Goal: Task Accomplishment & Management: Complete application form

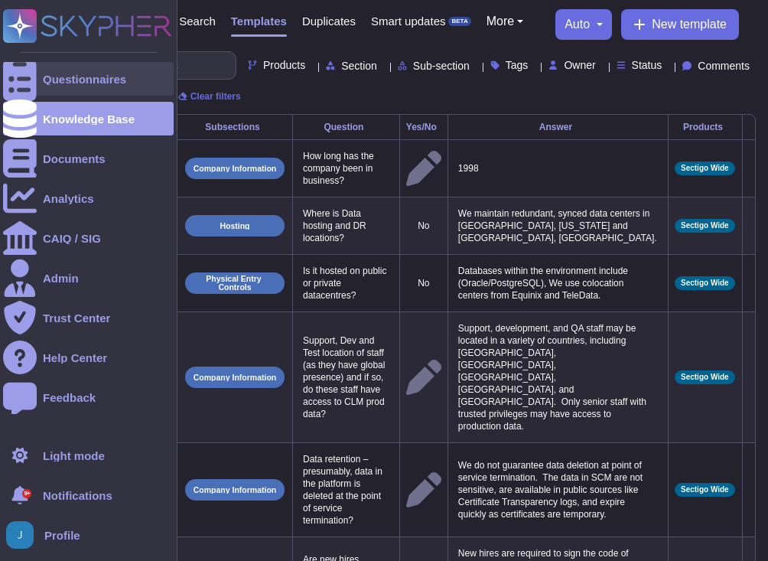
click at [83, 77] on div "Questionnaires" at bounding box center [84, 78] width 83 height 11
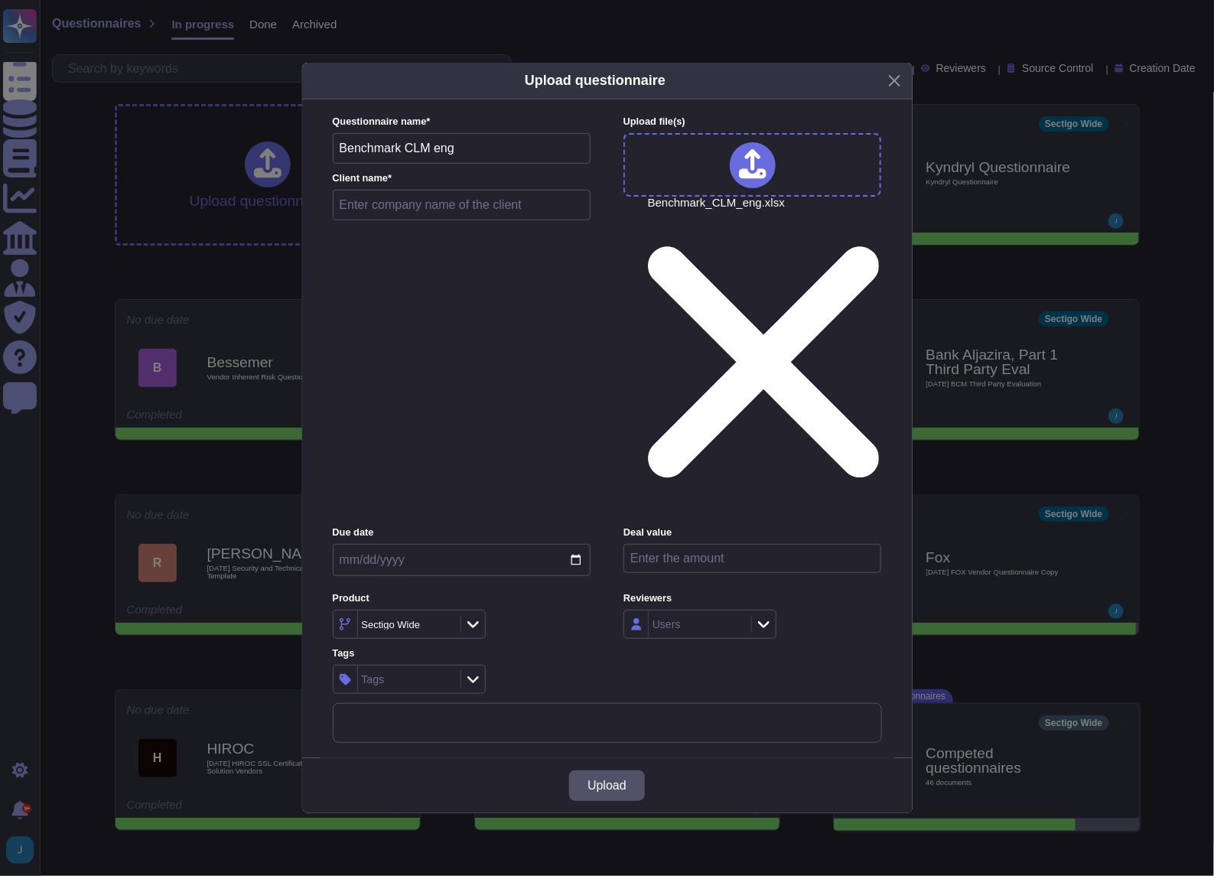
click at [434, 220] on input "text" at bounding box center [462, 205] width 259 height 31
type input "Klesia"
click at [598, 560] on span "Upload" at bounding box center [607, 786] width 39 height 12
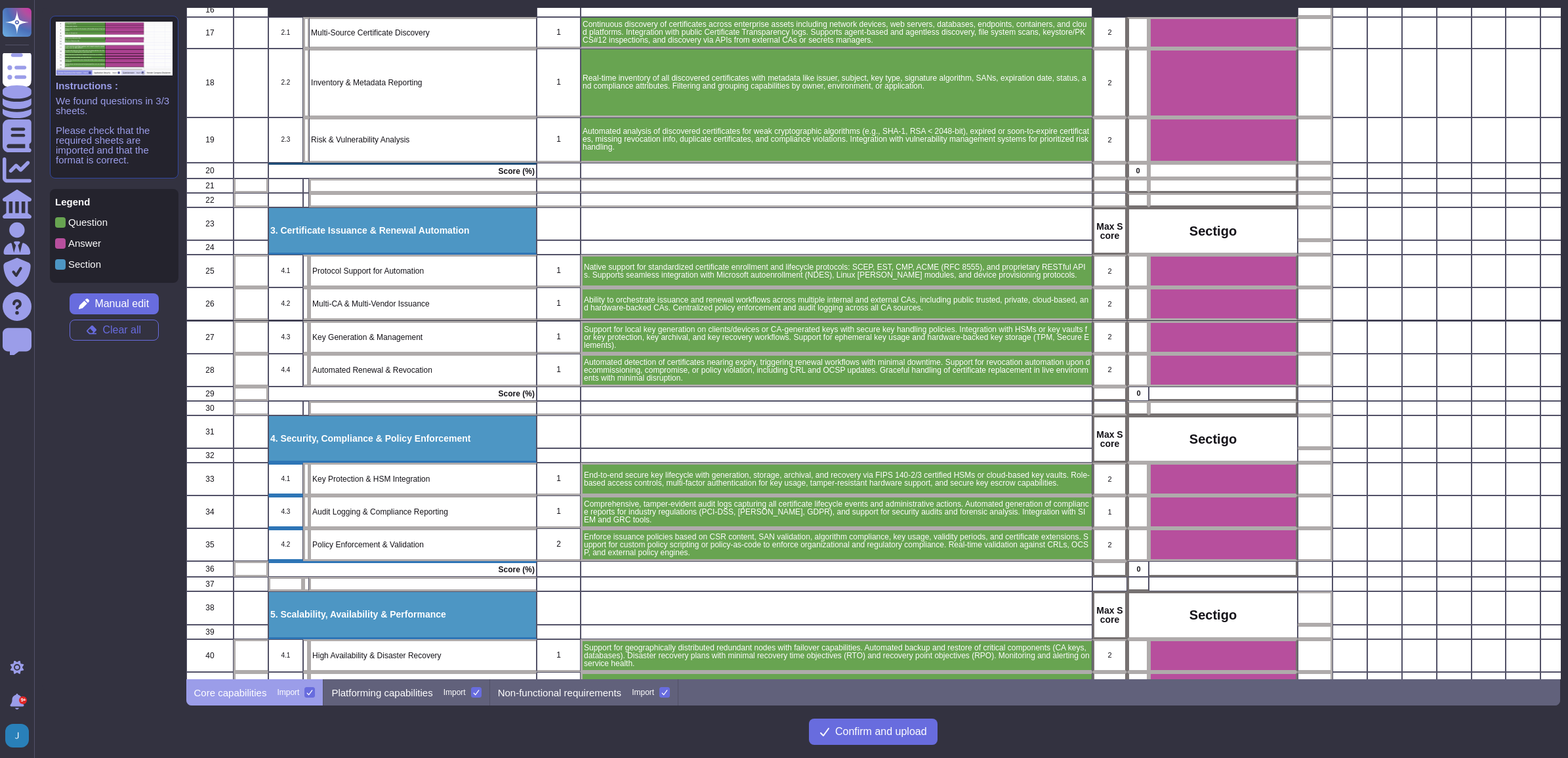
scroll to position [984, 0]
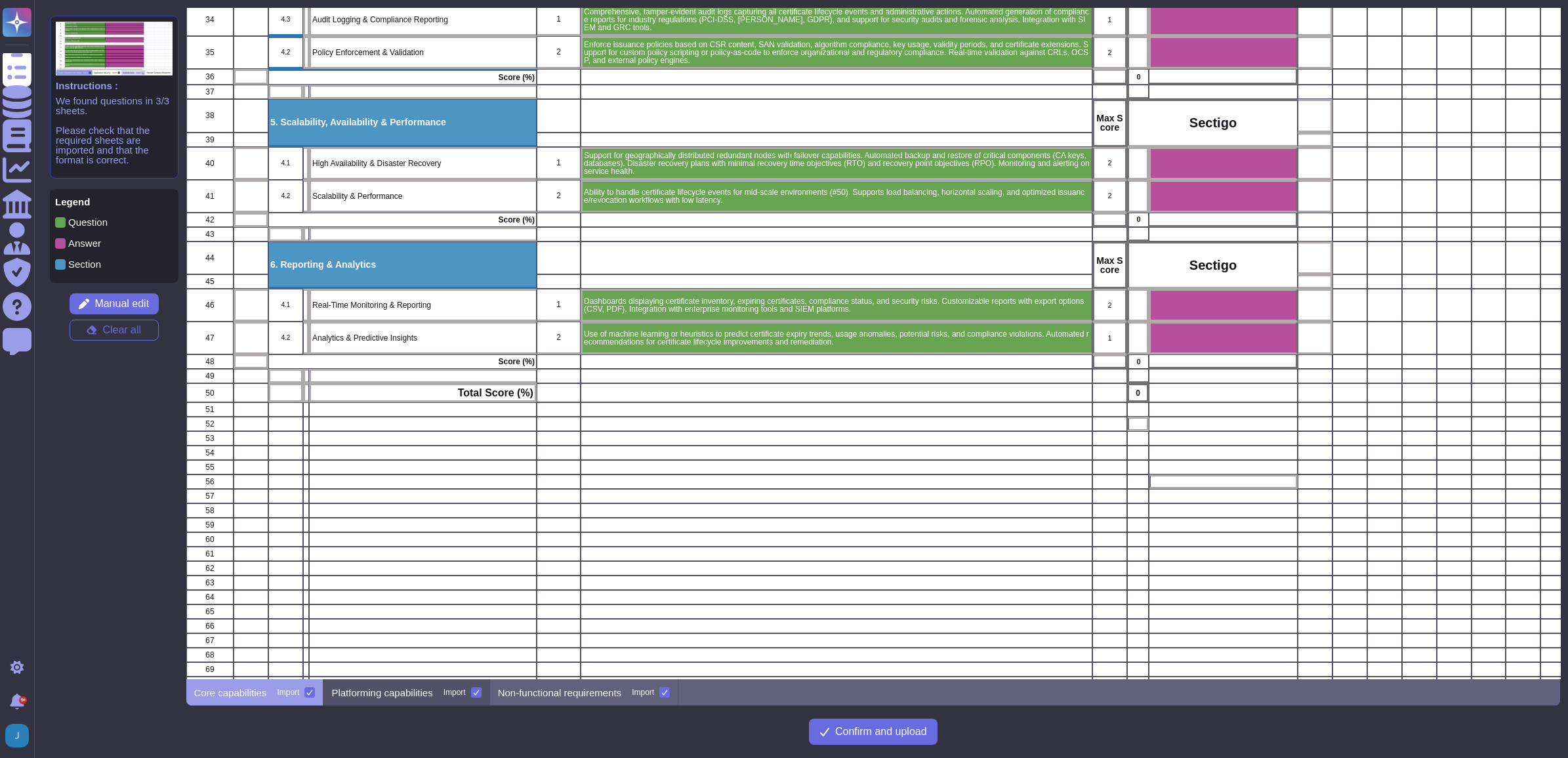
click at [424, 480] on p "Platforming capabilities" at bounding box center [381, 692] width 101 height 9
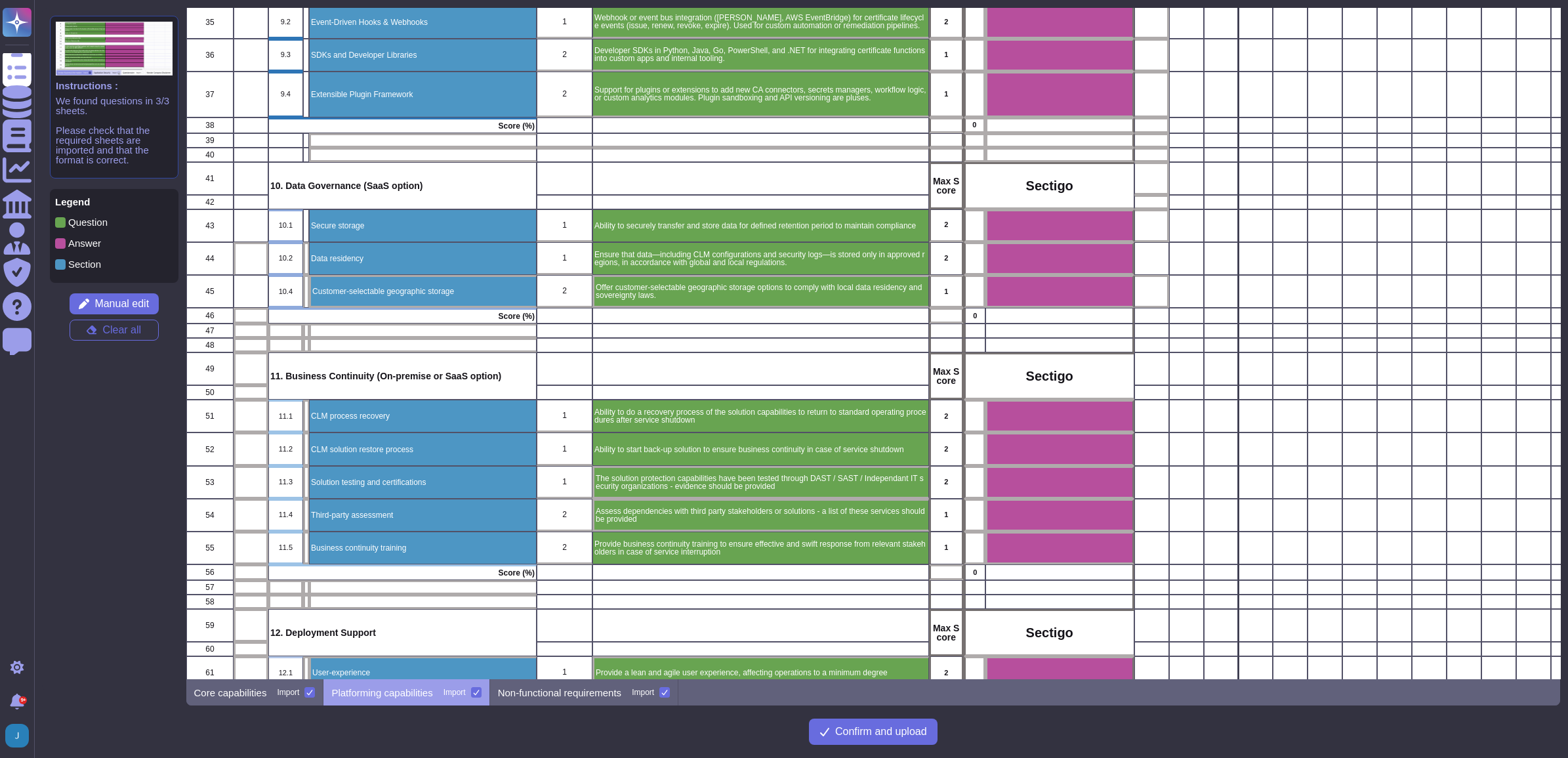
scroll to position [1148, 0]
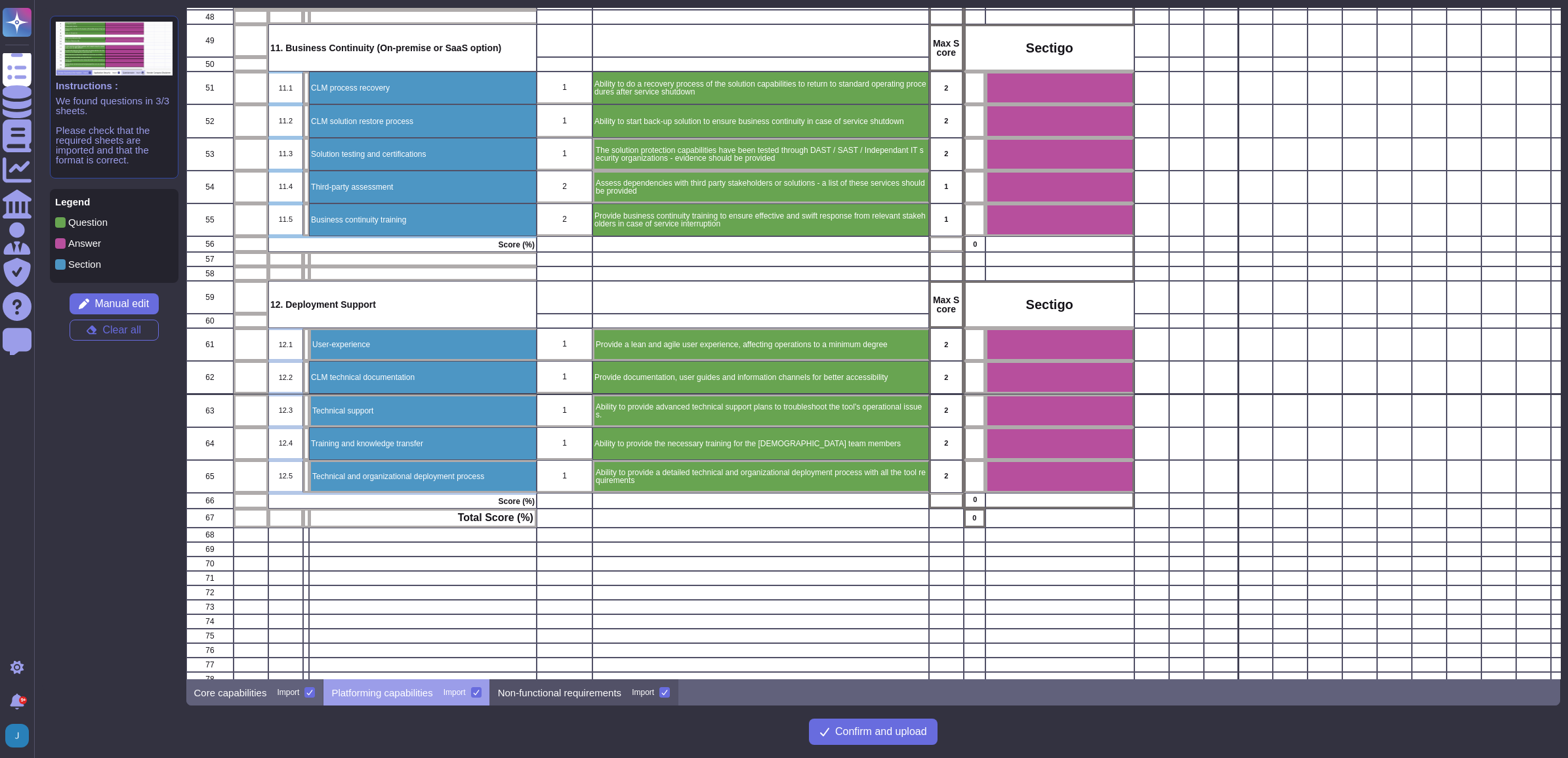
click at [556, 480] on p "Non-functional requirements" at bounding box center [560, 692] width 123 height 9
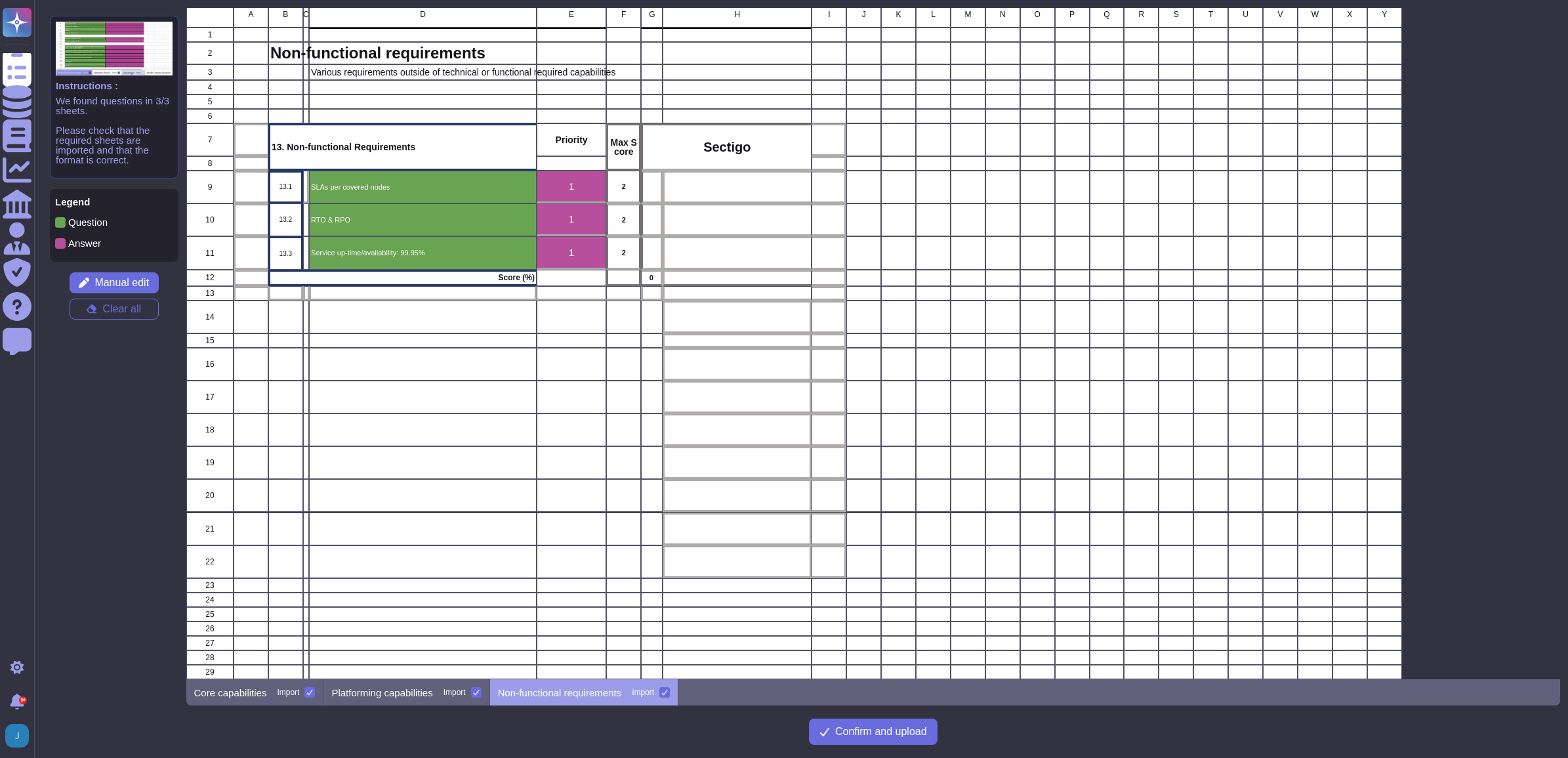
scroll to position [0, 0]
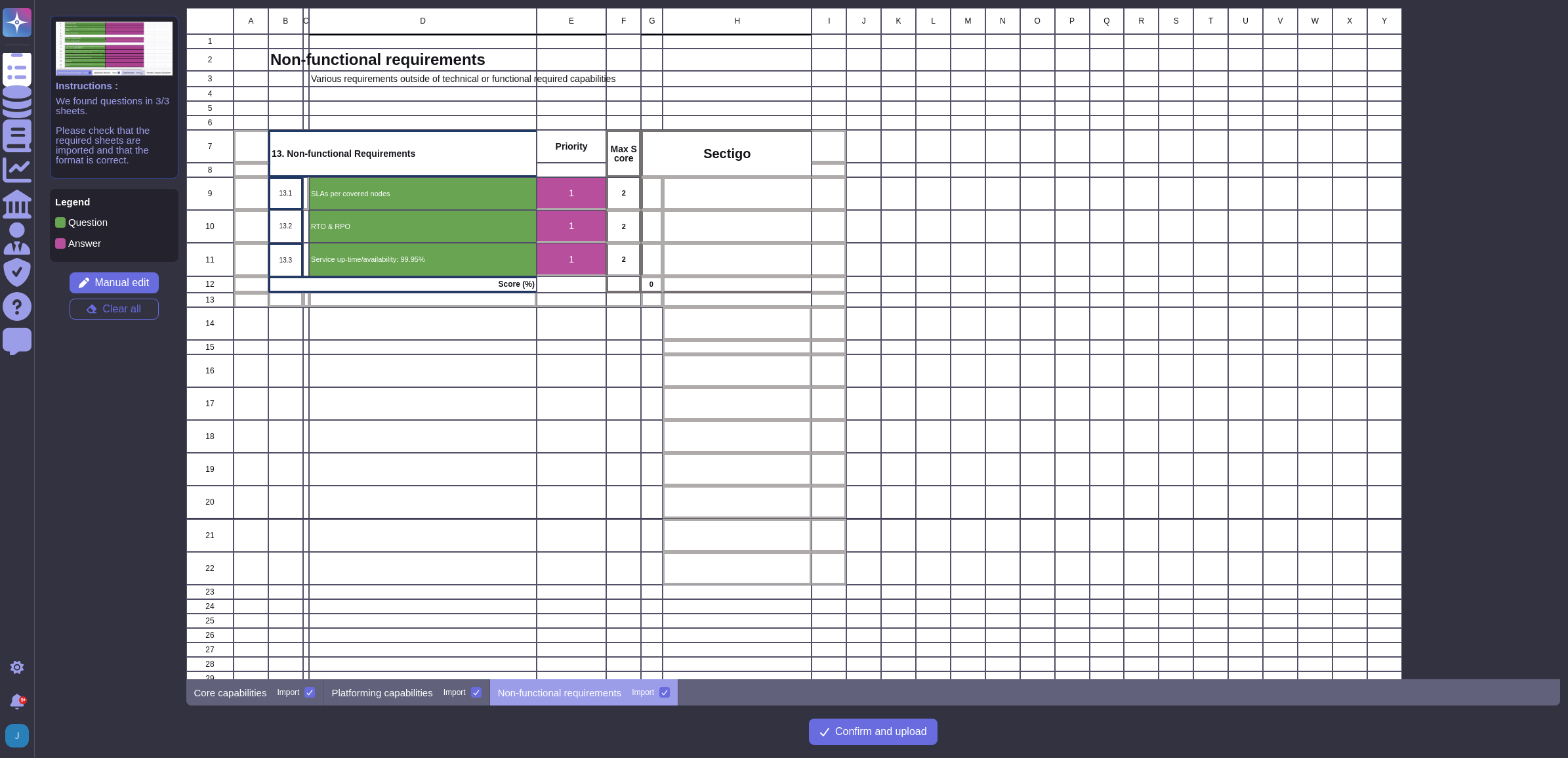
click at [658, 480] on icon at bounding box center [664, 692] width 7 height 7
click at [0, 0] on input "Import" at bounding box center [0, 0] width 0 height 0
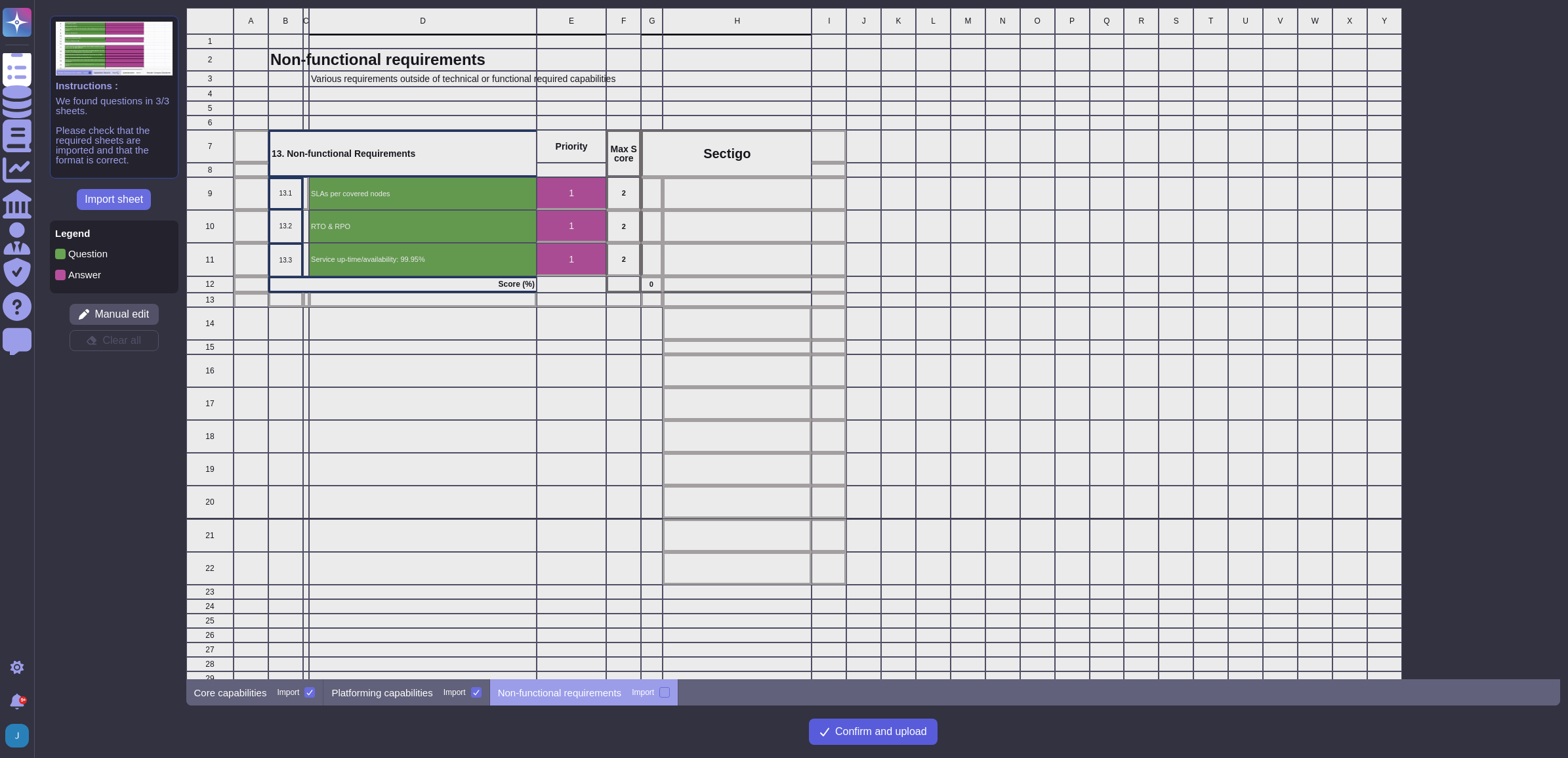
click at [658, 480] on span "Confirm and upload" at bounding box center [880, 731] width 92 height 10
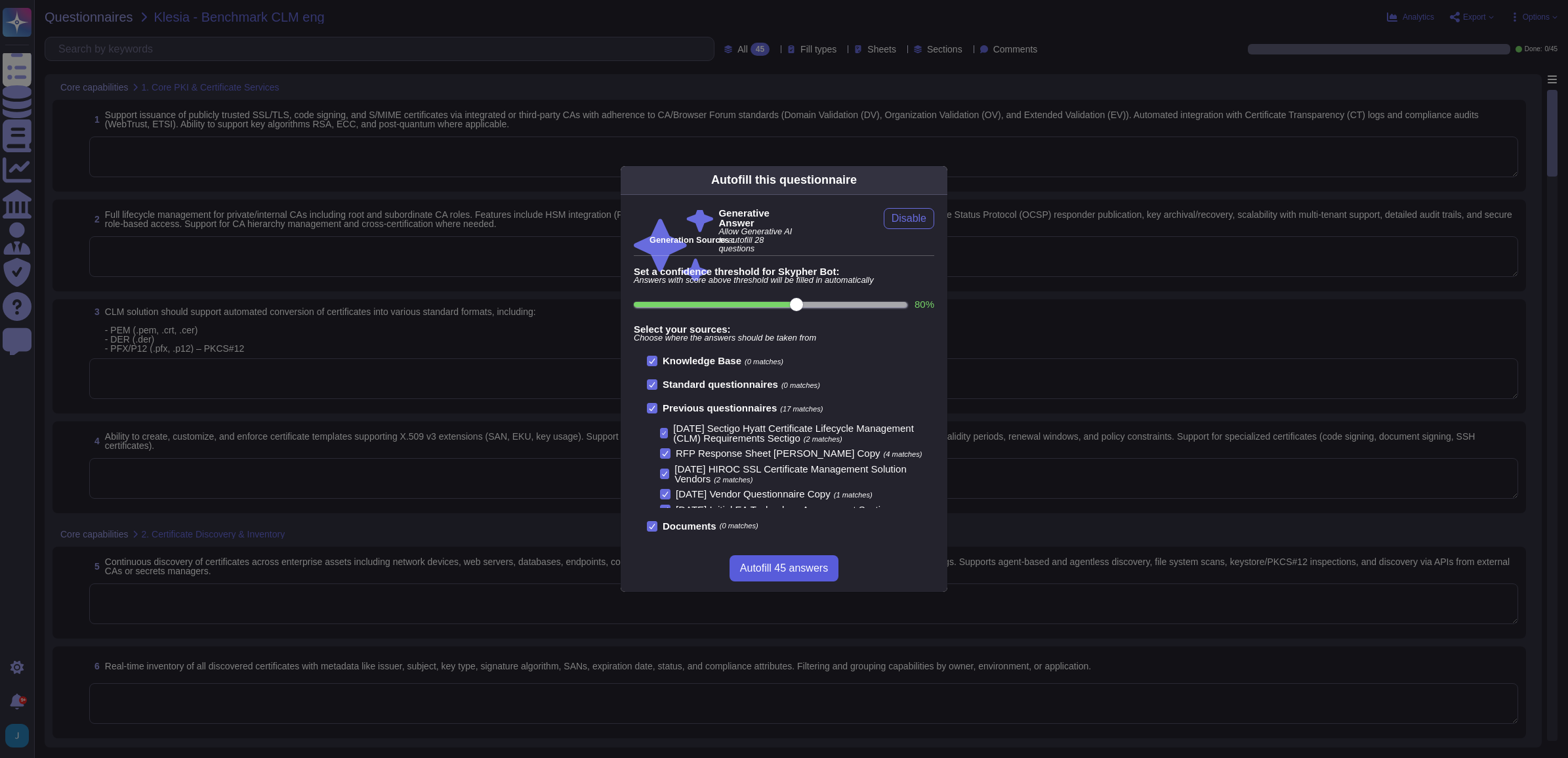
click at [658, 480] on span "Autofill 45 answers" at bounding box center [784, 568] width 88 height 10
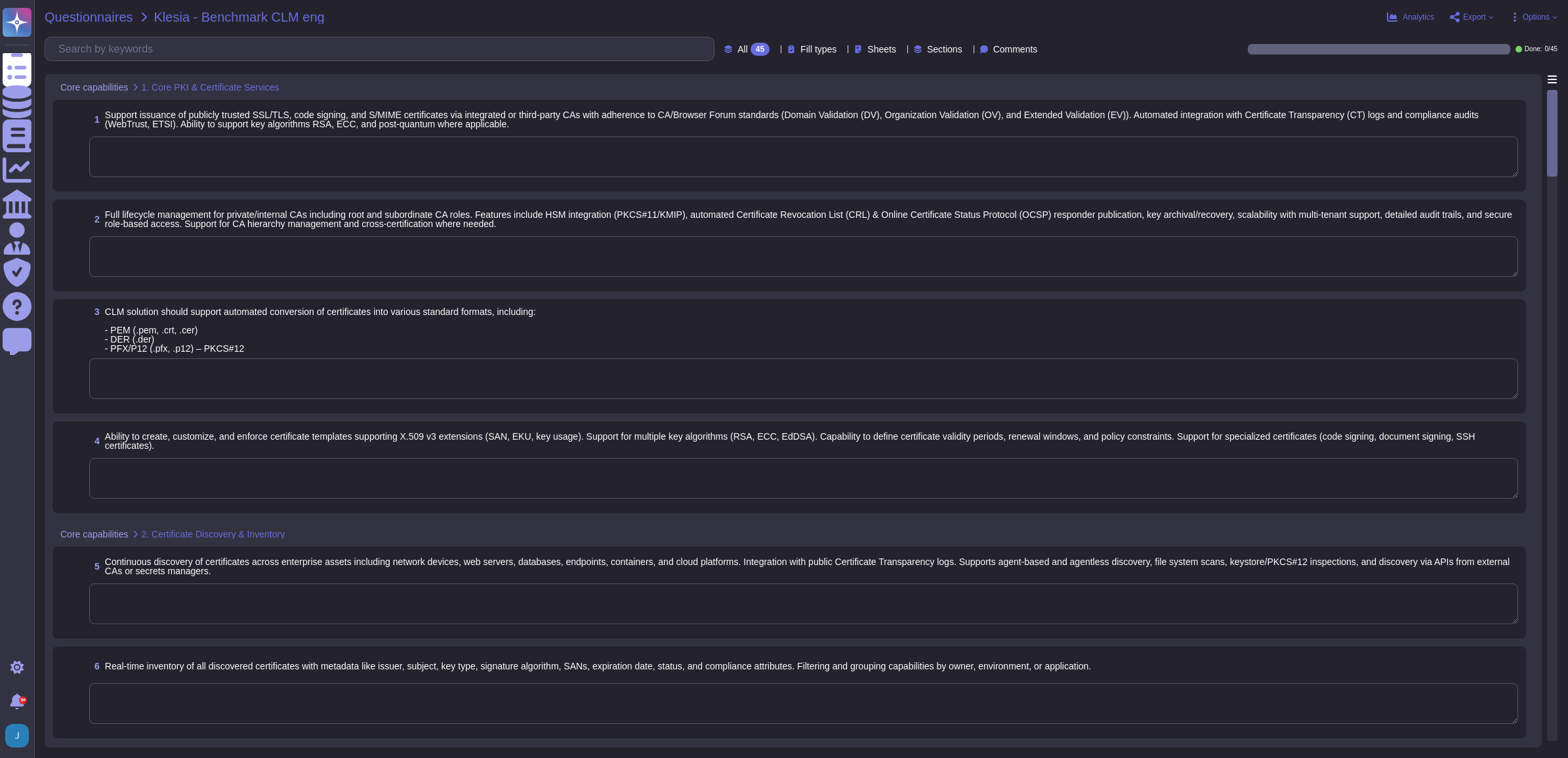
click at [81, 13] on span "Questionnaires" at bounding box center [88, 16] width 88 height 13
type textarea "Currently, we do not offer capabilities for managing public certificates, inclu…"
type textarea "Sectigo Certificate Manager can be utilized for TLS certificate lifecycle manag…"
type textarea "Yes, Sectigo SCM Enterprise supports SSL/TLS, S/MIME, code signing and client c…"
type textarea "Sectigo Certificate Manager provides robust customization options, allowing adm…"
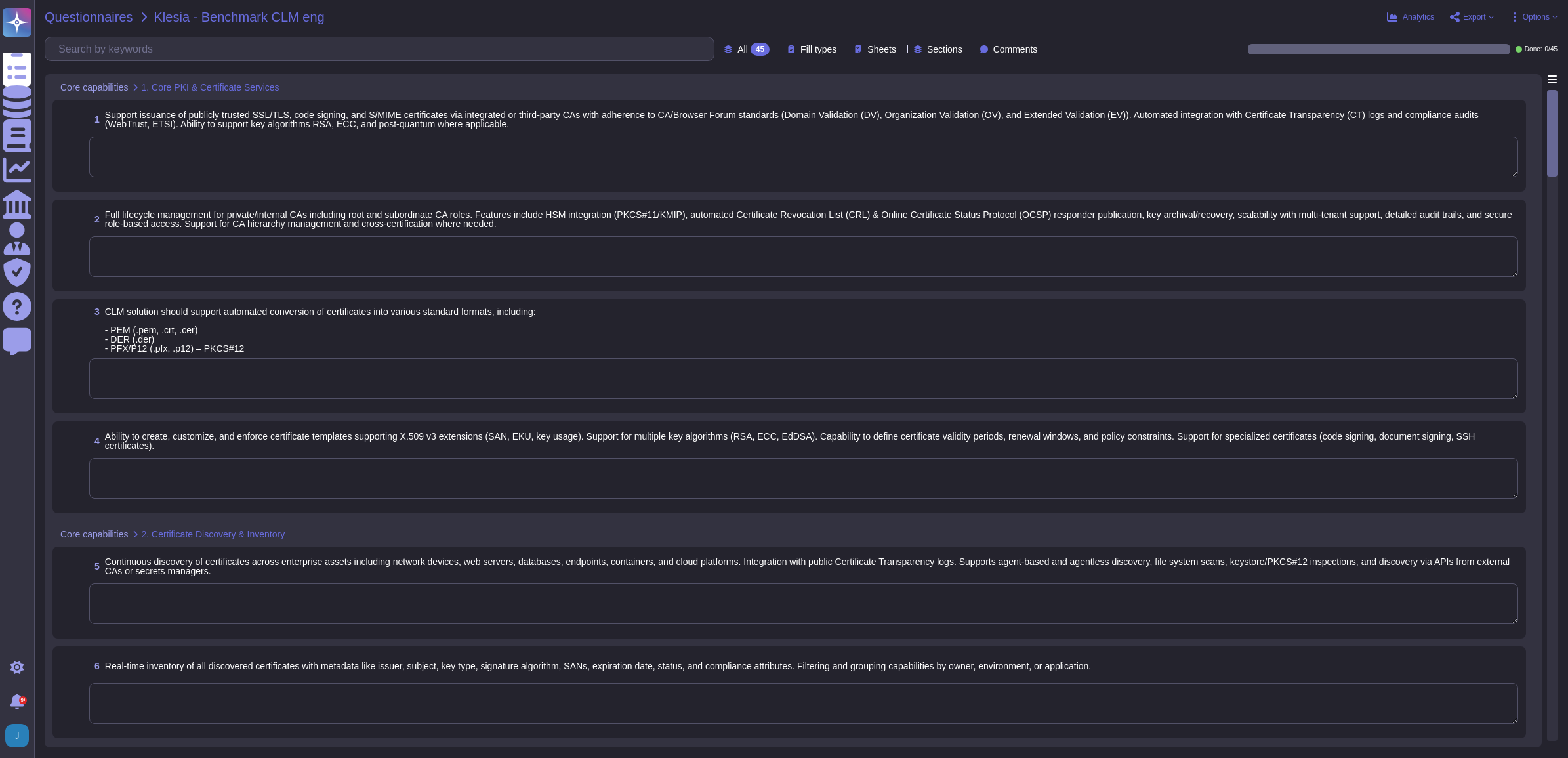
type textarea "Sectigo SCM Enterprise supports discovery in multiple ways. Agent and agentless…"
type textarea "The supported metadata tracked for each certificate includes: - Issued date - E…"
type textarea "Our Sectigo Certificate Manager (SCM) solution includes automated certificate d…"
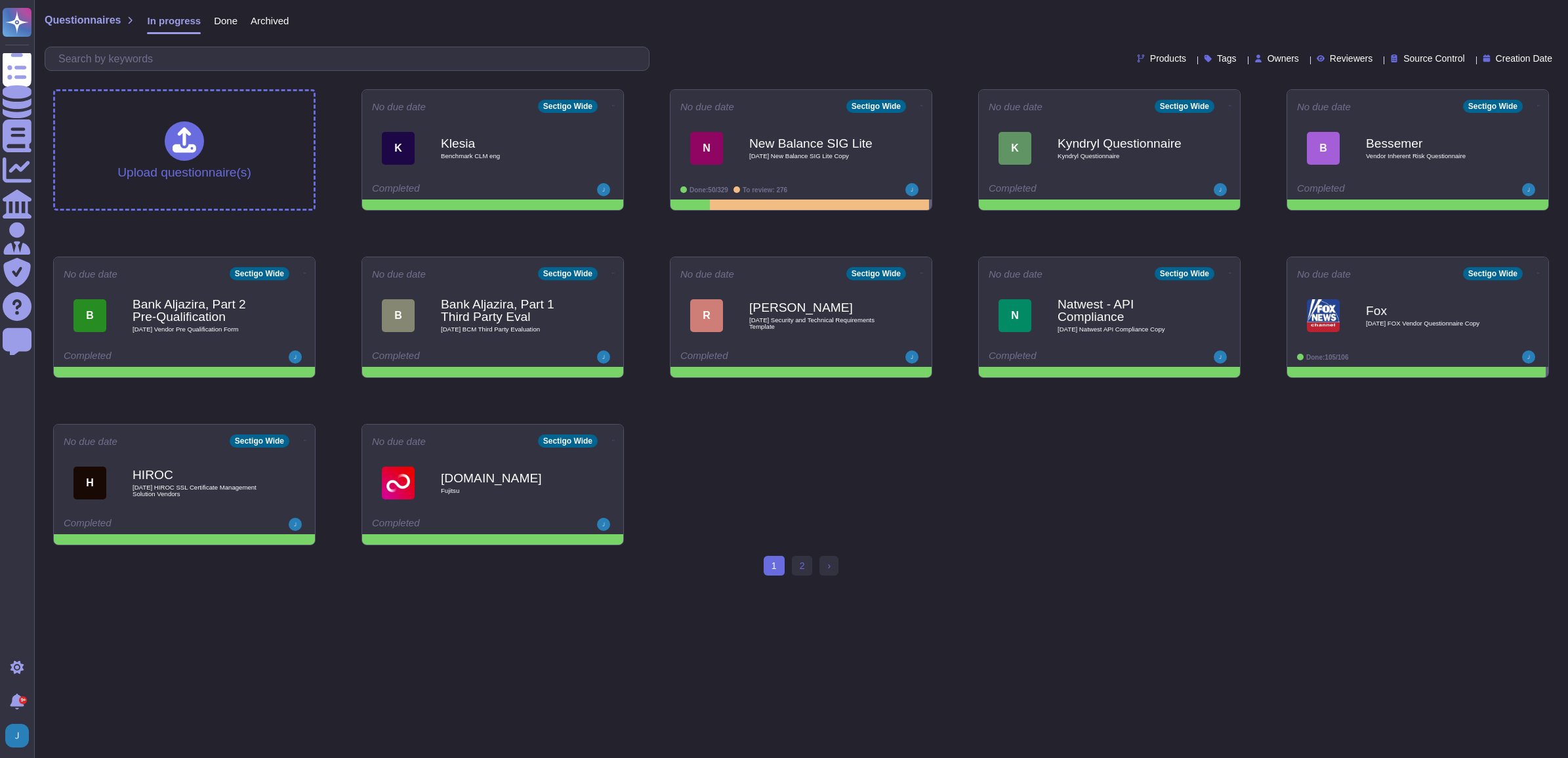
click at [208, 20] on div "Done" at bounding box center [219, 23] width 37 height 27
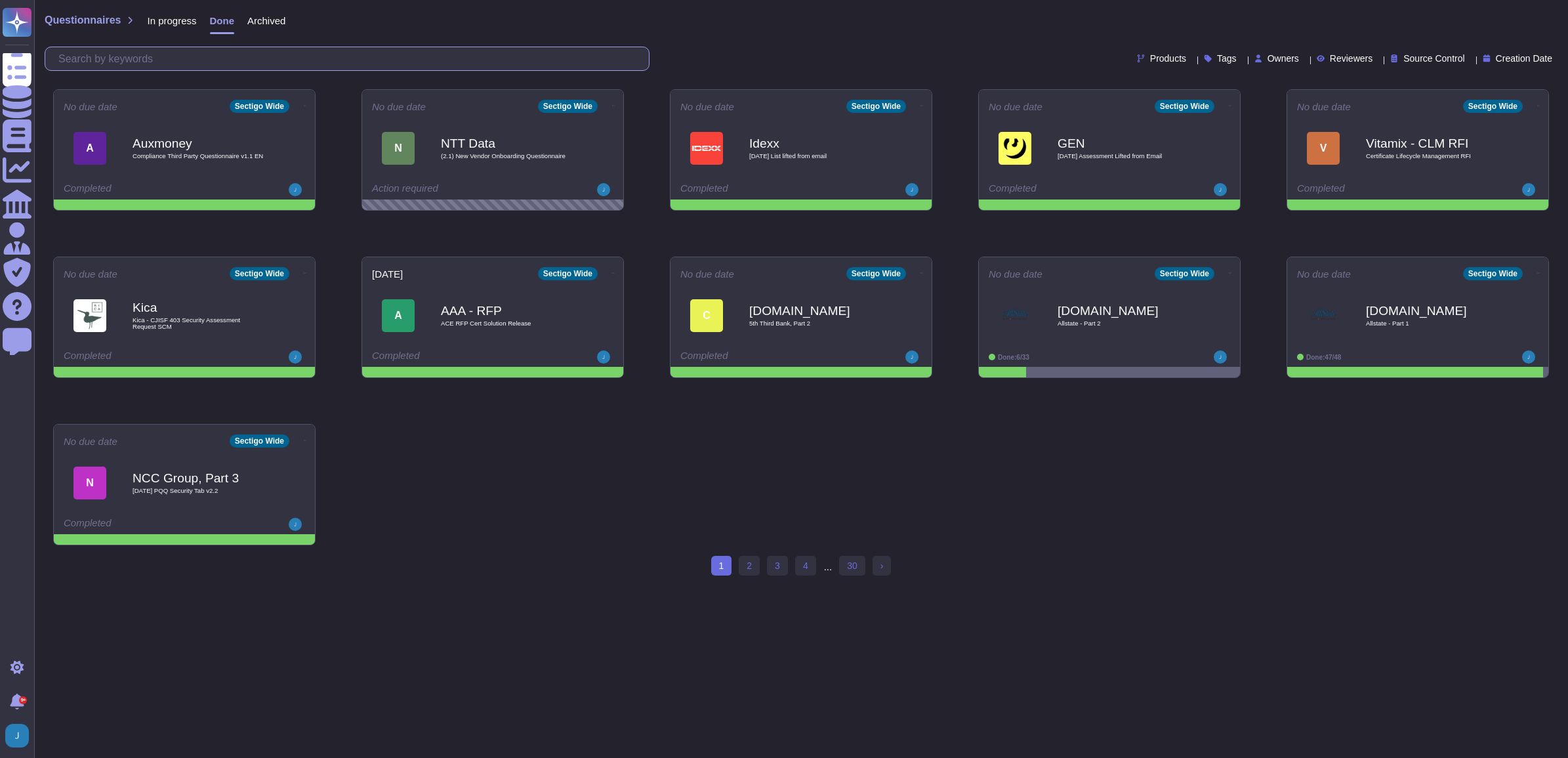
click at [223, 60] on input "text" at bounding box center [350, 58] width 597 height 23
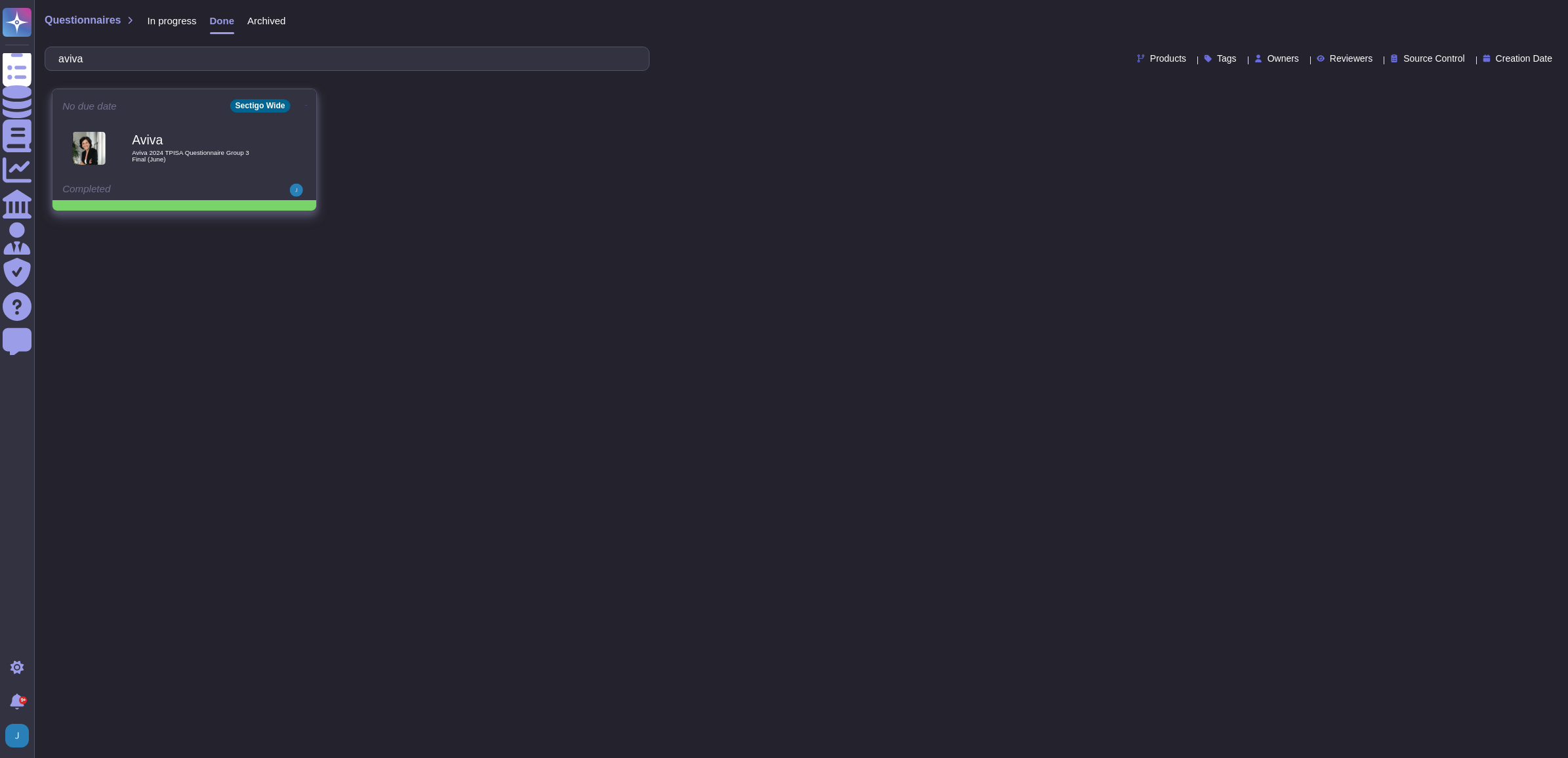
type input "aviva"
click at [184, 139] on b "Aviva" at bounding box center [198, 140] width 133 height 13
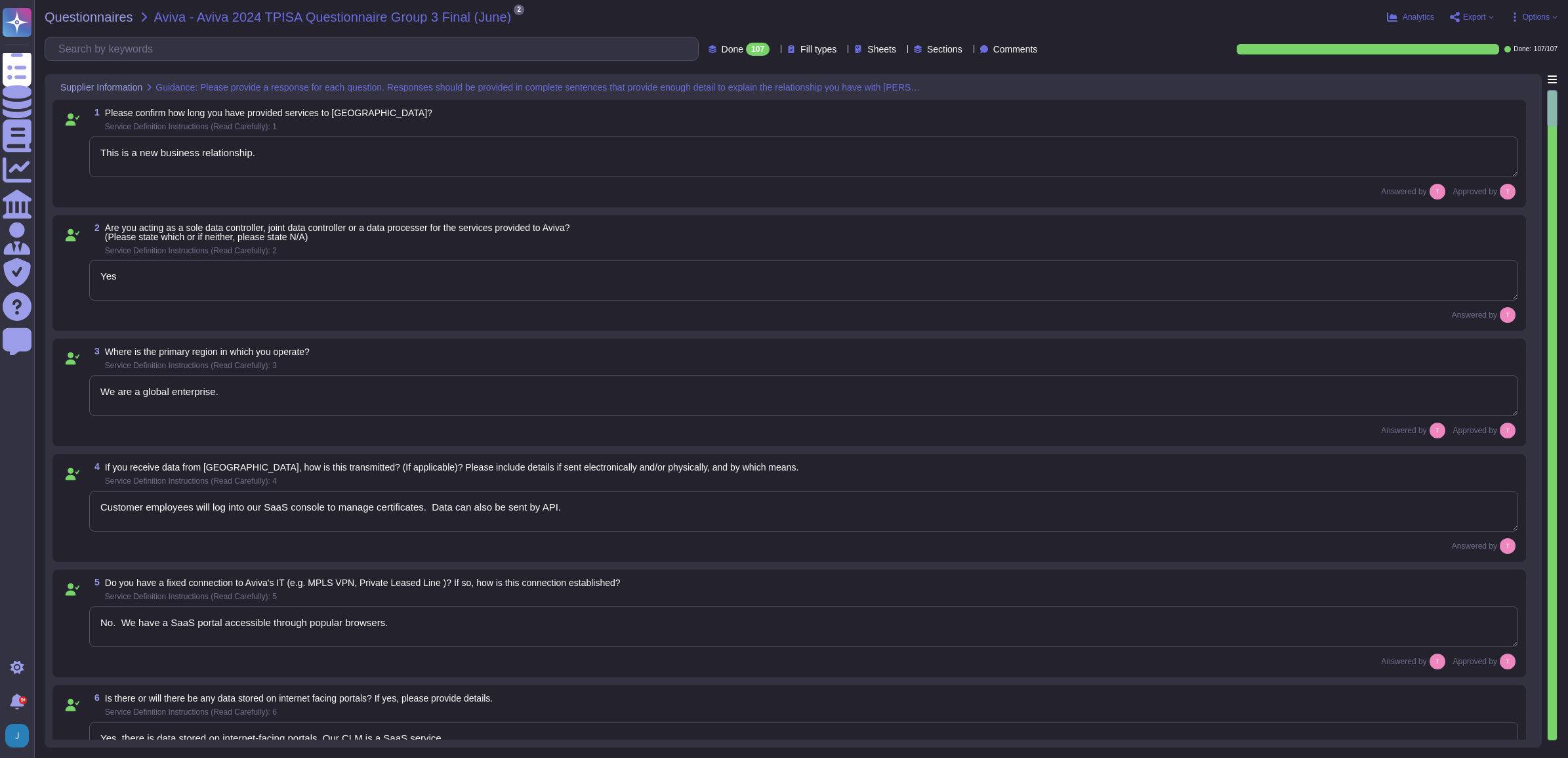
type textarea "This is a new business relationship."
type textarea "Yes"
type textarea "We are a global enterprise."
type textarea "Customer employees will log into our SaaS console to manage certificates. Data …"
type textarea "No. We have a SaaS portal accessible through popular browsers."
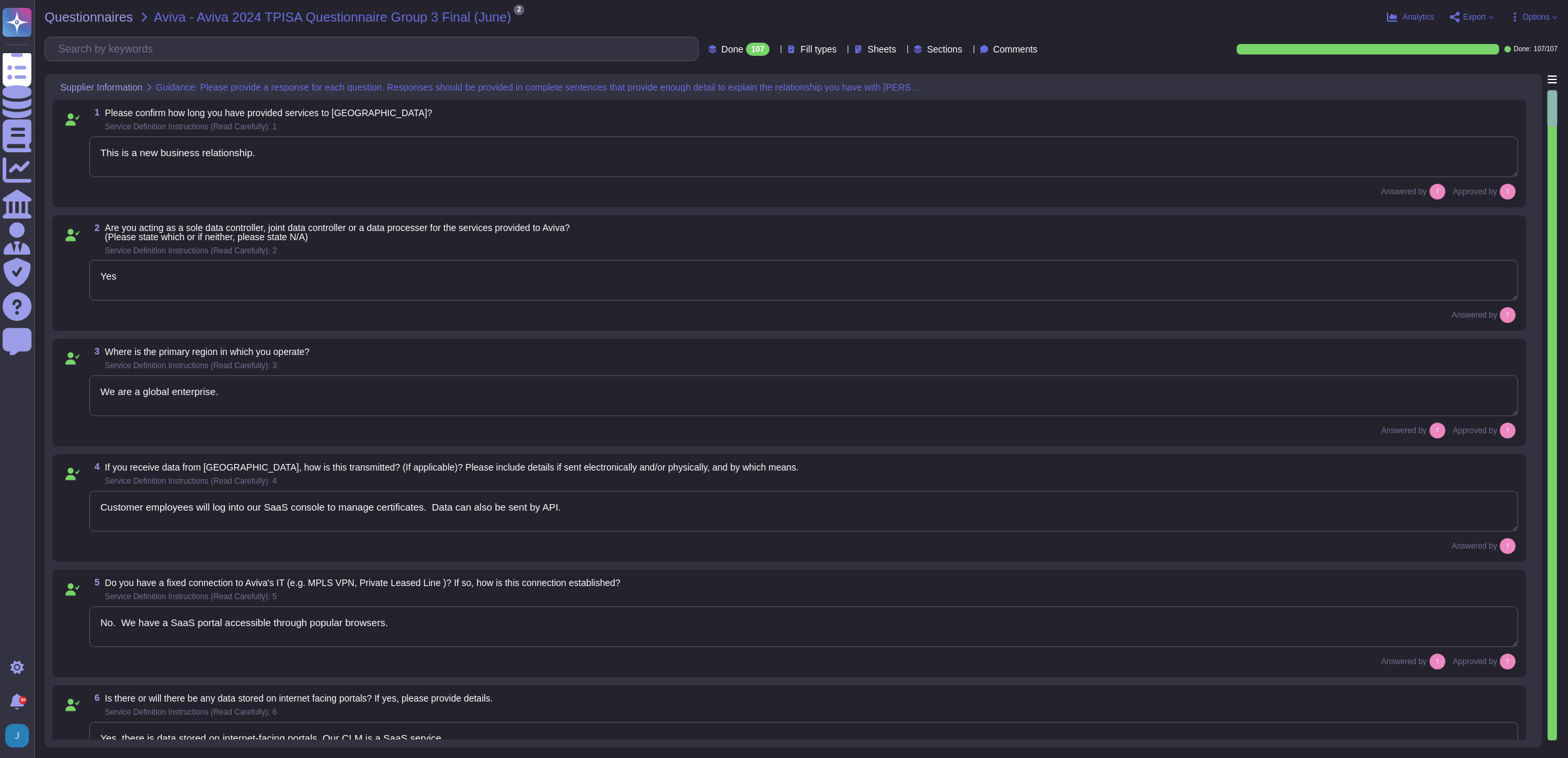
type textarea "Yes, there is data stored on internet-facing portals. Our CLM is a SaaS service."
type textarea "Certificate Lifecycle Management and digital certificates."
type textarea "No"
type textarea "We have colocation facilities with Equinix and TeleData."
click at [71, 14] on span "Questionnaires" at bounding box center [88, 16] width 88 height 13
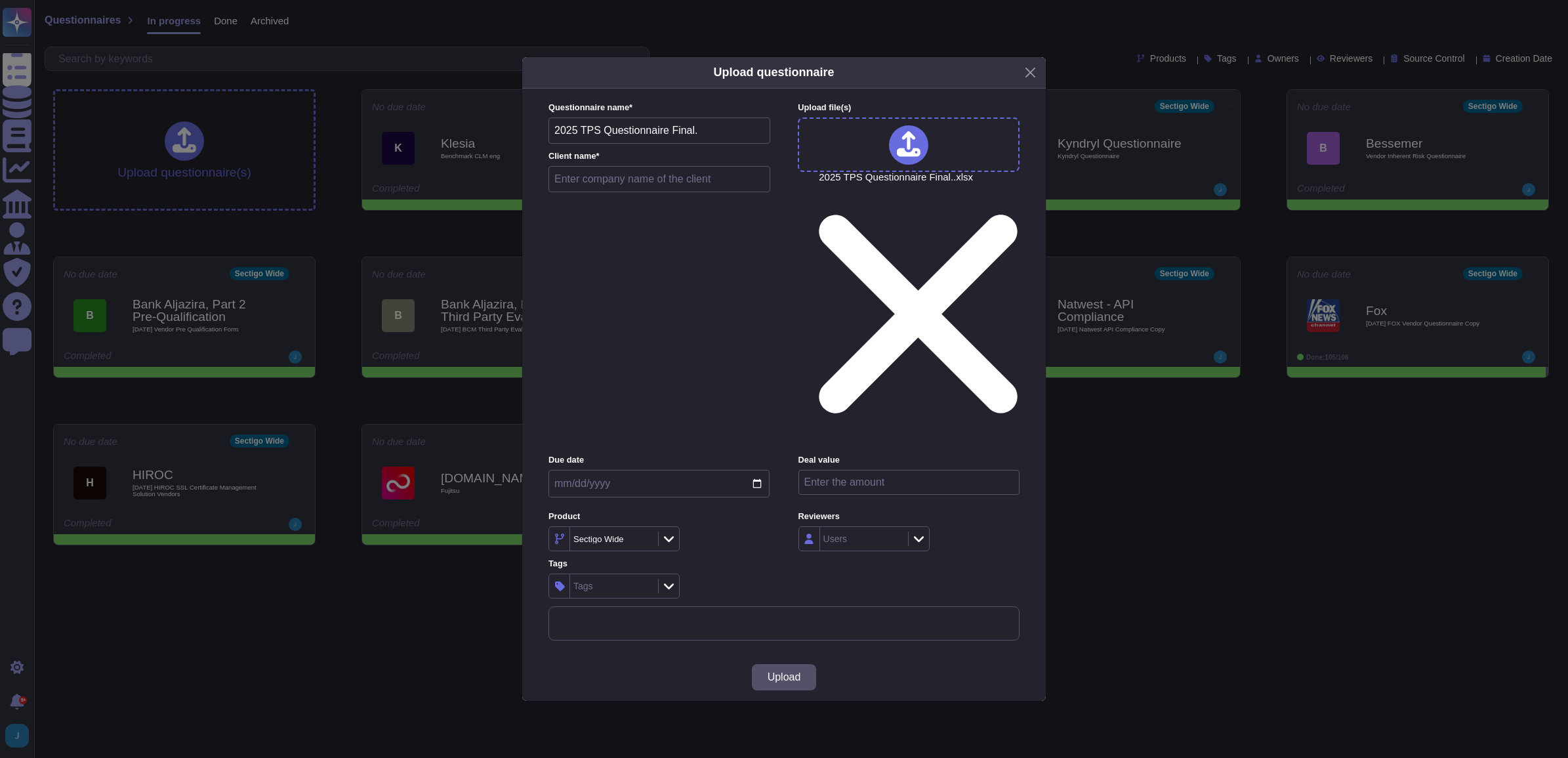
drag, startPoint x: 652, startPoint y: 276, endPoint x: 658, endPoint y: 280, distance: 7.2
click at [657, 160] on label "Client name *" at bounding box center [659, 157] width 222 height 9
click at [658, 192] on input "text" at bounding box center [659, 179] width 222 height 27
type input "Aviva, Part 2"
click at [658, 480] on button "Upload" at bounding box center [784, 677] width 65 height 27
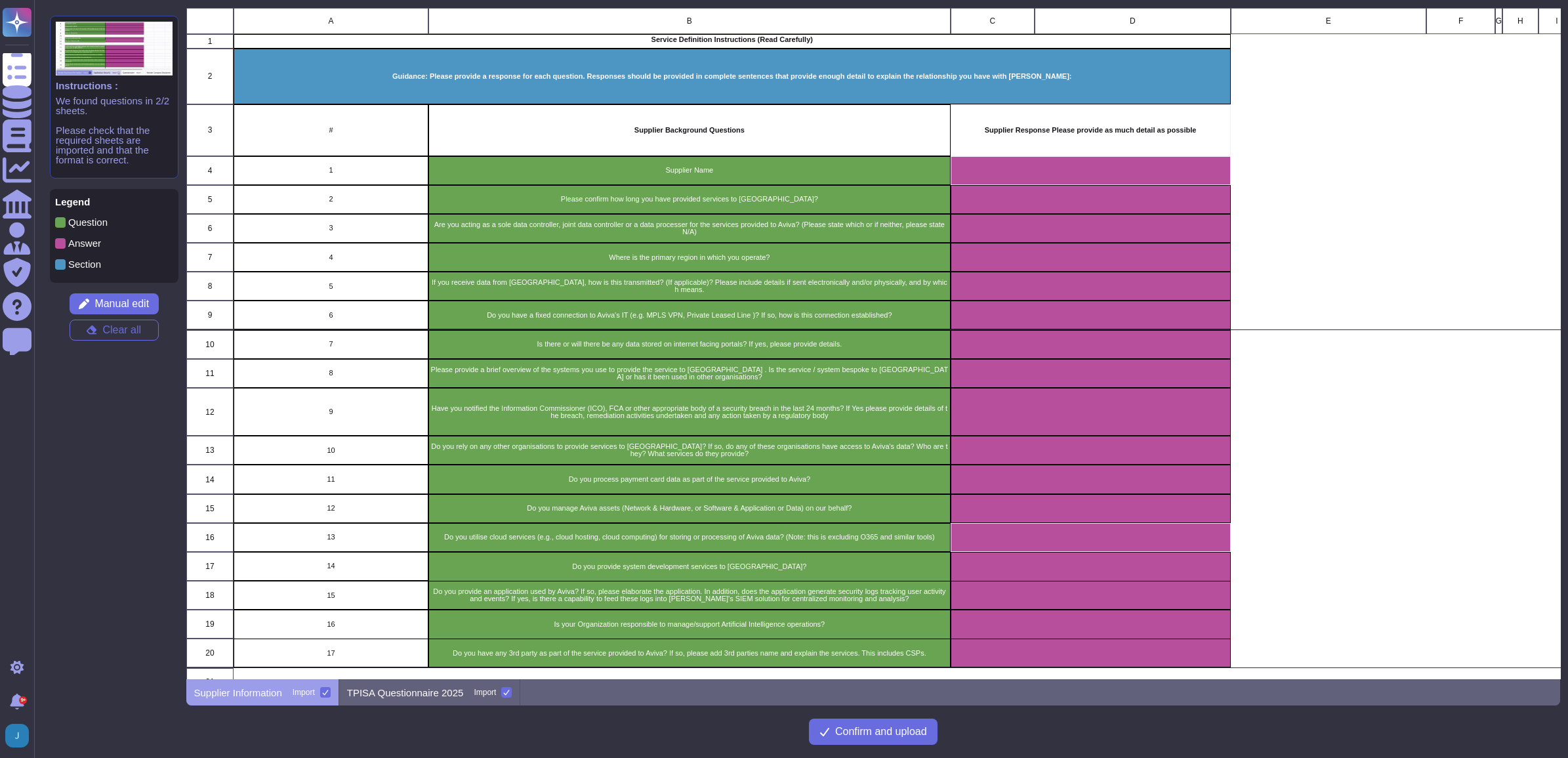
scroll to position [659, 1361]
click at [418, 480] on p "TPISA Questionnaire 2025" at bounding box center [406, 692] width 117 height 9
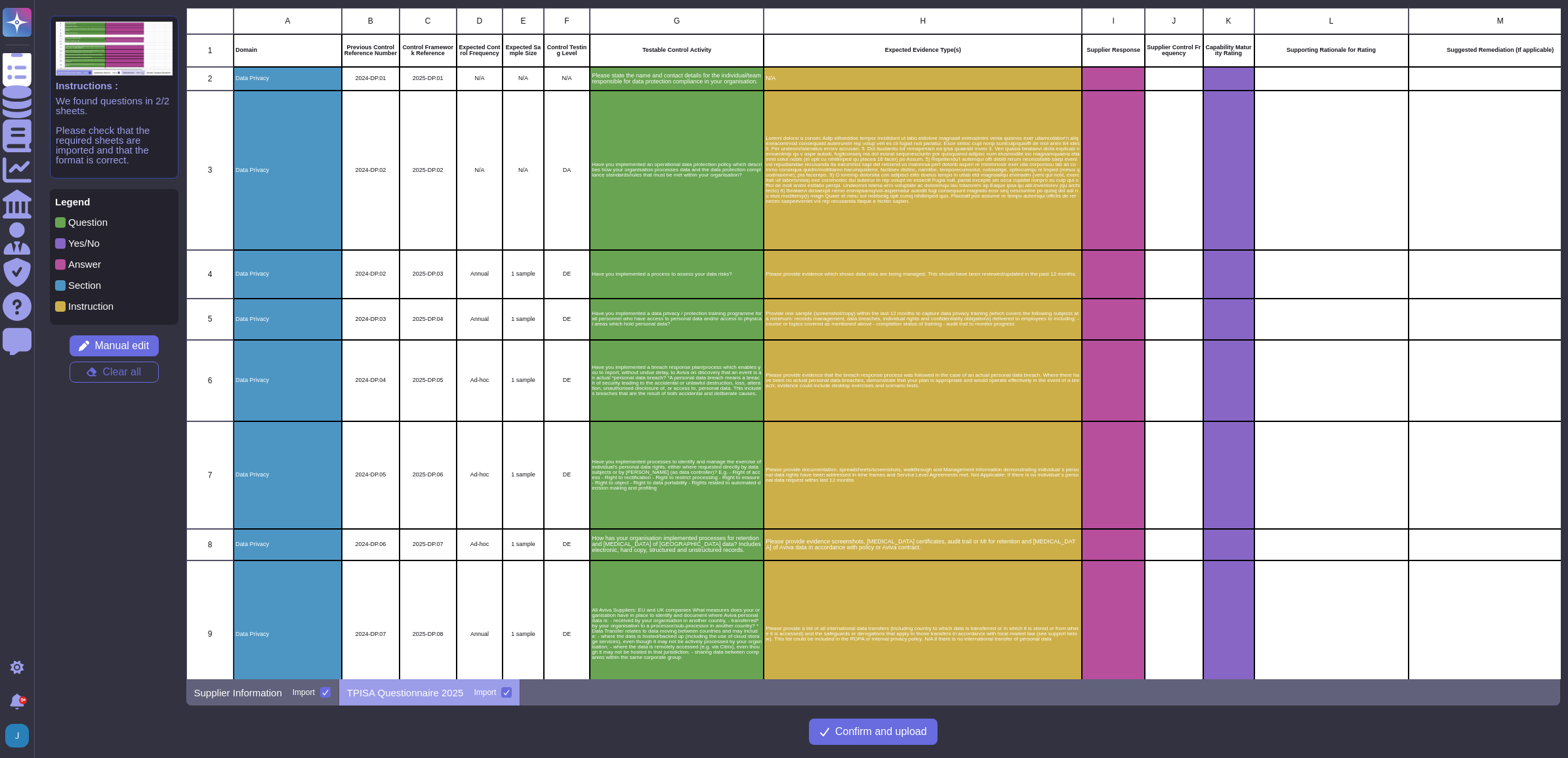
click at [418, 480] on p "TPISA Questionnaire 2025" at bounding box center [406, 692] width 117 height 9
click at [107, 342] on span "Manual edit" at bounding box center [122, 346] width 55 height 10
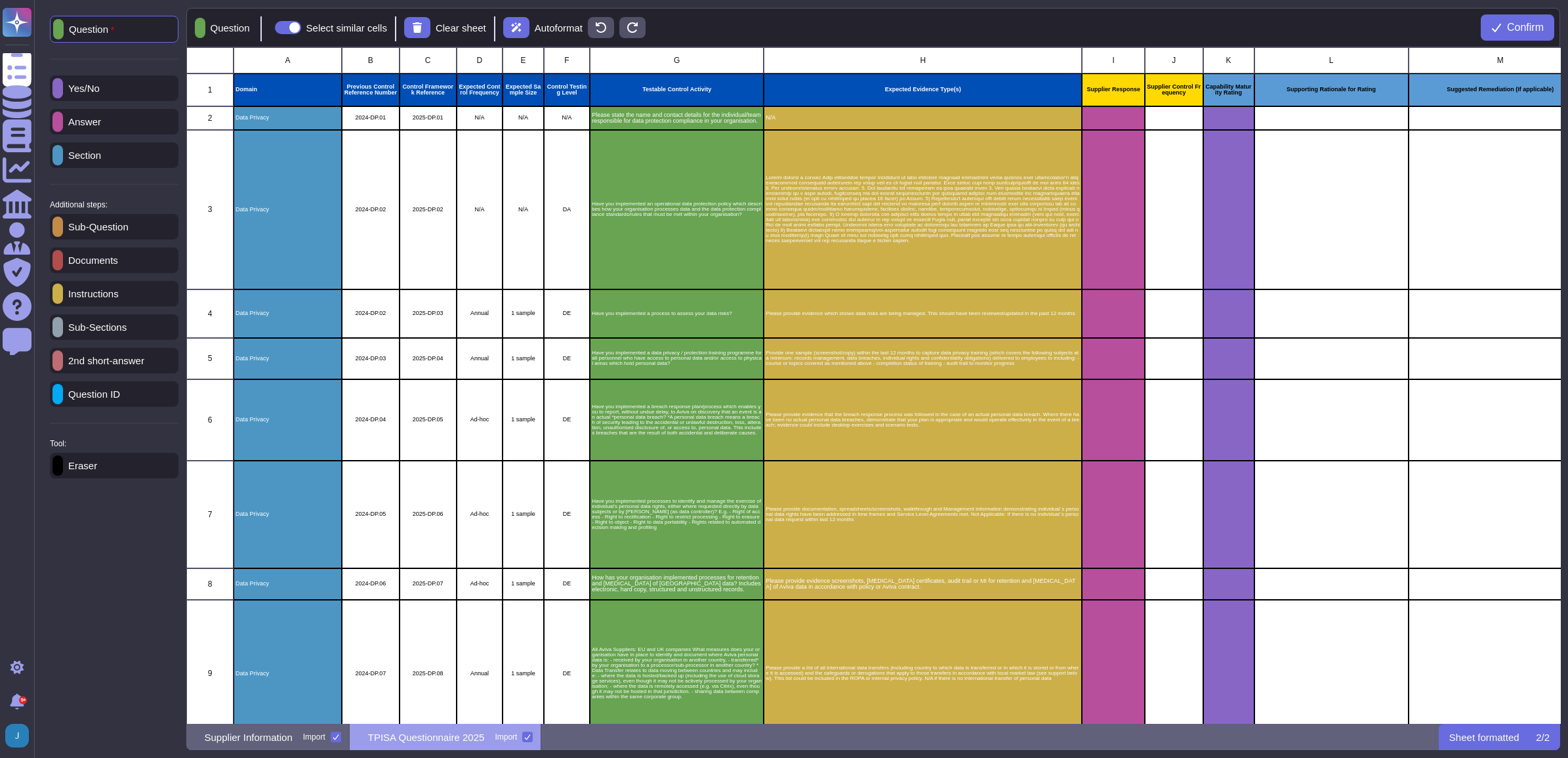
scroll to position [664, 1361]
click at [97, 93] on p "Yes/No" at bounding box center [81, 87] width 37 height 9
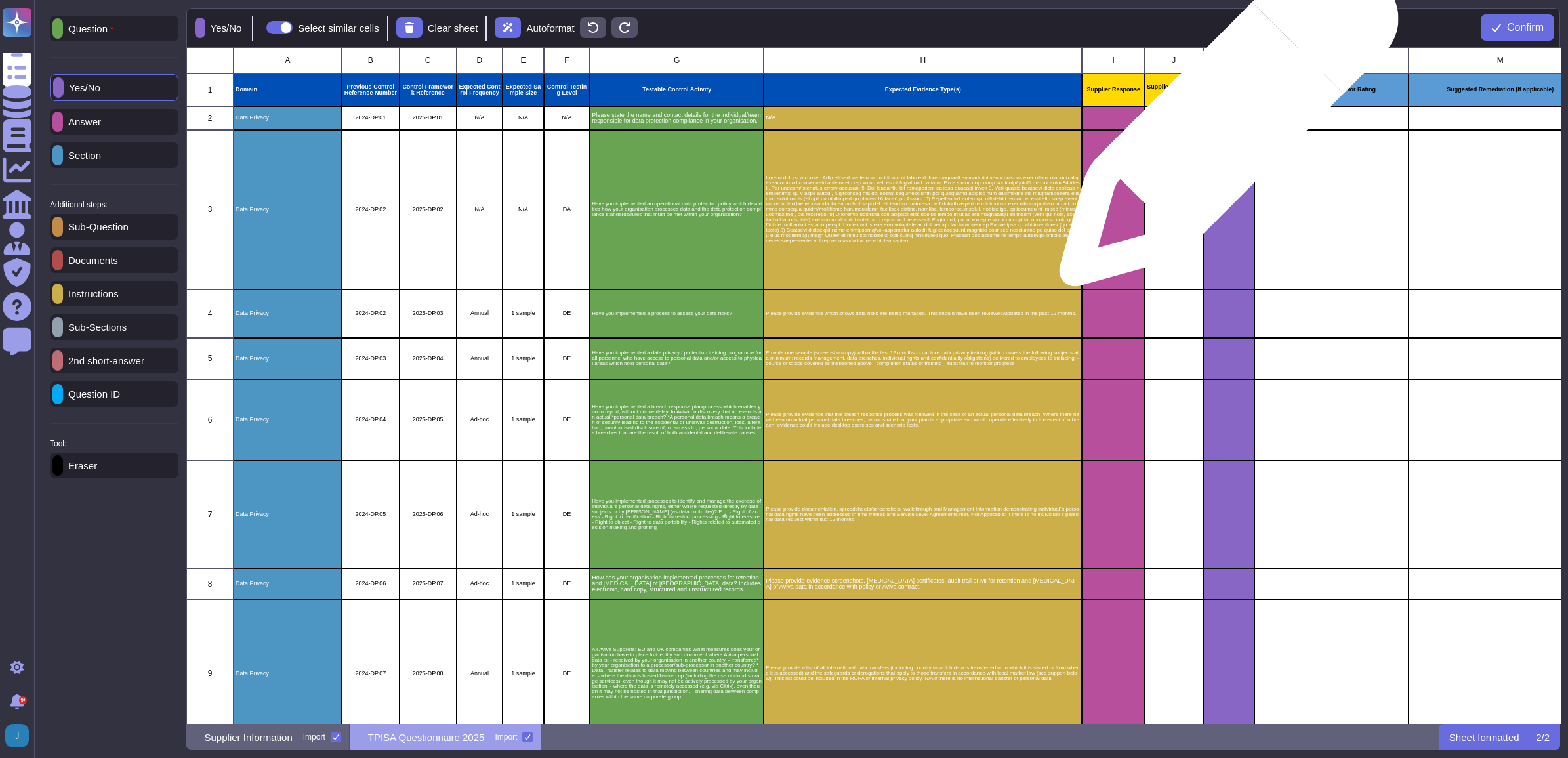
click at [658, 123] on div "grid" at bounding box center [1229, 118] width 51 height 24
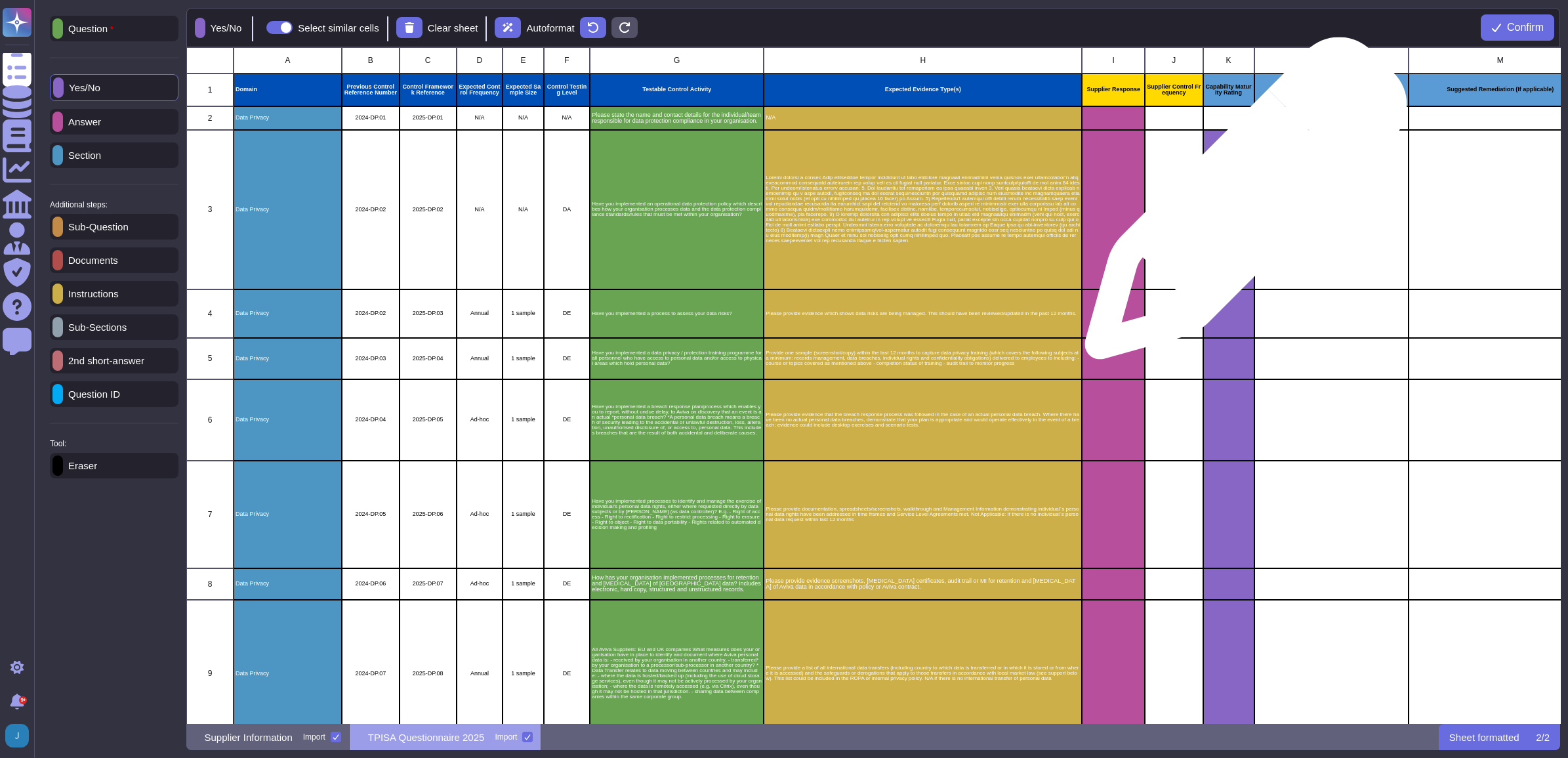
click at [658, 209] on icon "grid" at bounding box center [1250, 209] width 0 height 0
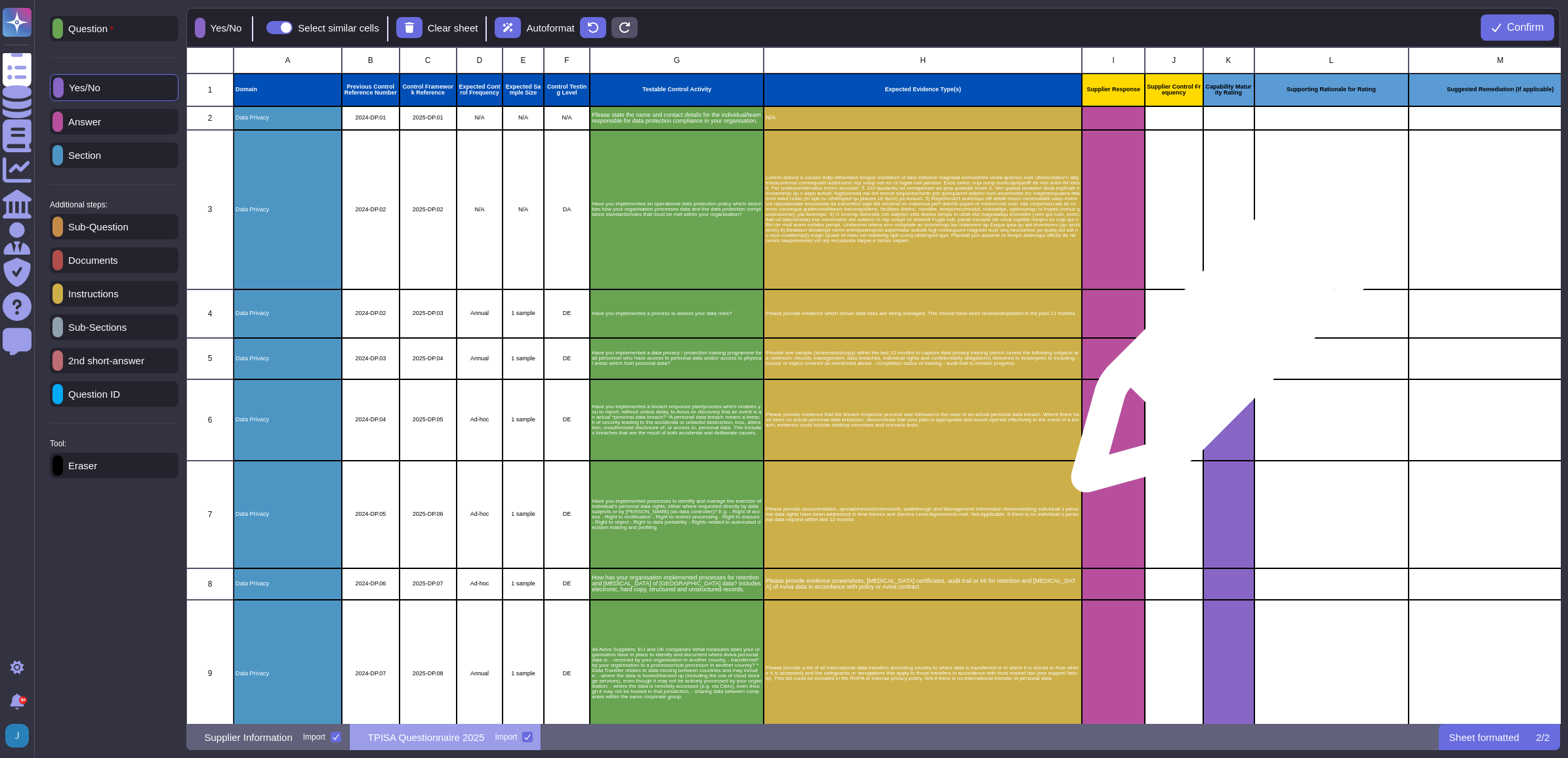
click at [658, 334] on div "grid" at bounding box center [1229, 313] width 51 height 49
click at [658, 320] on div "grid" at bounding box center [1229, 313] width 51 height 49
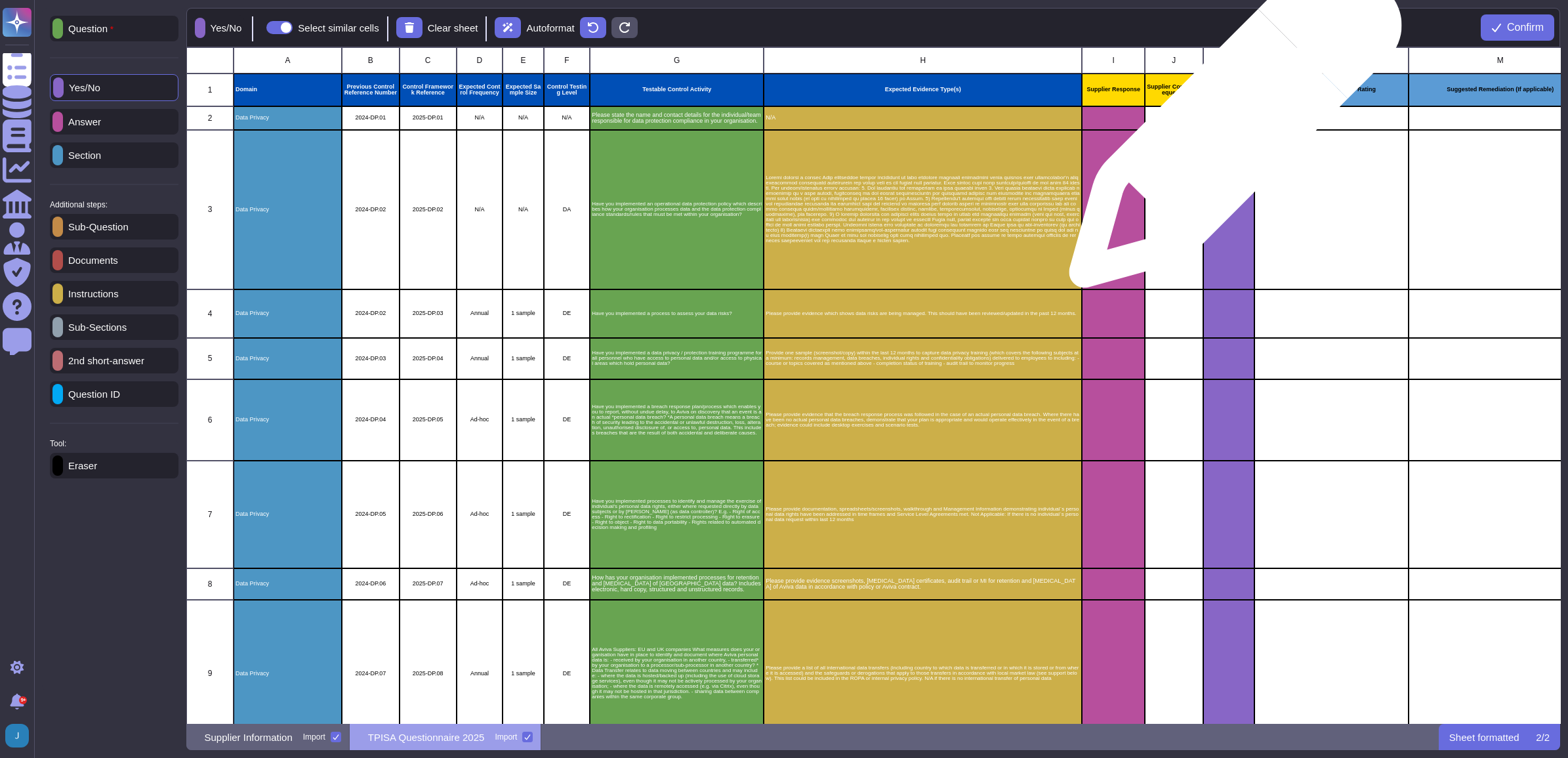
click at [658, 123] on div "grid" at bounding box center [1229, 118] width 51 height 24
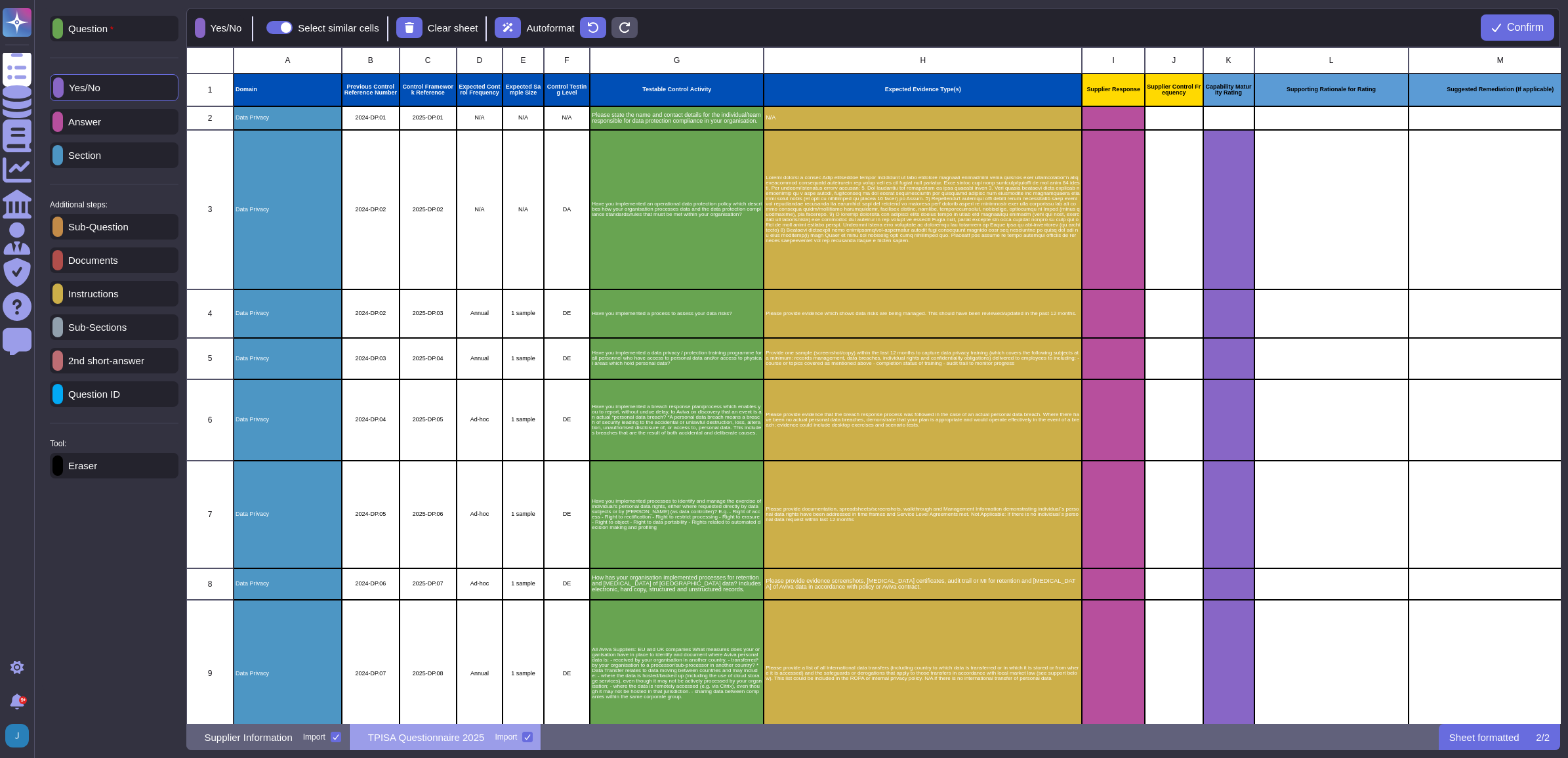
click at [153, 477] on div "Eraser" at bounding box center [114, 466] width 129 height 26
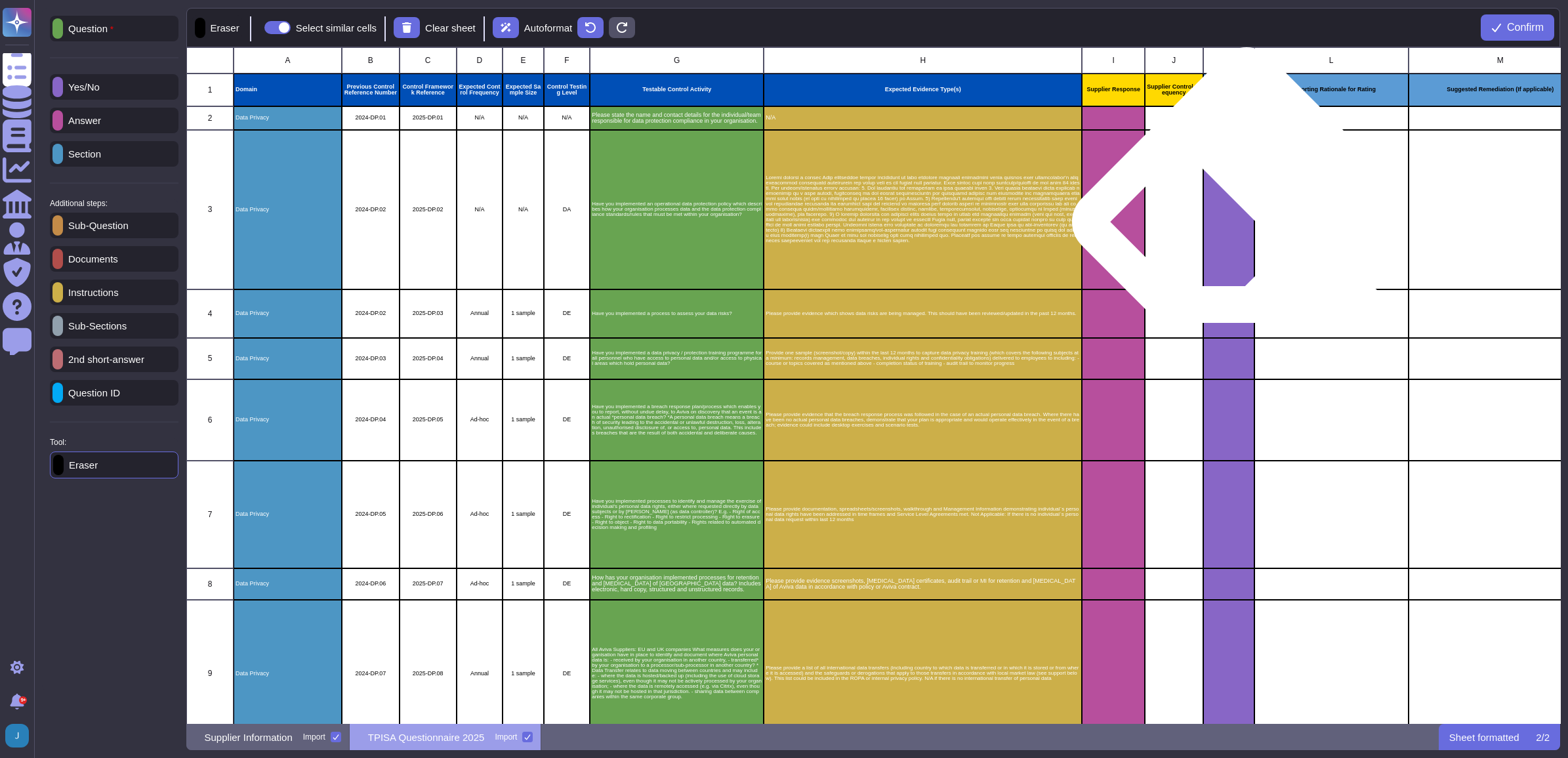
click at [658, 201] on div "grid" at bounding box center [1229, 210] width 51 height 159
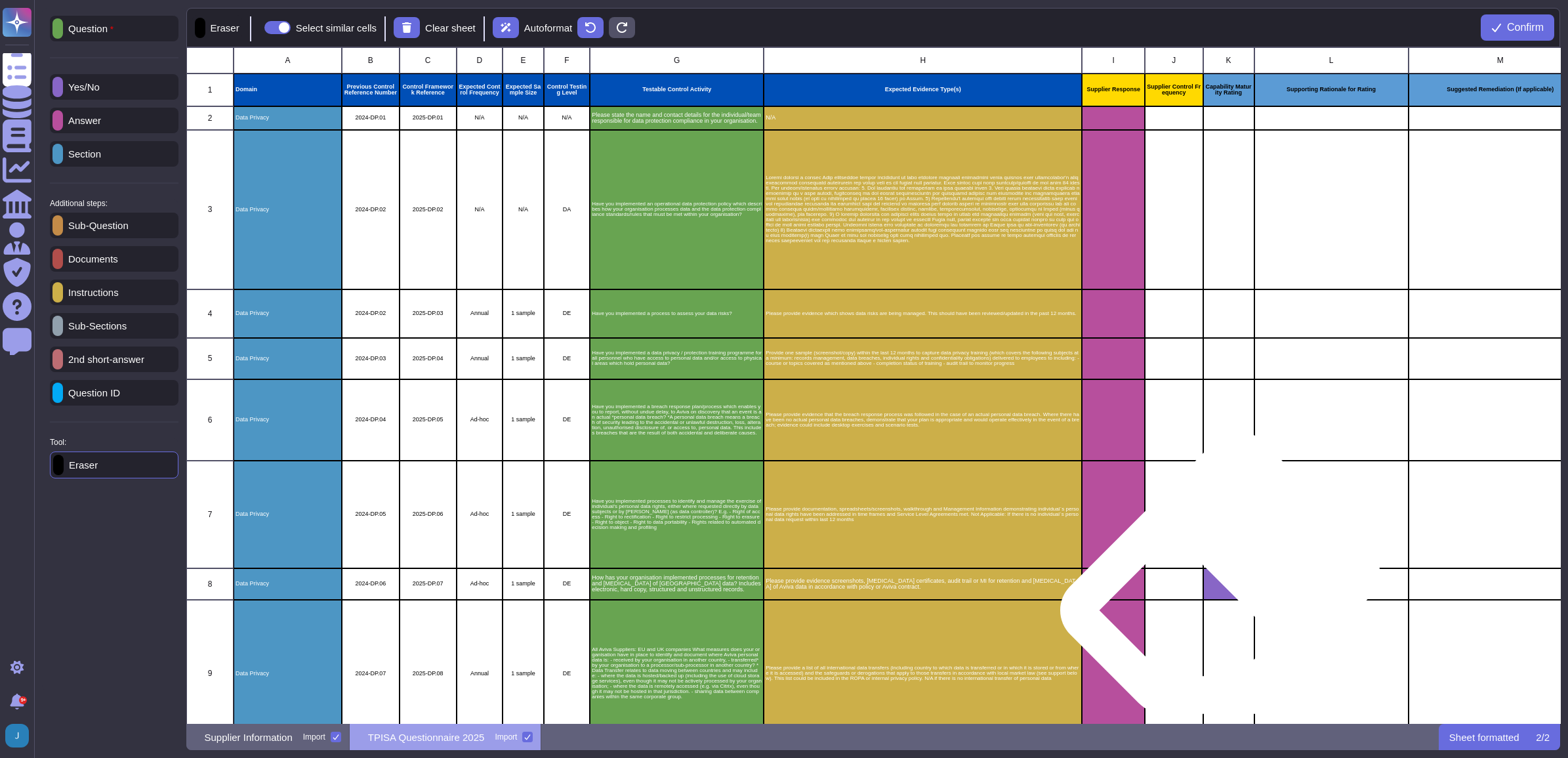
click at [658, 480] on div "grid" at bounding box center [1229, 584] width 51 height 32
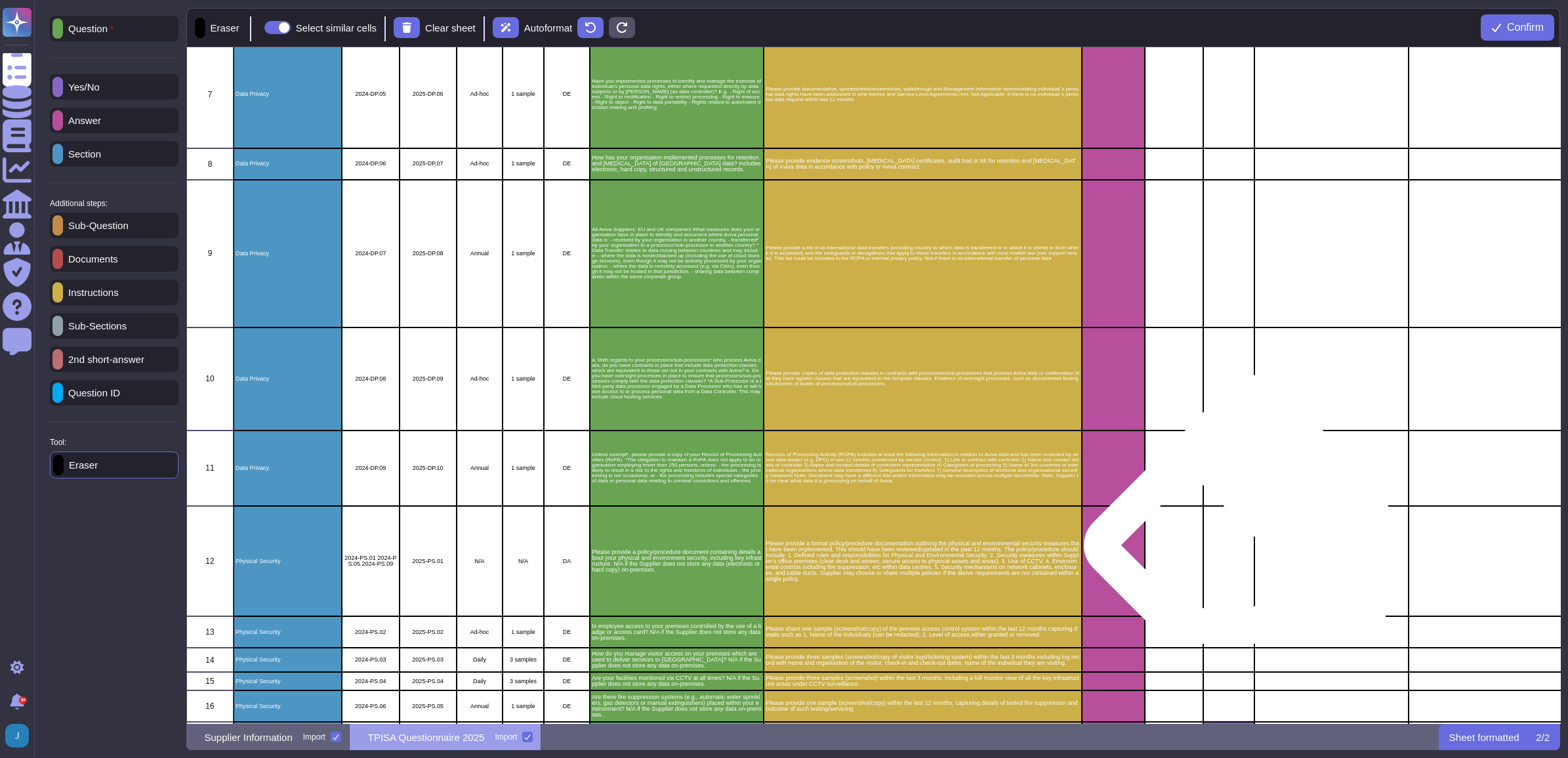
scroll to position [738, 0]
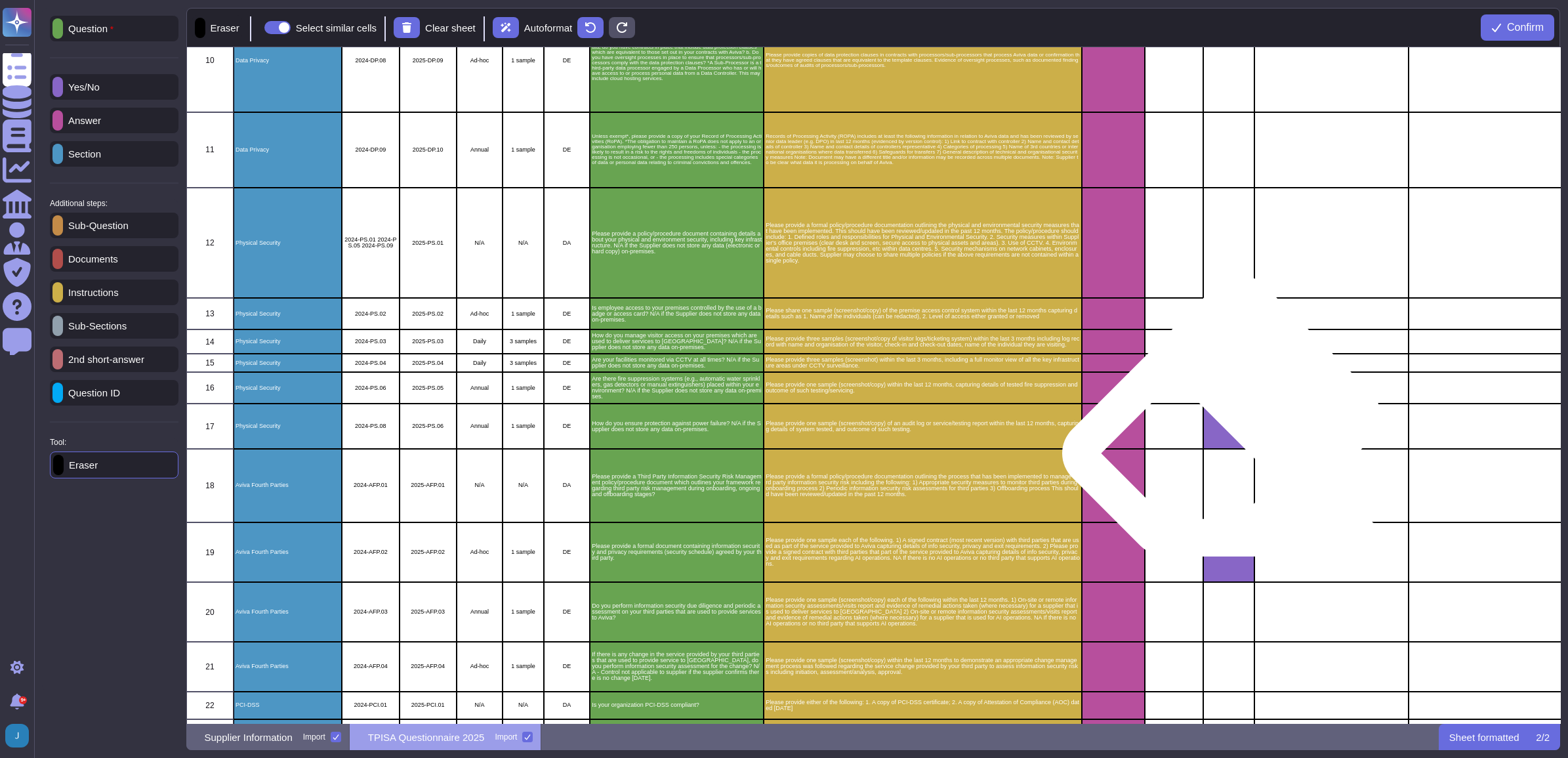
click at [658, 431] on div "grid" at bounding box center [1229, 426] width 51 height 45
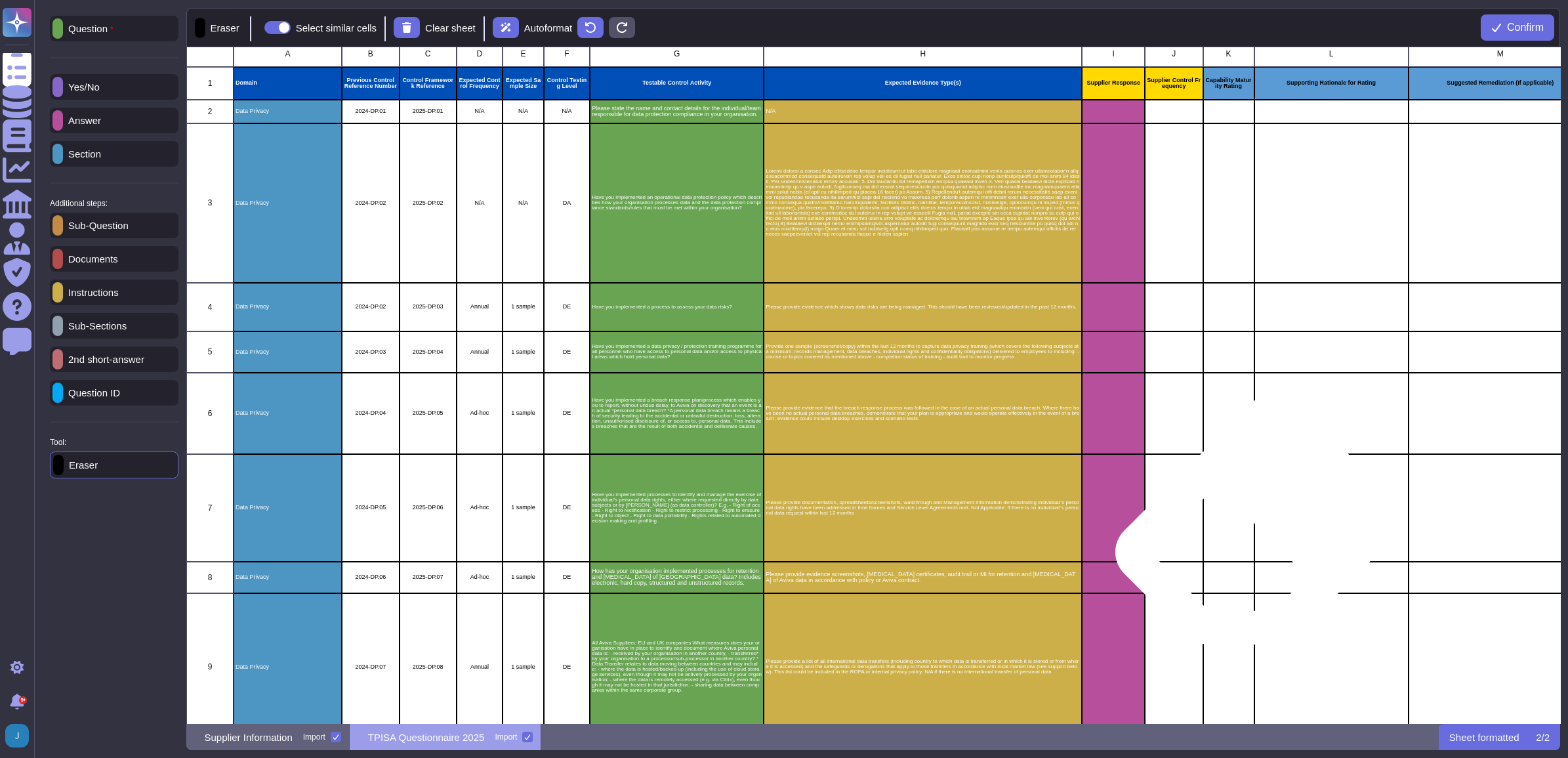
scroll to position [0, 0]
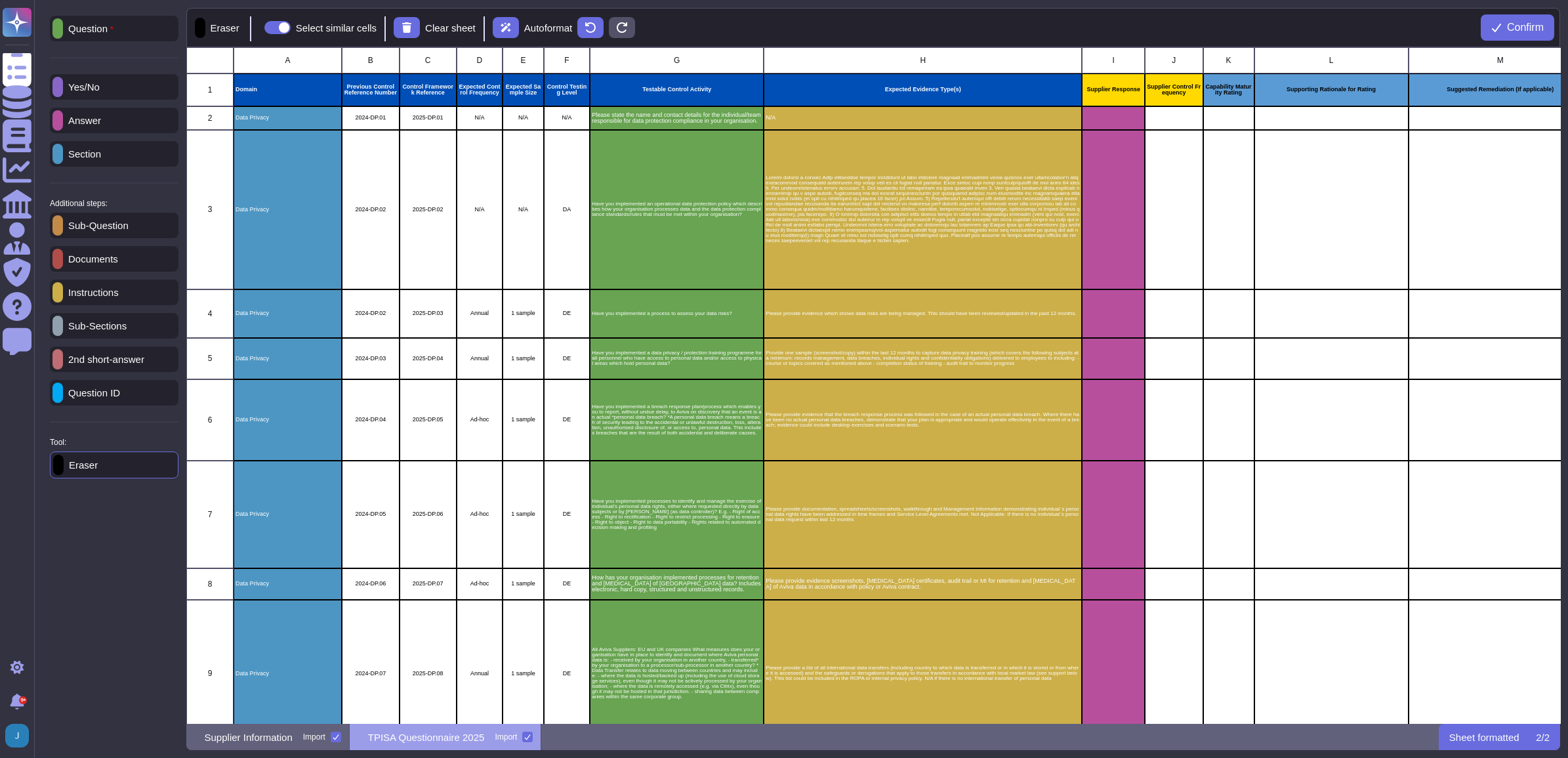
click at [99, 263] on p "Documents" at bounding box center [90, 258] width 55 height 9
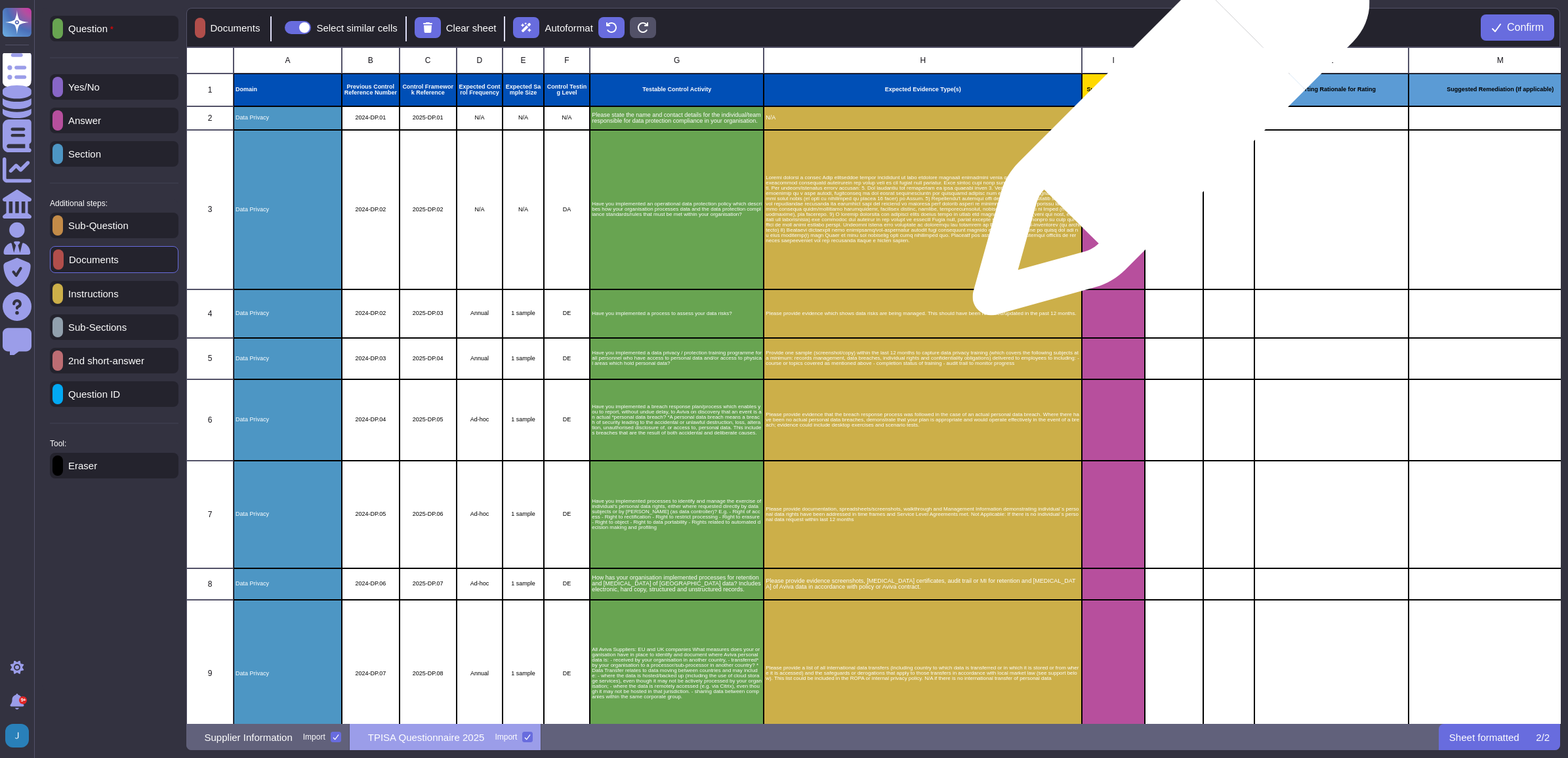
click at [658, 123] on div "grid" at bounding box center [1173, 118] width 57 height 24
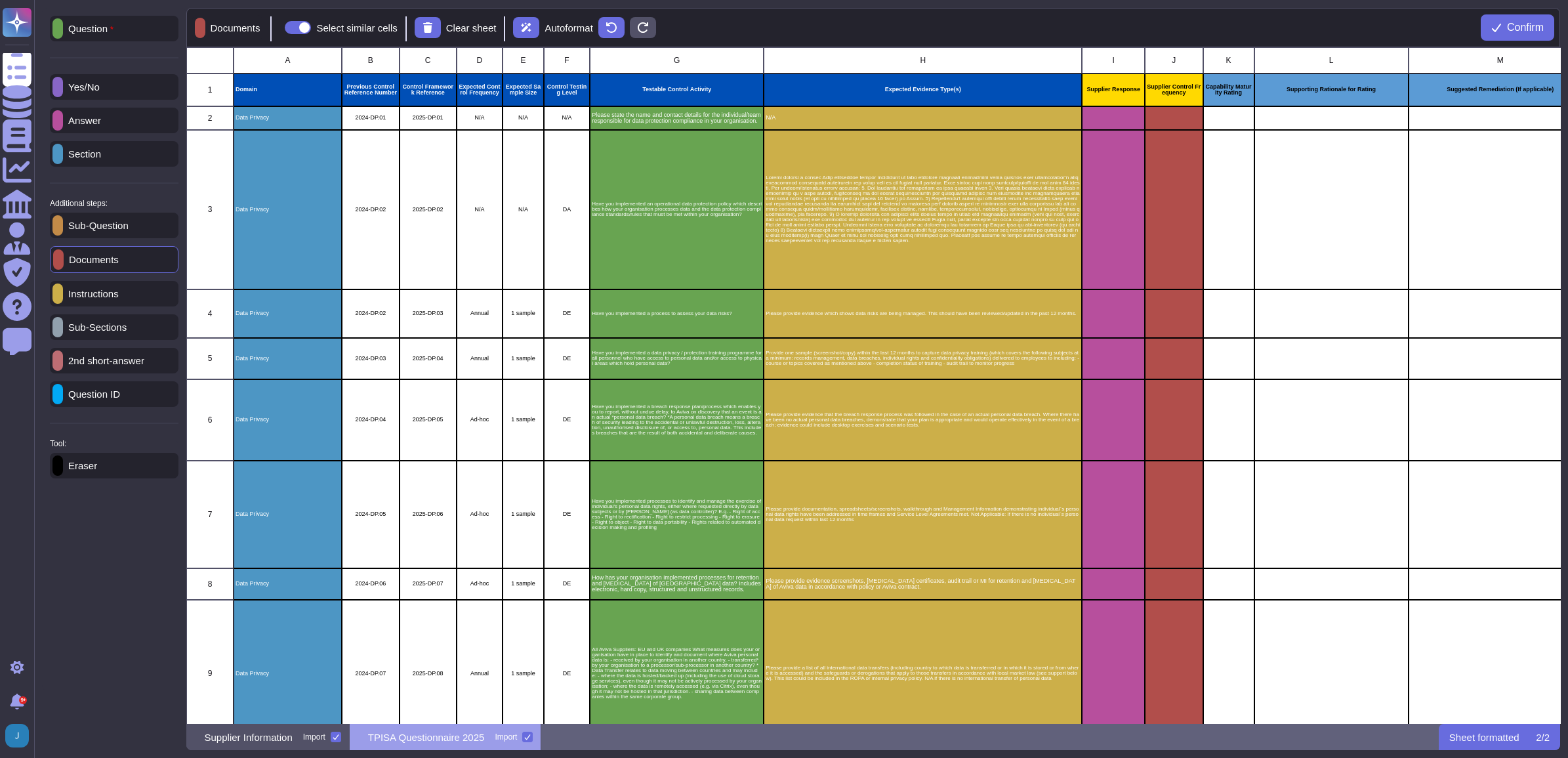
click at [223, 480] on p "Supplier Information" at bounding box center [249, 737] width 88 height 9
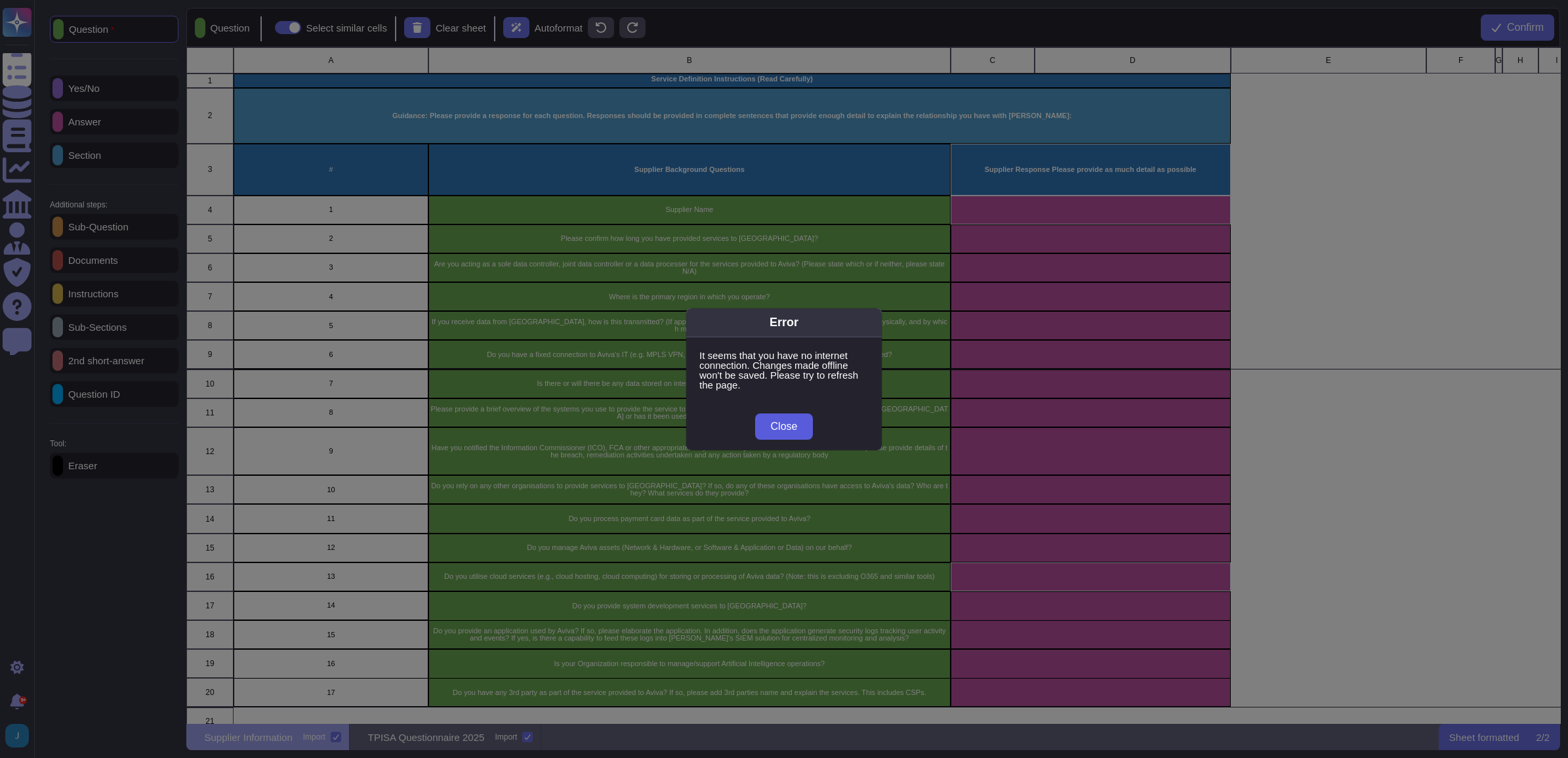
click at [658, 430] on span "Close" at bounding box center [784, 426] width 27 height 10
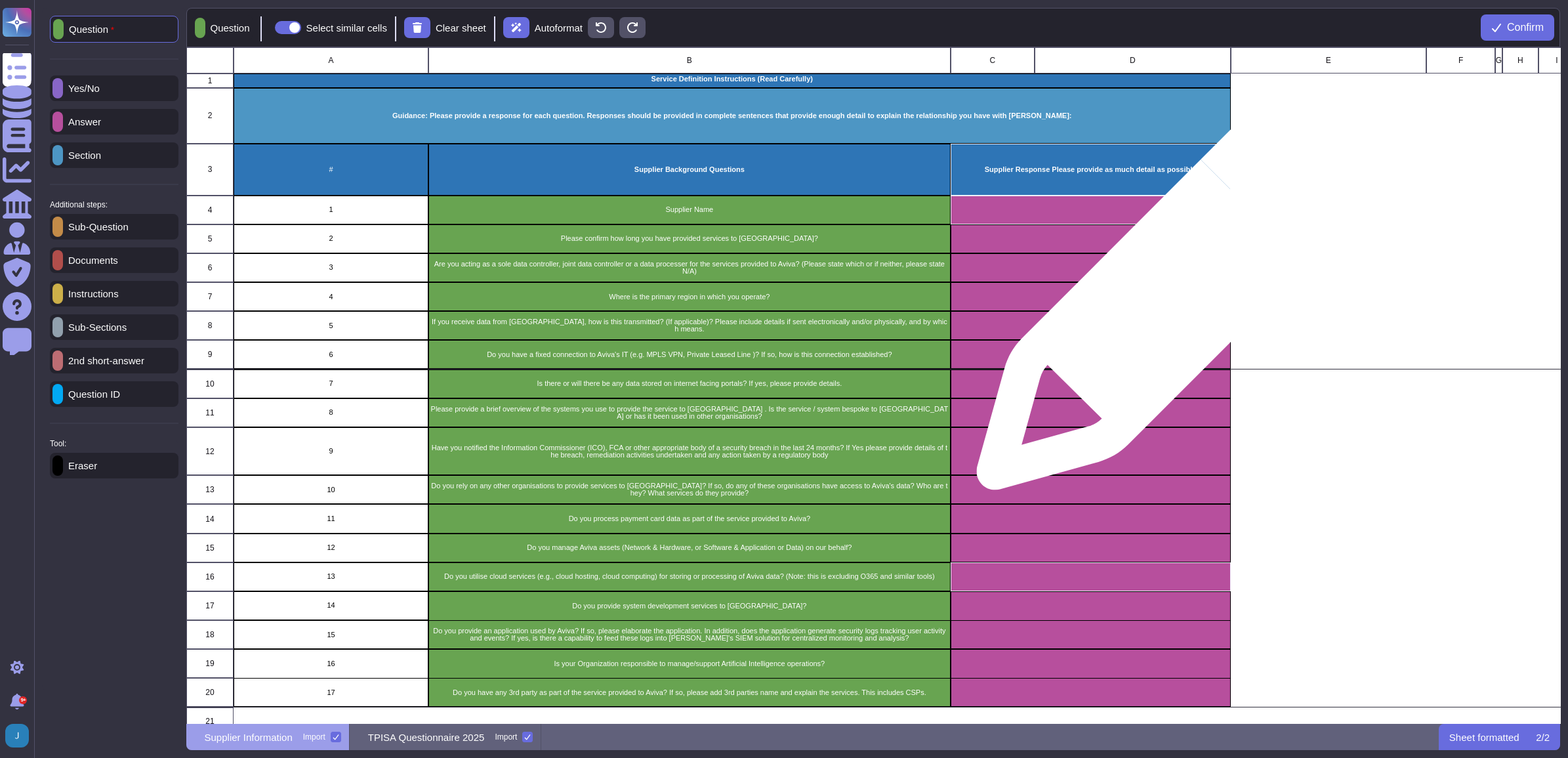
scroll to position [14, 13]
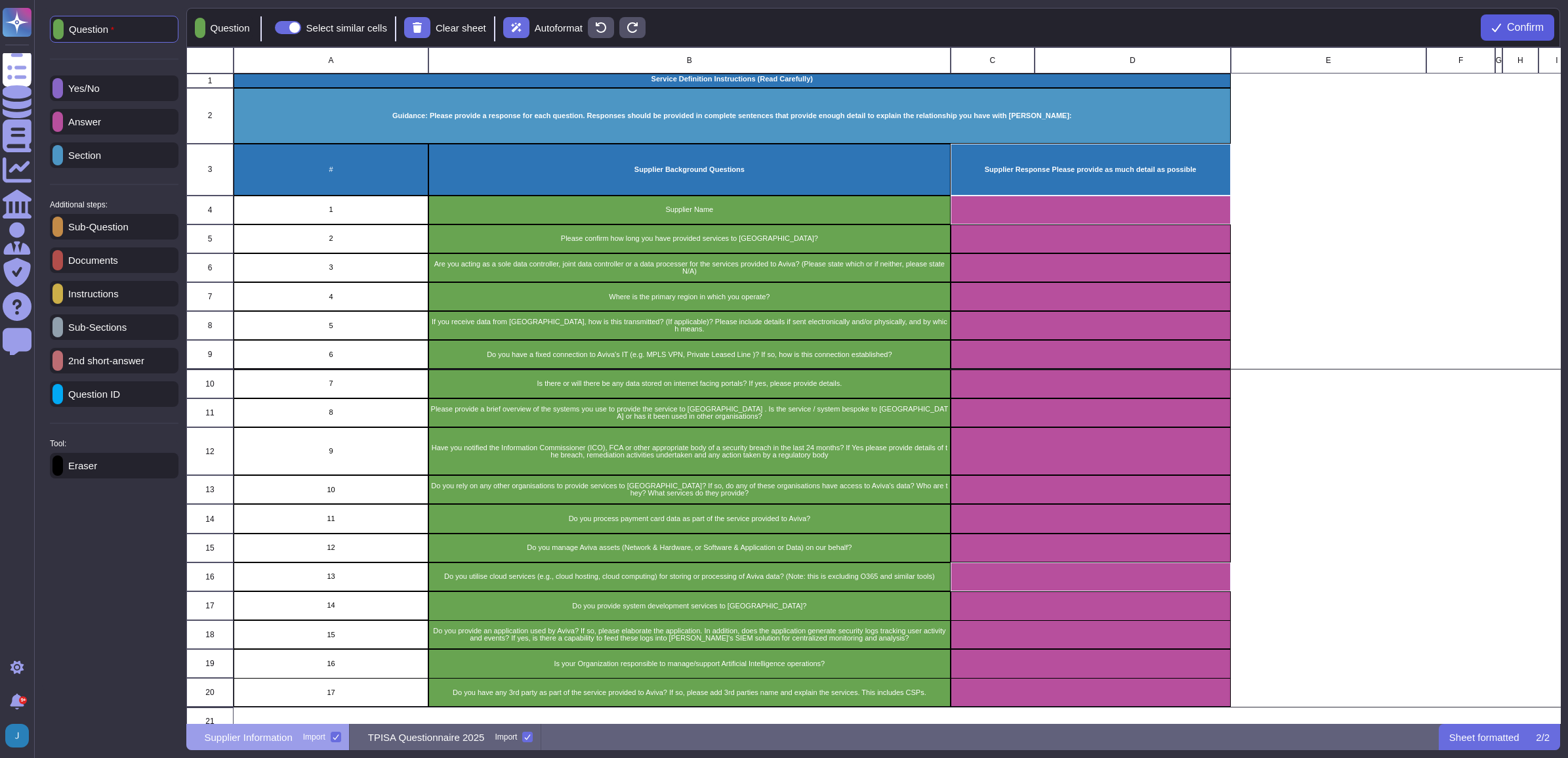
click at [658, 32] on button "Confirm" at bounding box center [1517, 27] width 74 height 27
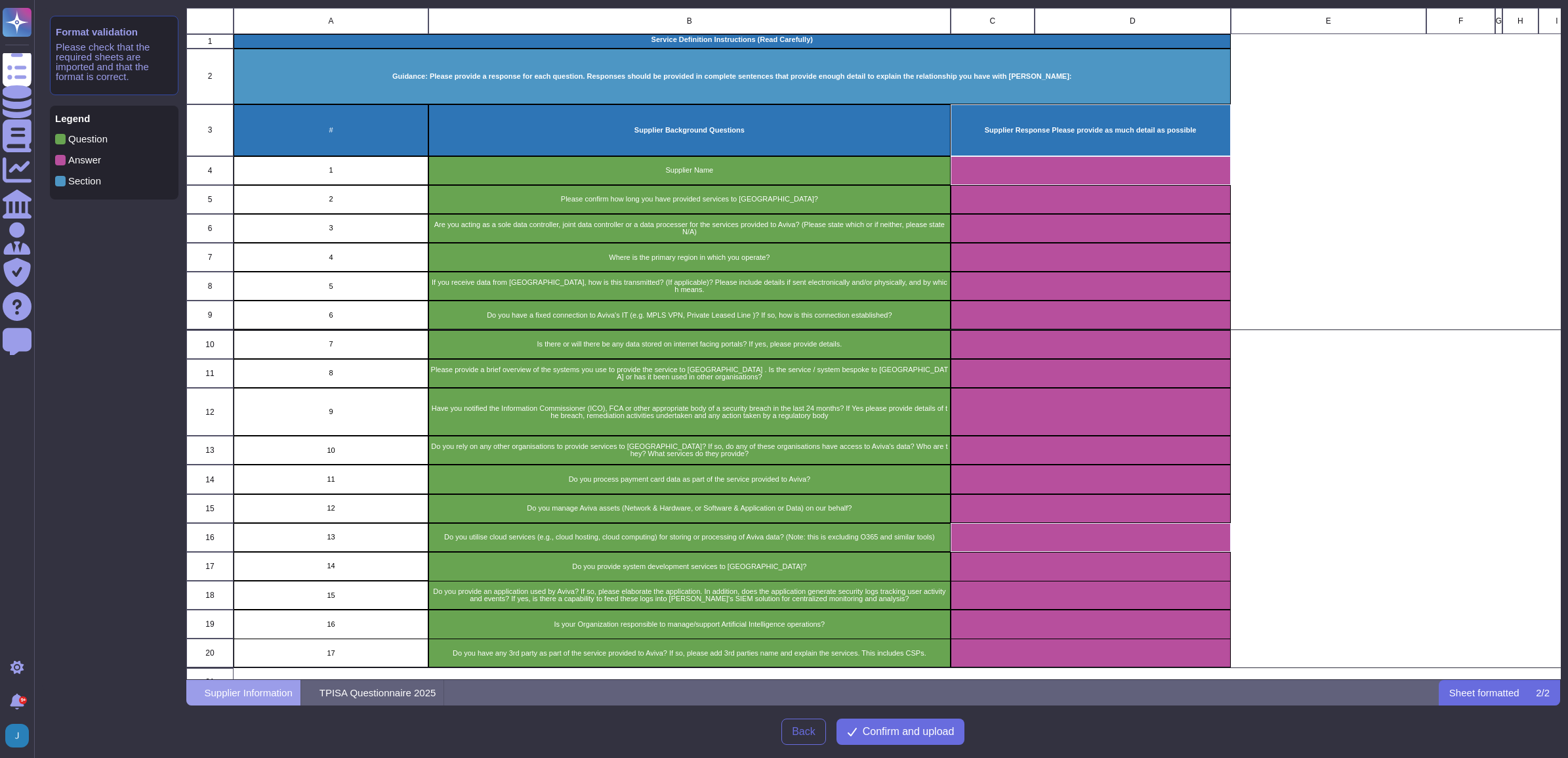
scroll to position [658, 1361]
click at [658, 480] on span "Confirm and upload" at bounding box center [908, 731] width 92 height 10
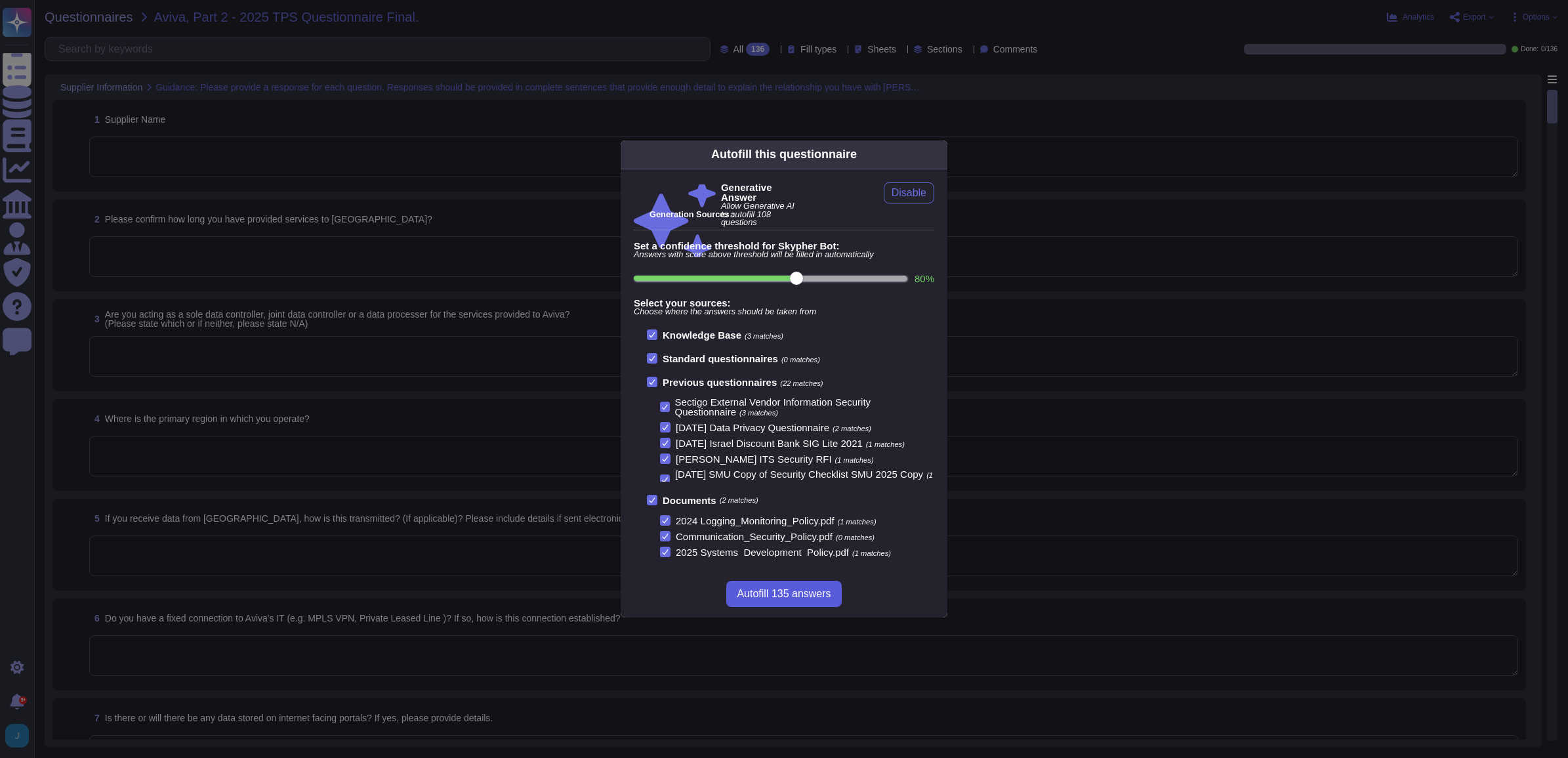
click at [658, 480] on span "Autofill 135 answers" at bounding box center [783, 593] width 93 height 10
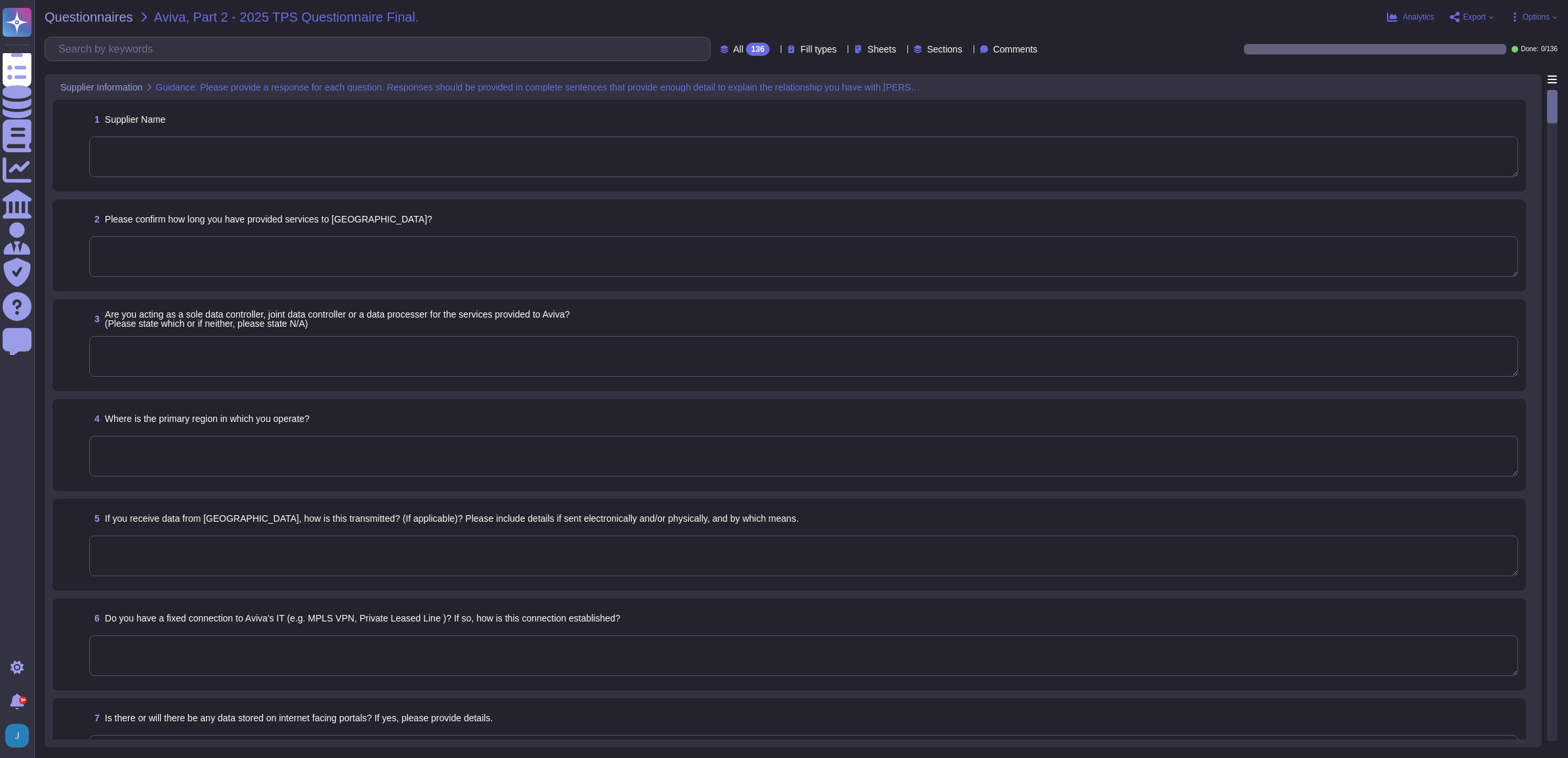
type textarea "Sectigo Limited"
type textarea "CA services have been delivered since [DATE] and our CLM has been delivered sin…"
type textarea "Sectigo acts as a data processor for the services provided to [GEOGRAPHIC_DATA]…"
type textarea "The primary region in which we operate is the [GEOGRAPHIC_DATA], specifically i…"
type textarea "Data received from Aviva is transmitted electronically using secure methods. Th…"
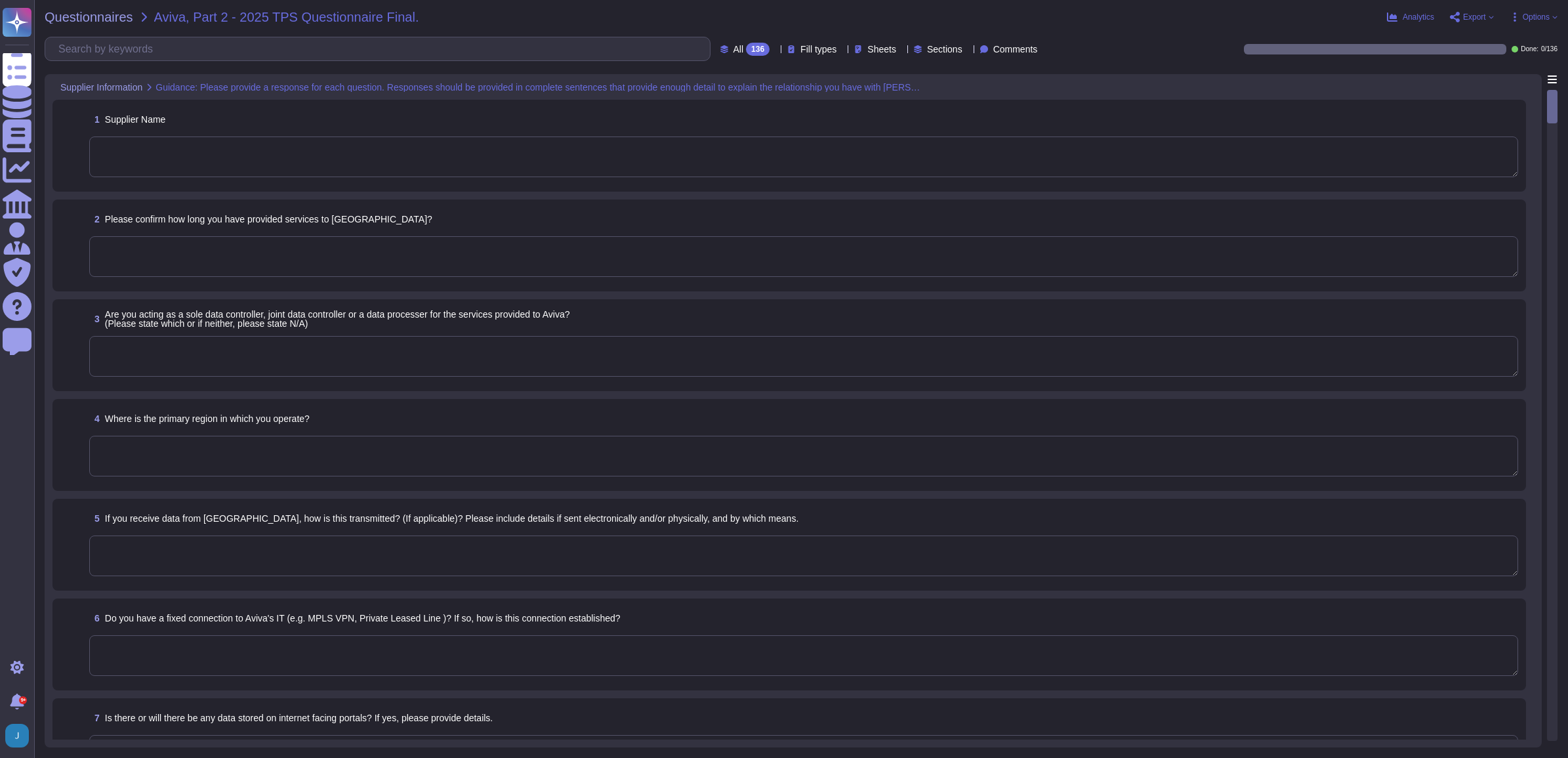
type textarea "No. We have a SaaS portal accessible through popular browsers."
type textarea "Yes, there is data stored on internet-facing portals. The organization has inte…"
type textarea "Sectigo's products and services are designed to address digital security challe…"
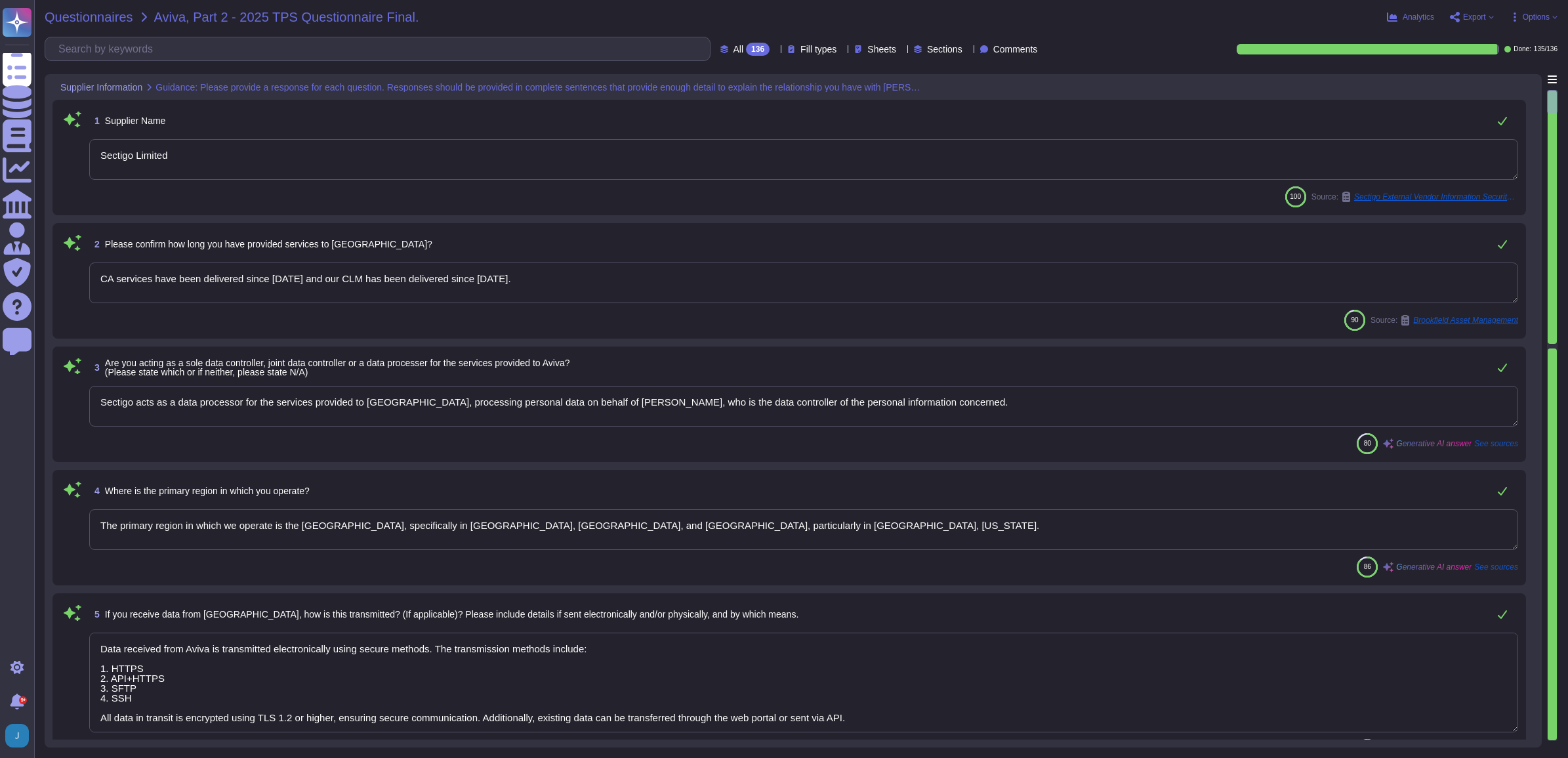
click at [72, 15] on span "Questionnaires" at bounding box center [88, 16] width 88 height 13
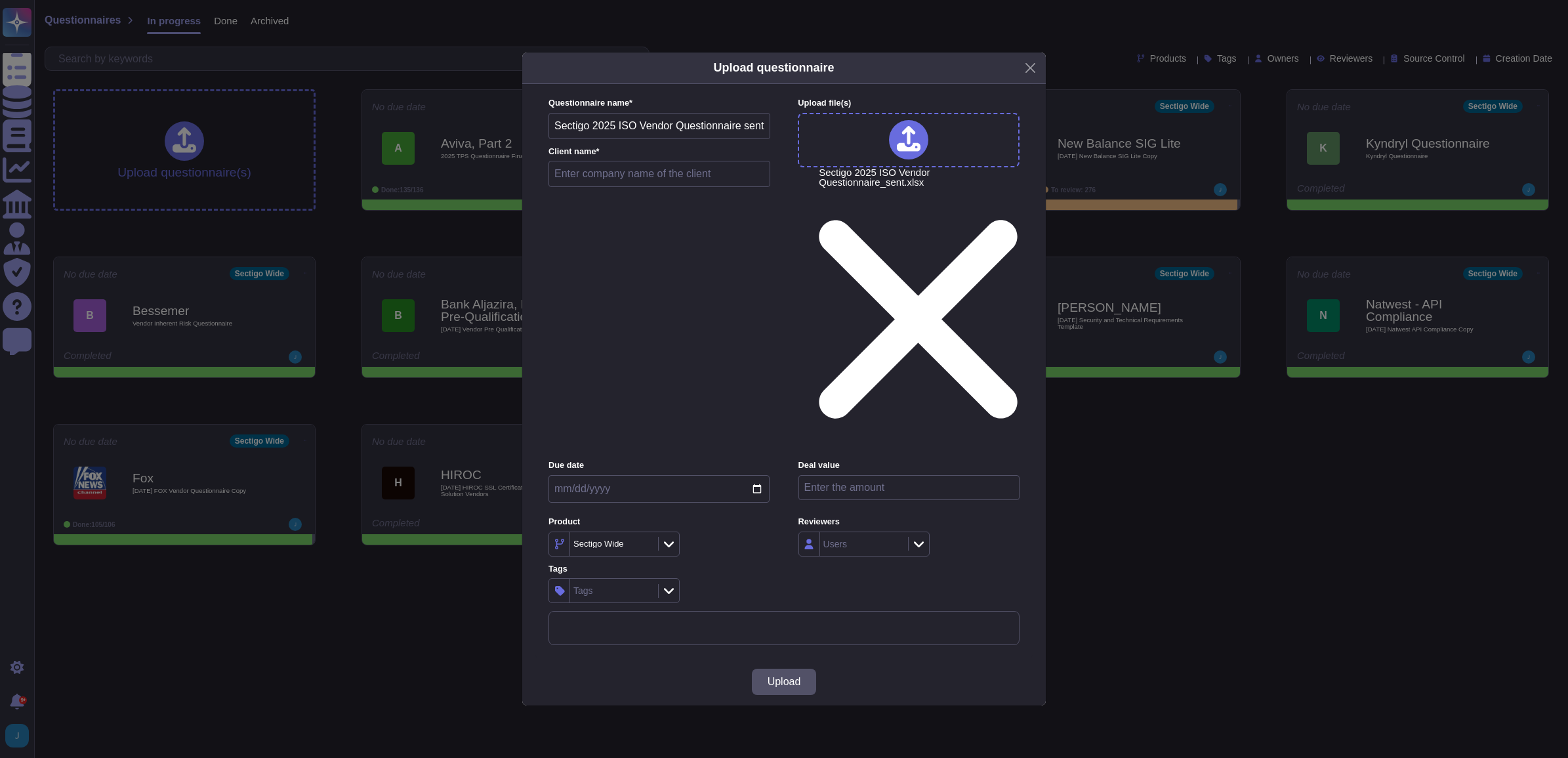
click at [658, 187] on input "text" at bounding box center [659, 173] width 222 height 27
type input "TMX"
click at [658, 480] on button "Upload" at bounding box center [784, 682] width 65 height 27
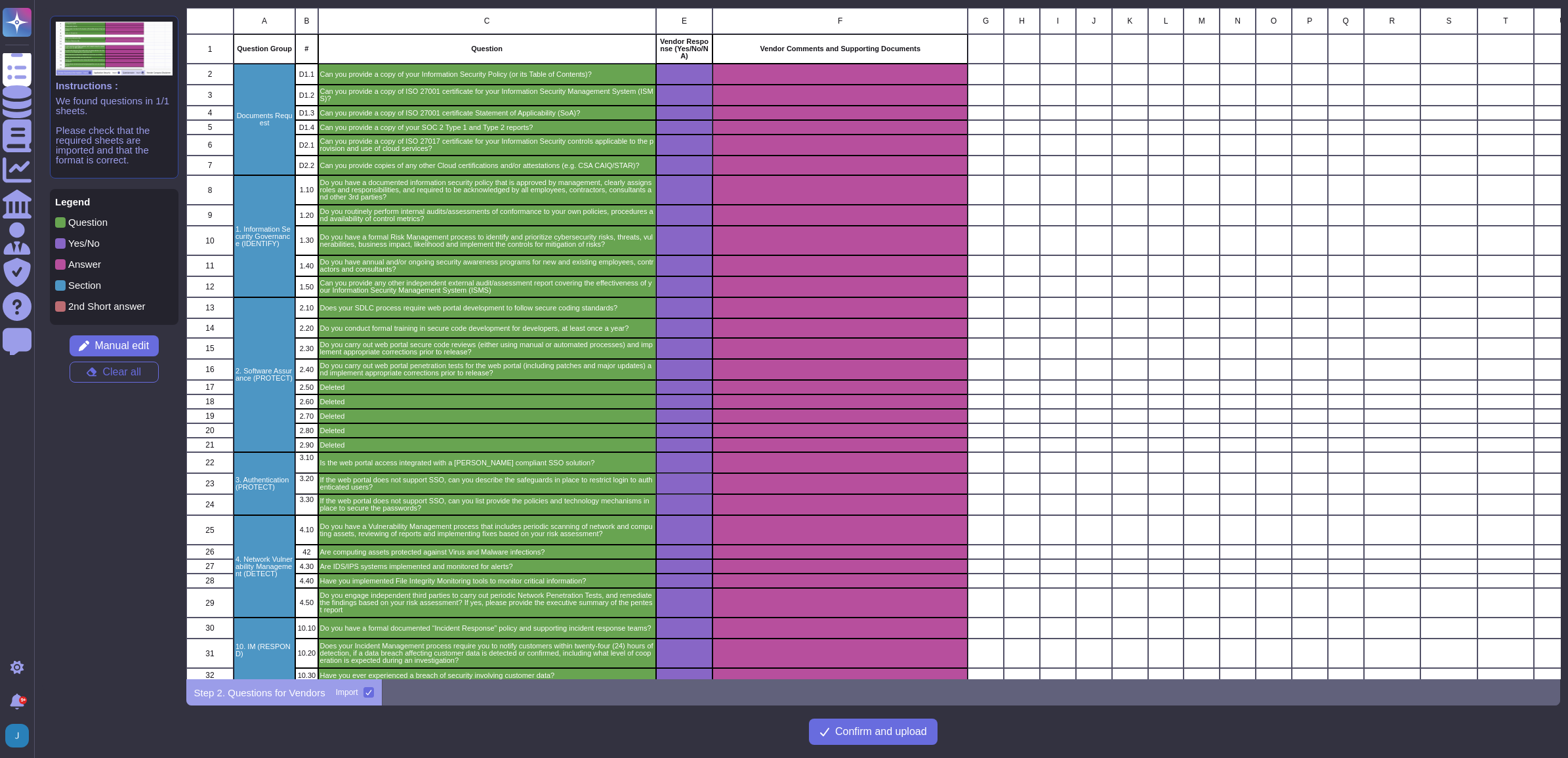
scroll to position [659, 1361]
click at [133, 346] on span "Manual edit" at bounding box center [122, 346] width 55 height 10
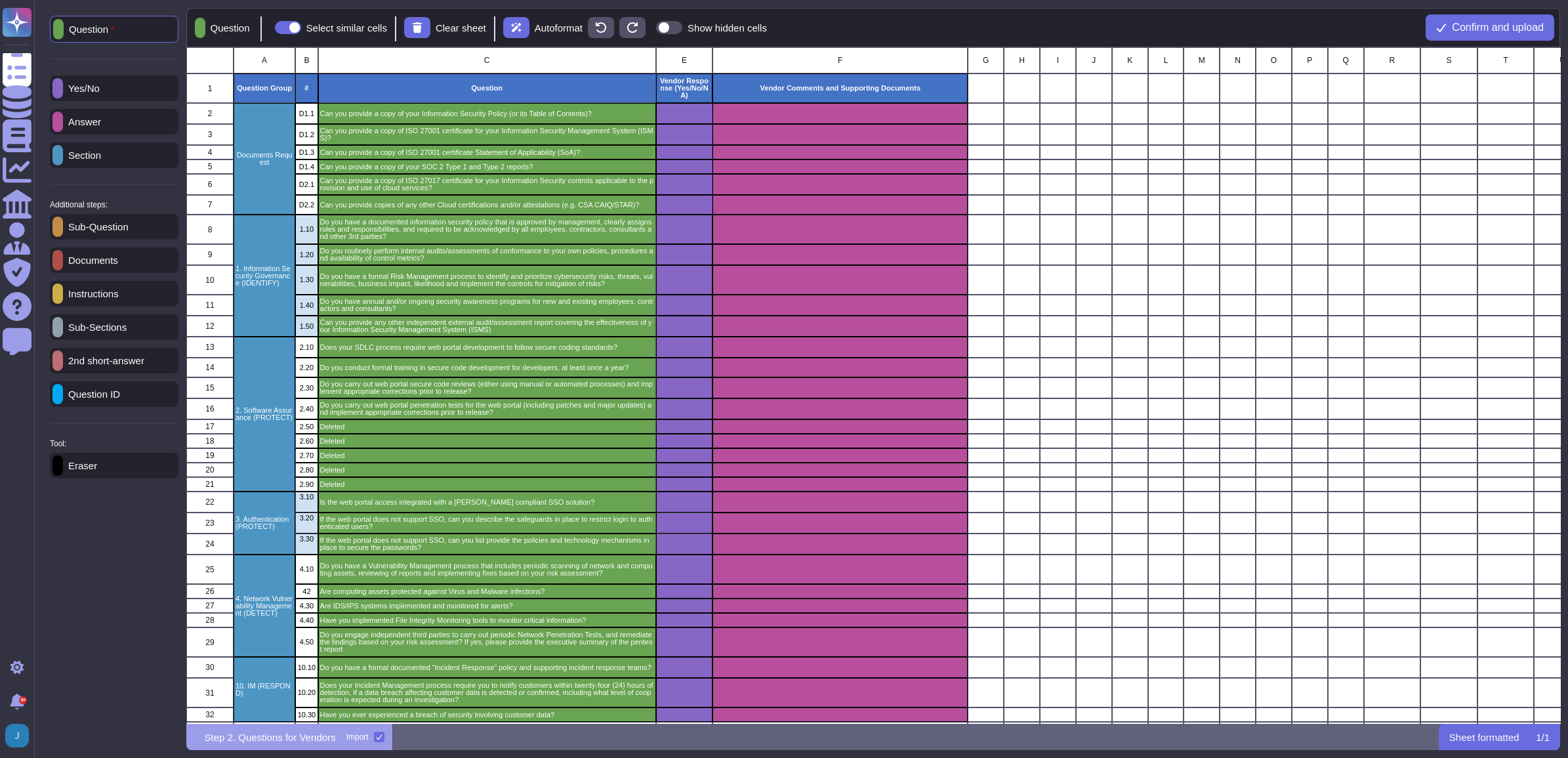
scroll to position [664, 1361]
click at [118, 473] on div "Eraser" at bounding box center [114, 466] width 129 height 26
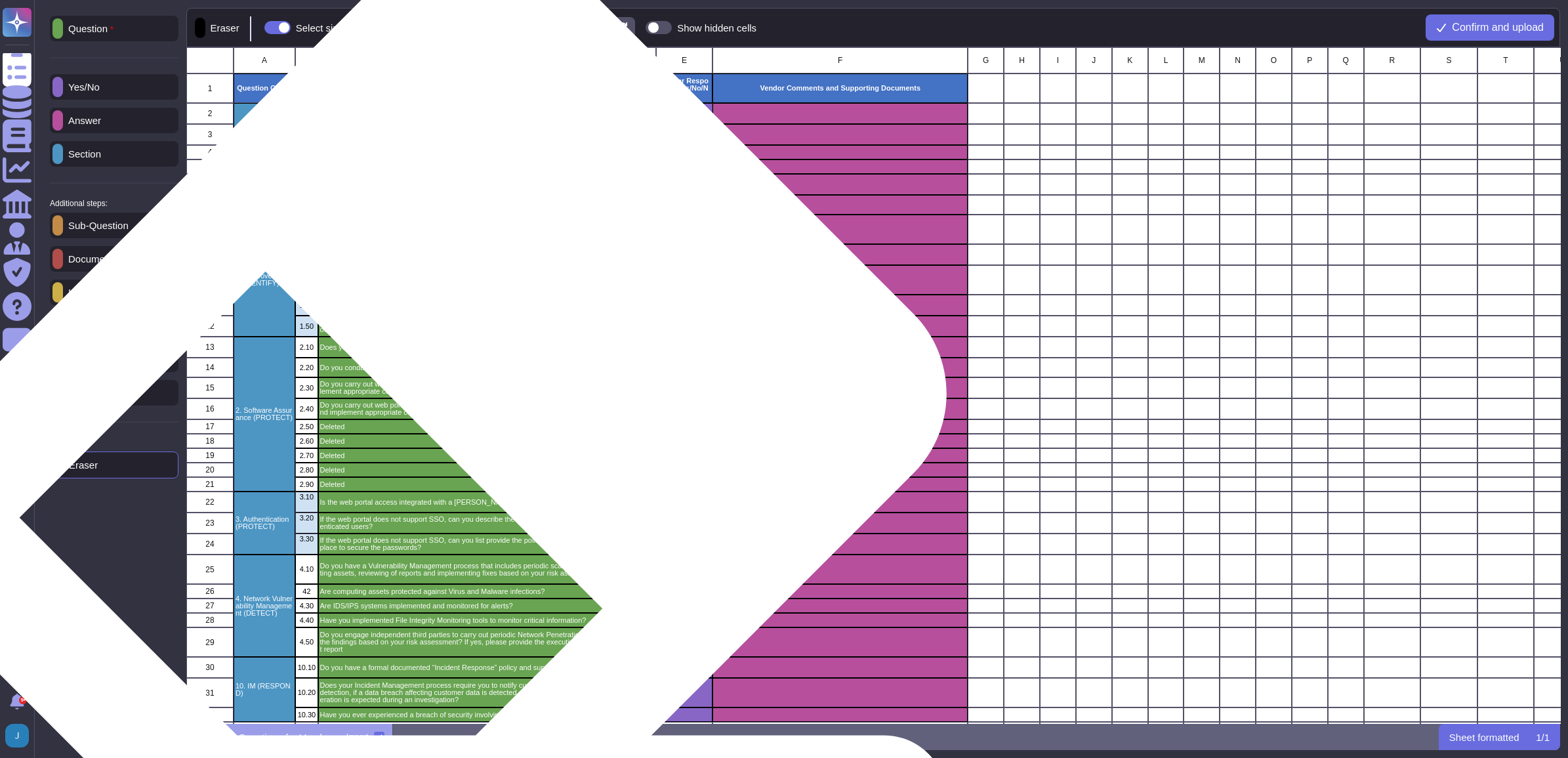
click at [444, 431] on div "Deleted" at bounding box center [486, 426] width 338 height 15
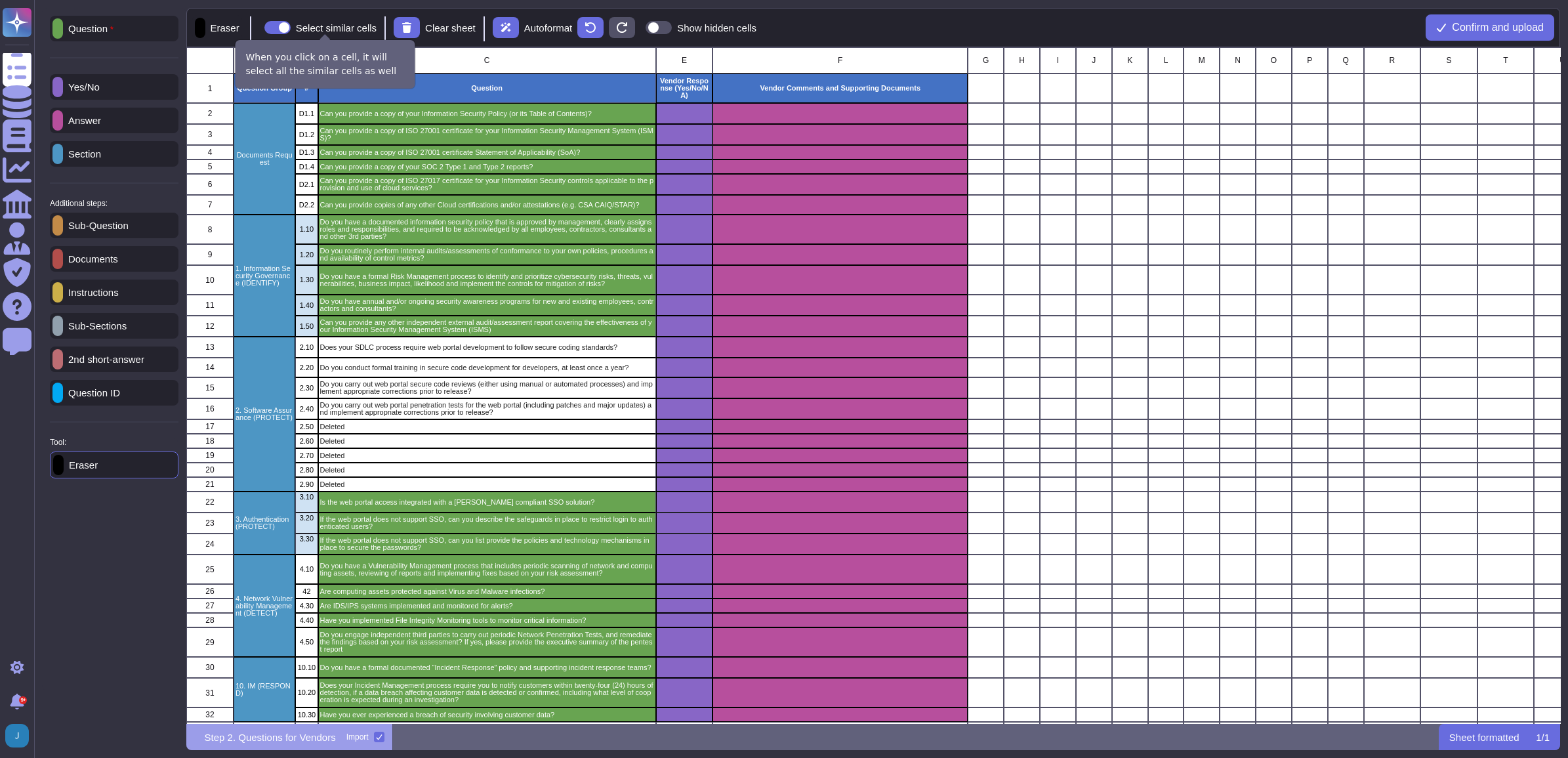
click at [276, 27] on span at bounding box center [277, 27] width 27 height 13
click at [259, 27] on input "Select similar cells" at bounding box center [259, 27] width 0 height 0
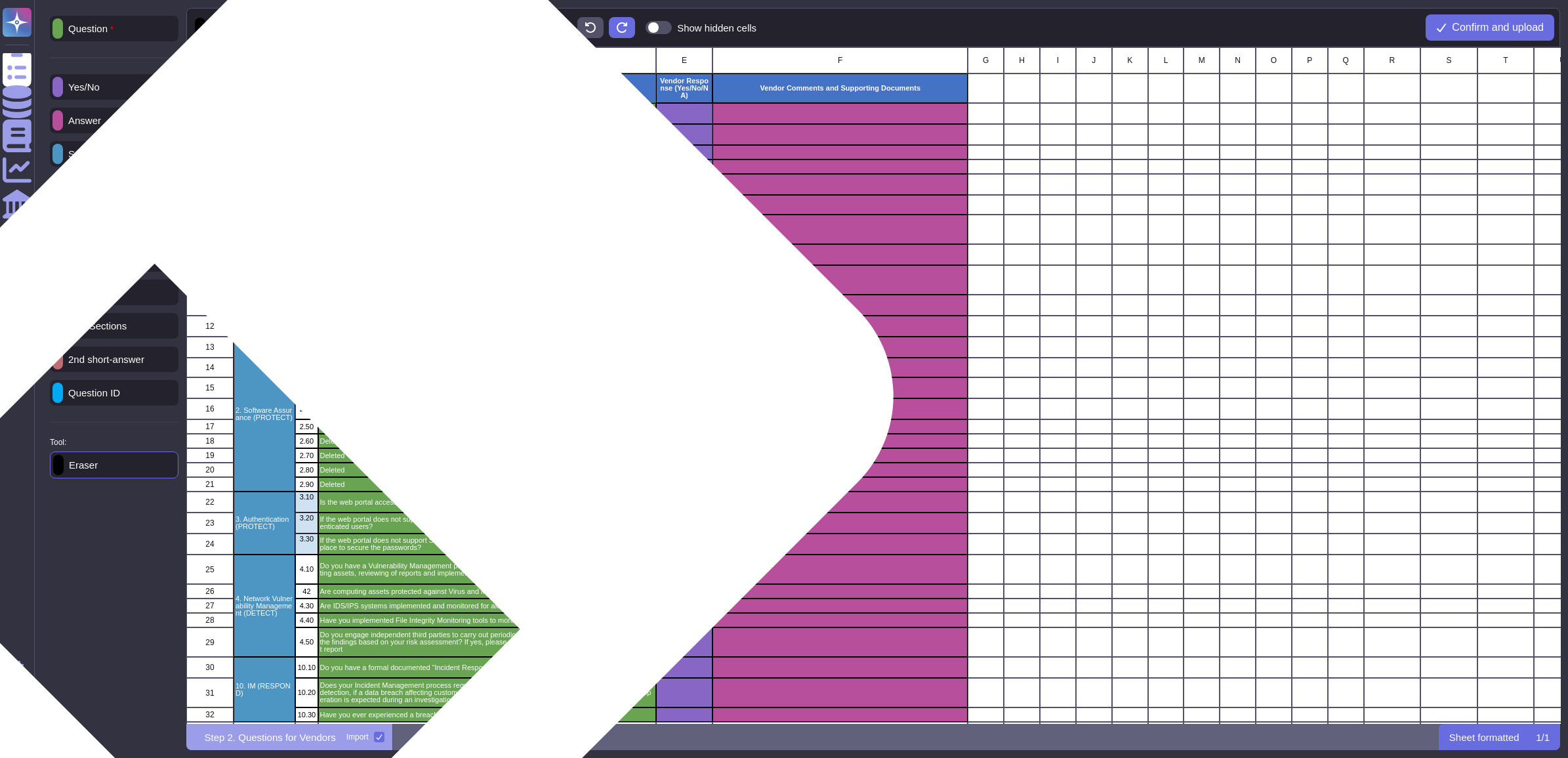
click at [349, 436] on div "Deleted" at bounding box center [486, 441] width 338 height 15
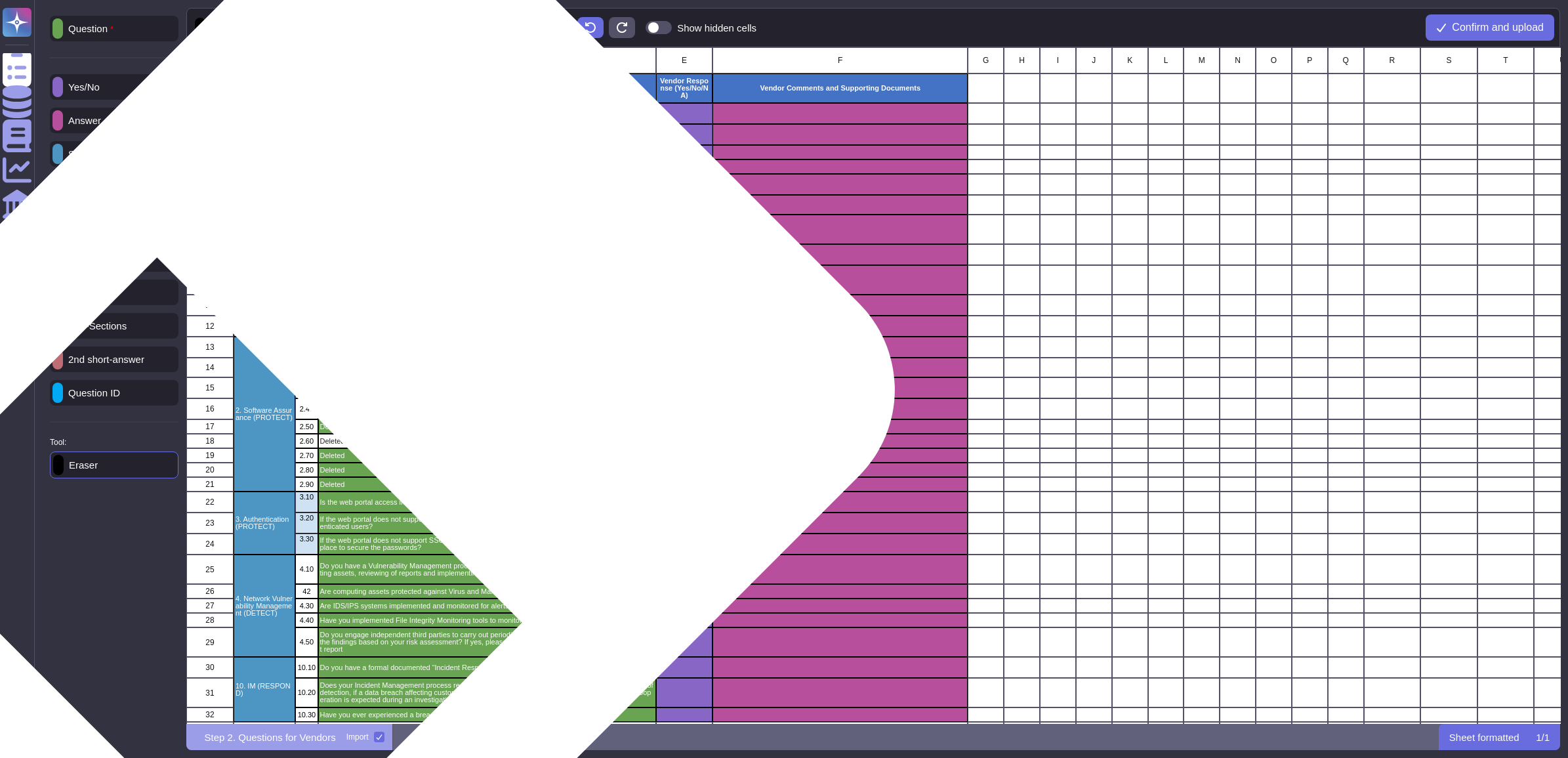
click at [351, 430] on p "Deleted" at bounding box center [486, 427] width 333 height 7
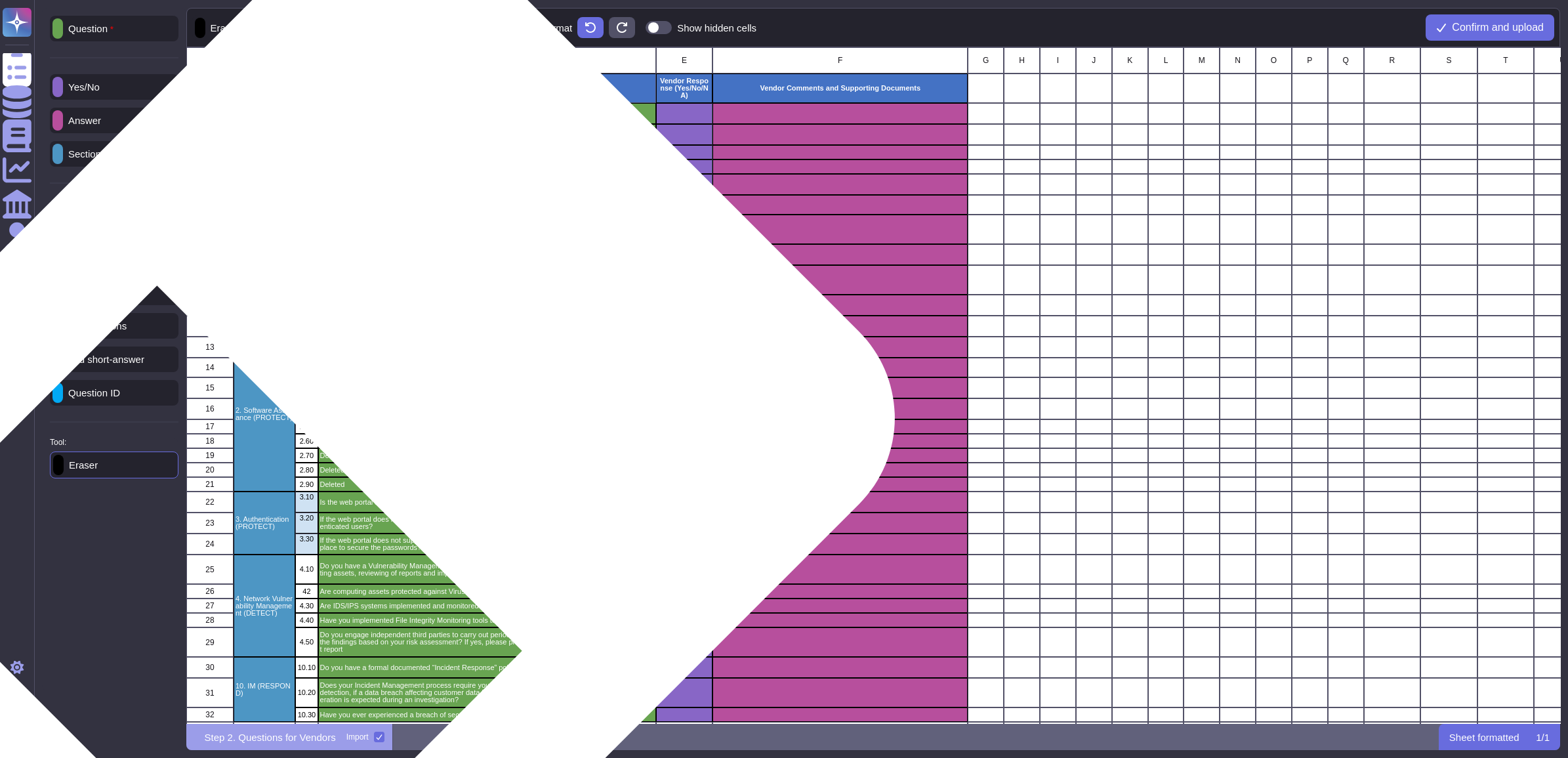
click at [351, 458] on p "Deleted" at bounding box center [486, 455] width 333 height 7
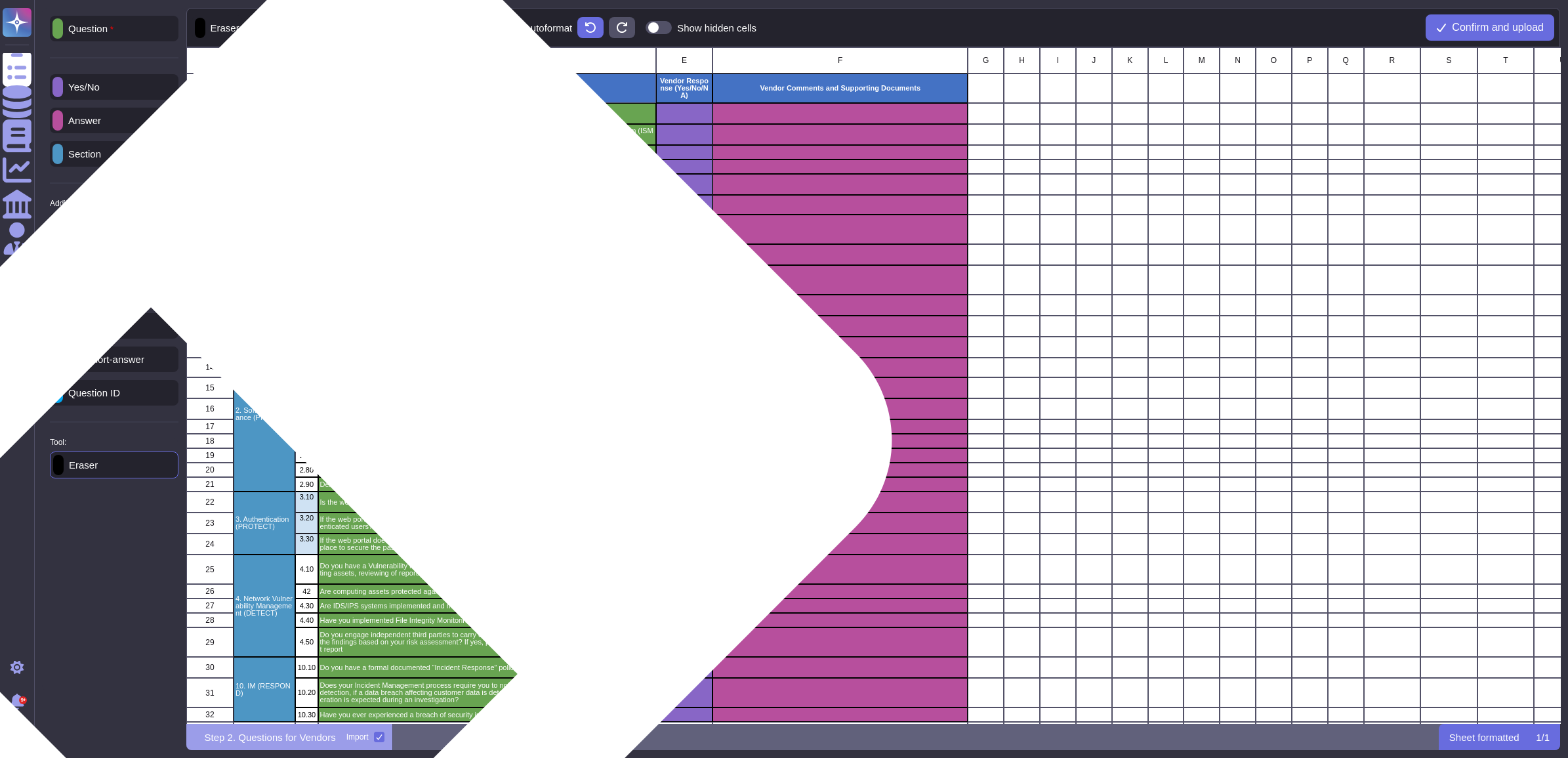
click at [345, 480] on p "Deleted" at bounding box center [486, 484] width 333 height 7
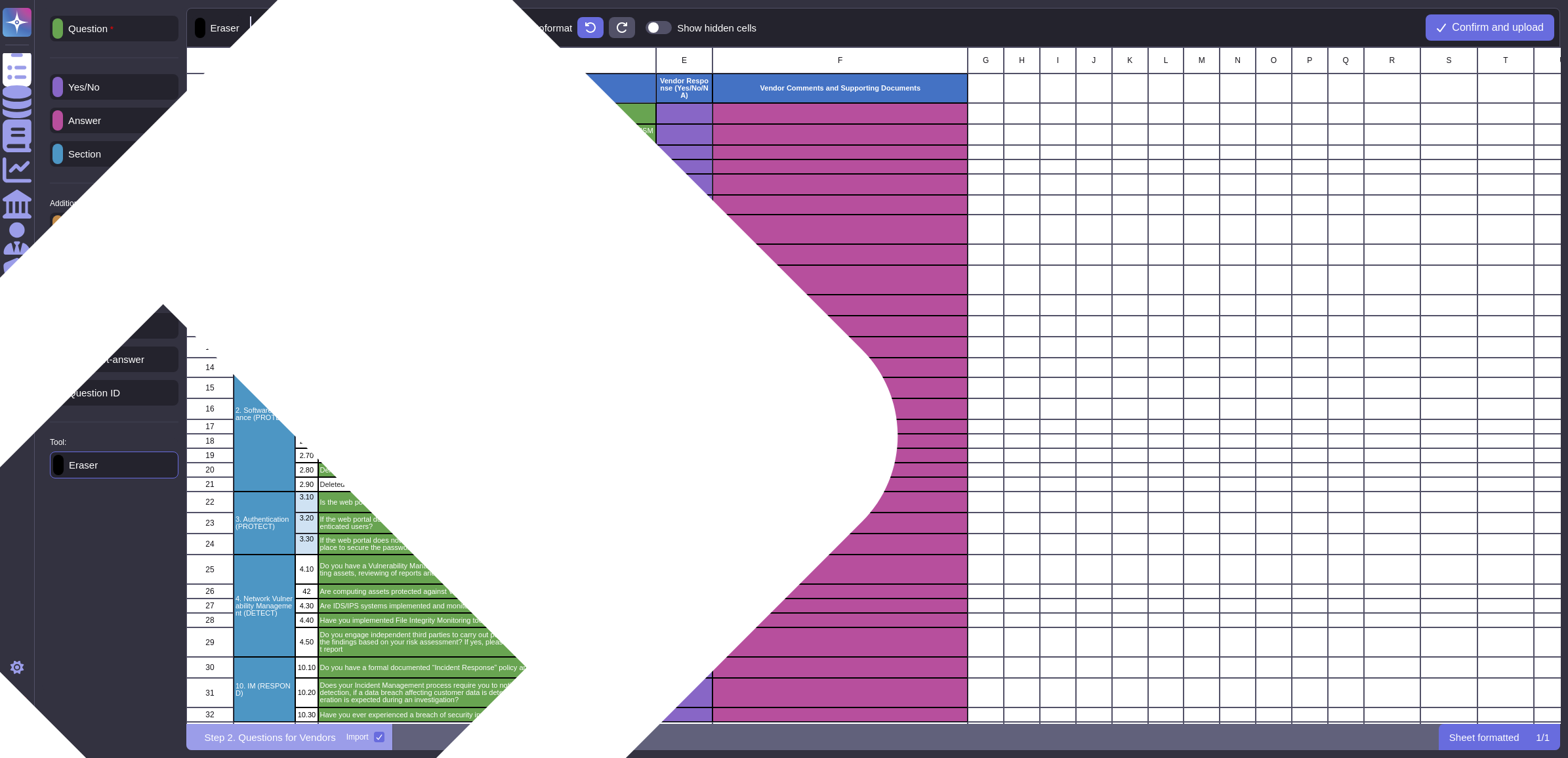
click at [356, 476] on div "Deleted" at bounding box center [486, 469] width 338 height 15
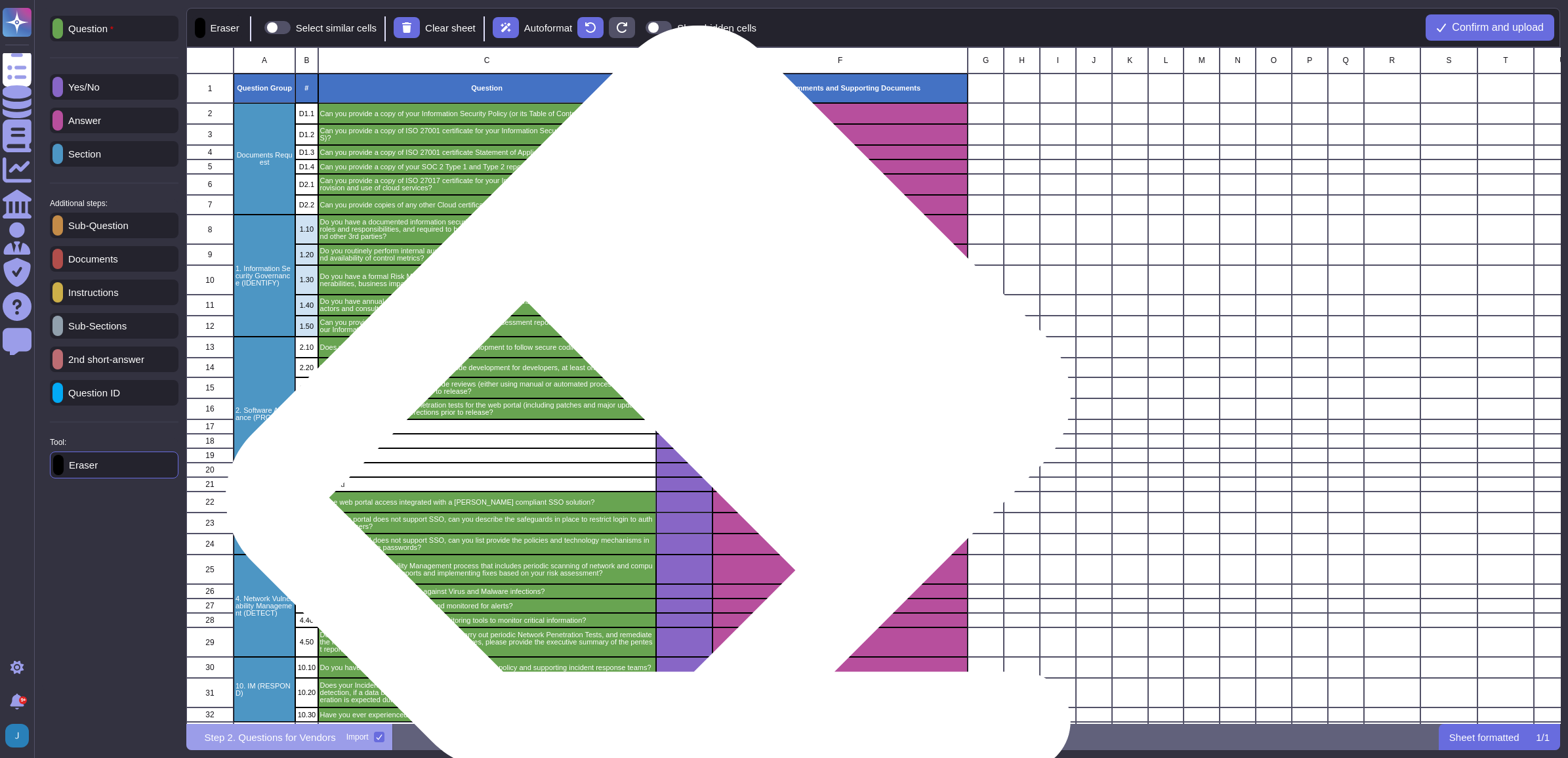
click at [658, 430] on div "grid" at bounding box center [683, 426] width 57 height 15
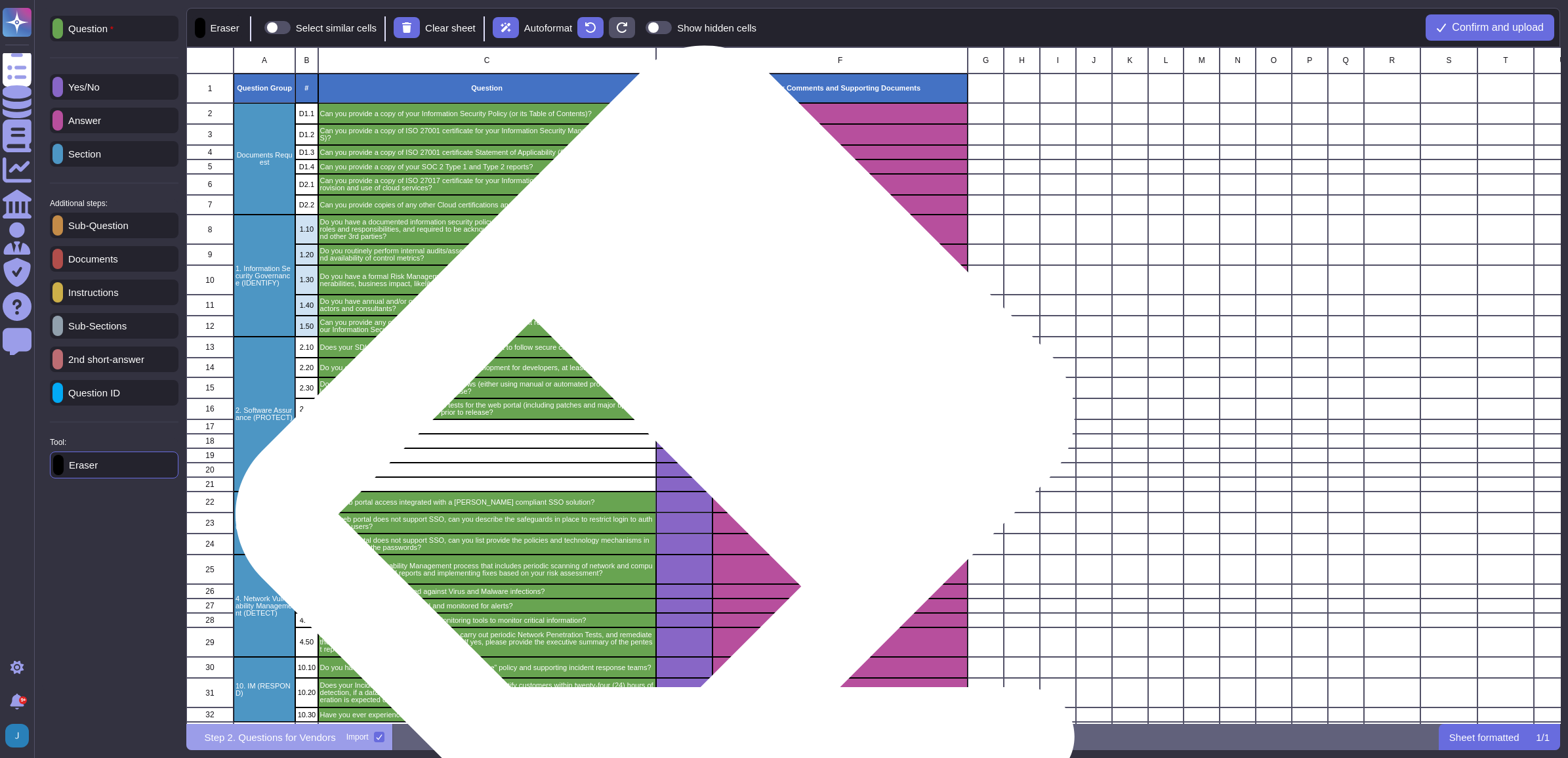
click at [658, 447] on div "grid" at bounding box center [683, 441] width 57 height 15
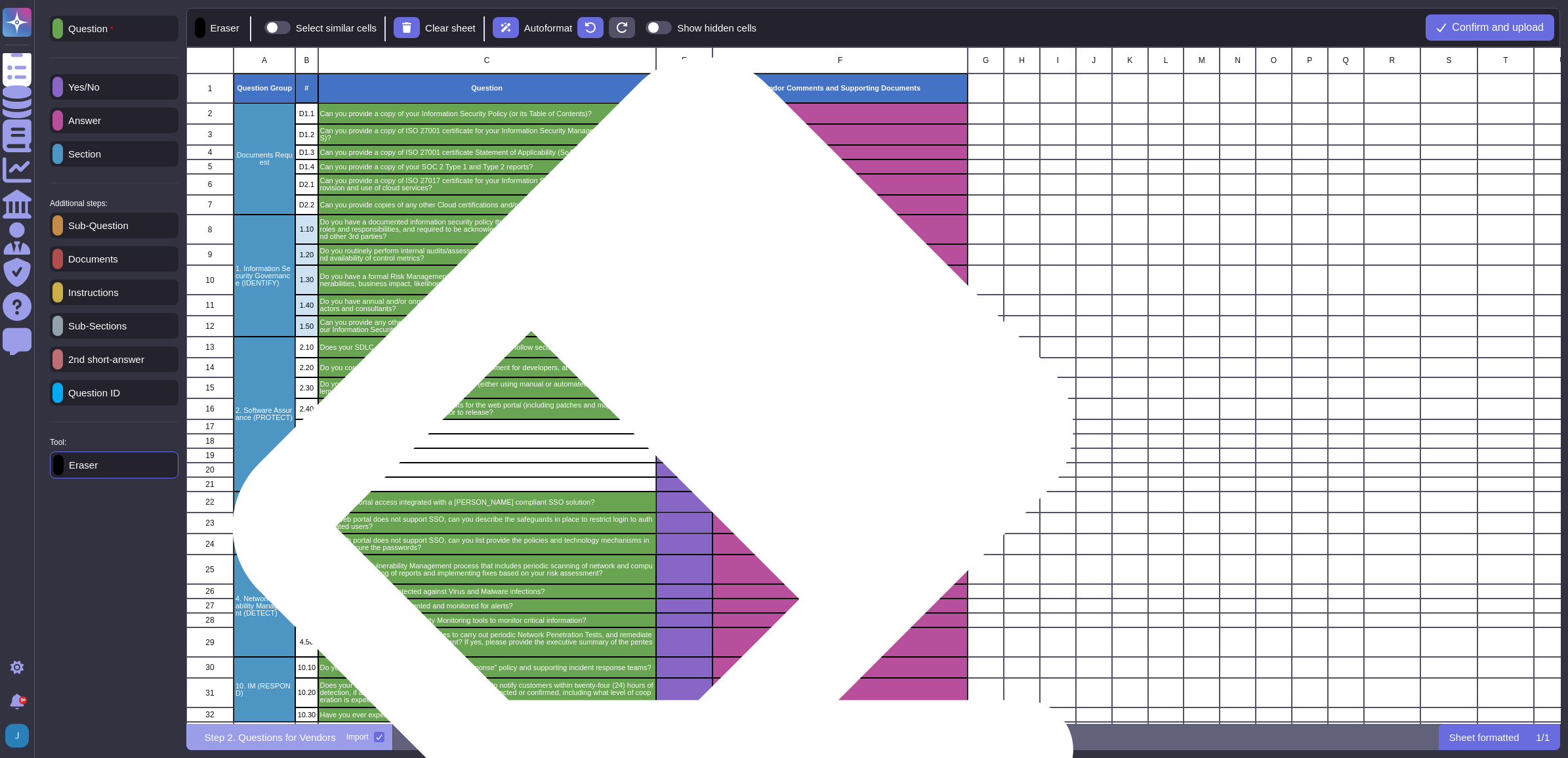
click at [658, 460] on div "grid" at bounding box center [683, 455] width 57 height 15
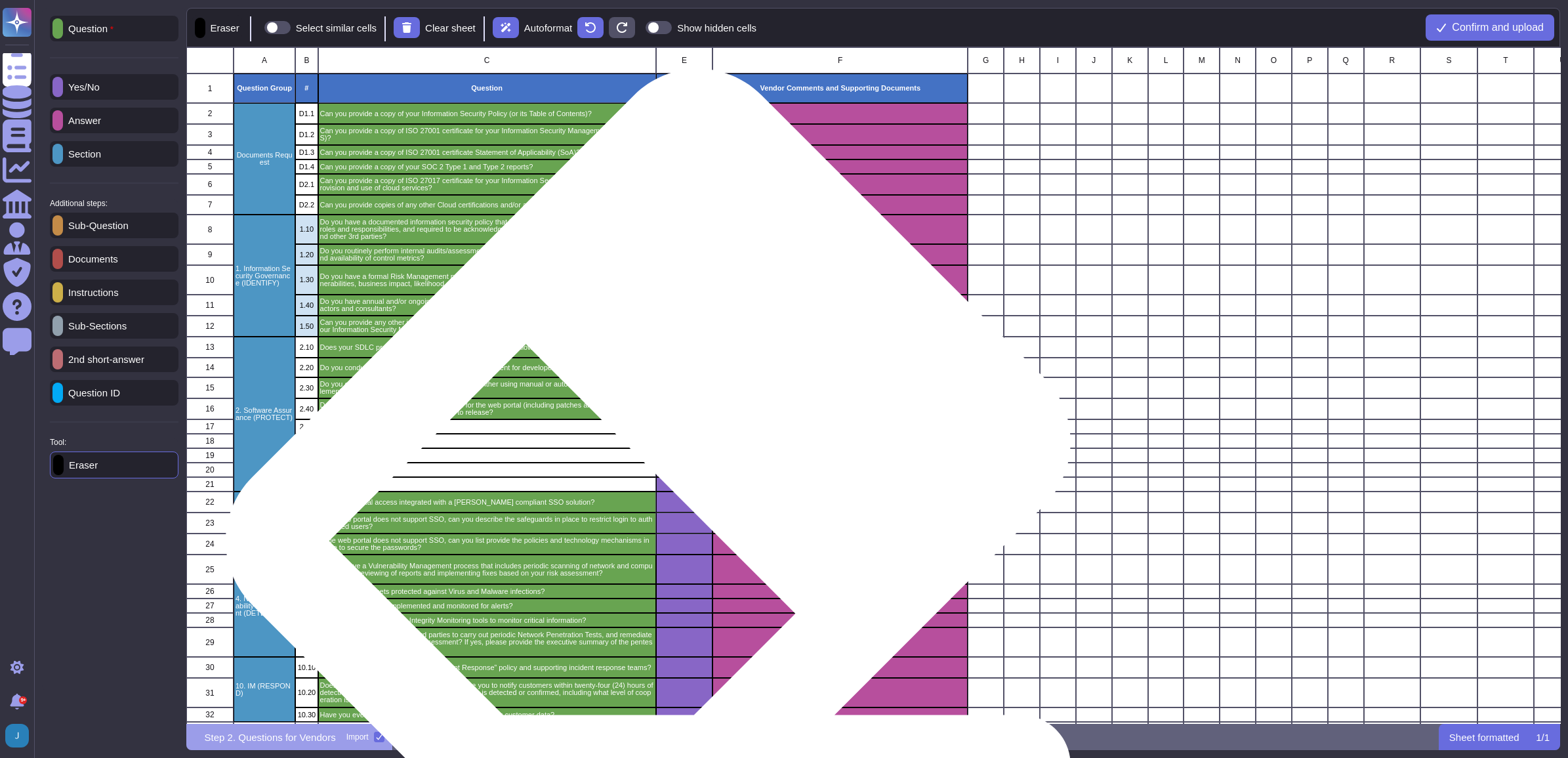
click at [658, 473] on div "grid" at bounding box center [683, 469] width 57 height 15
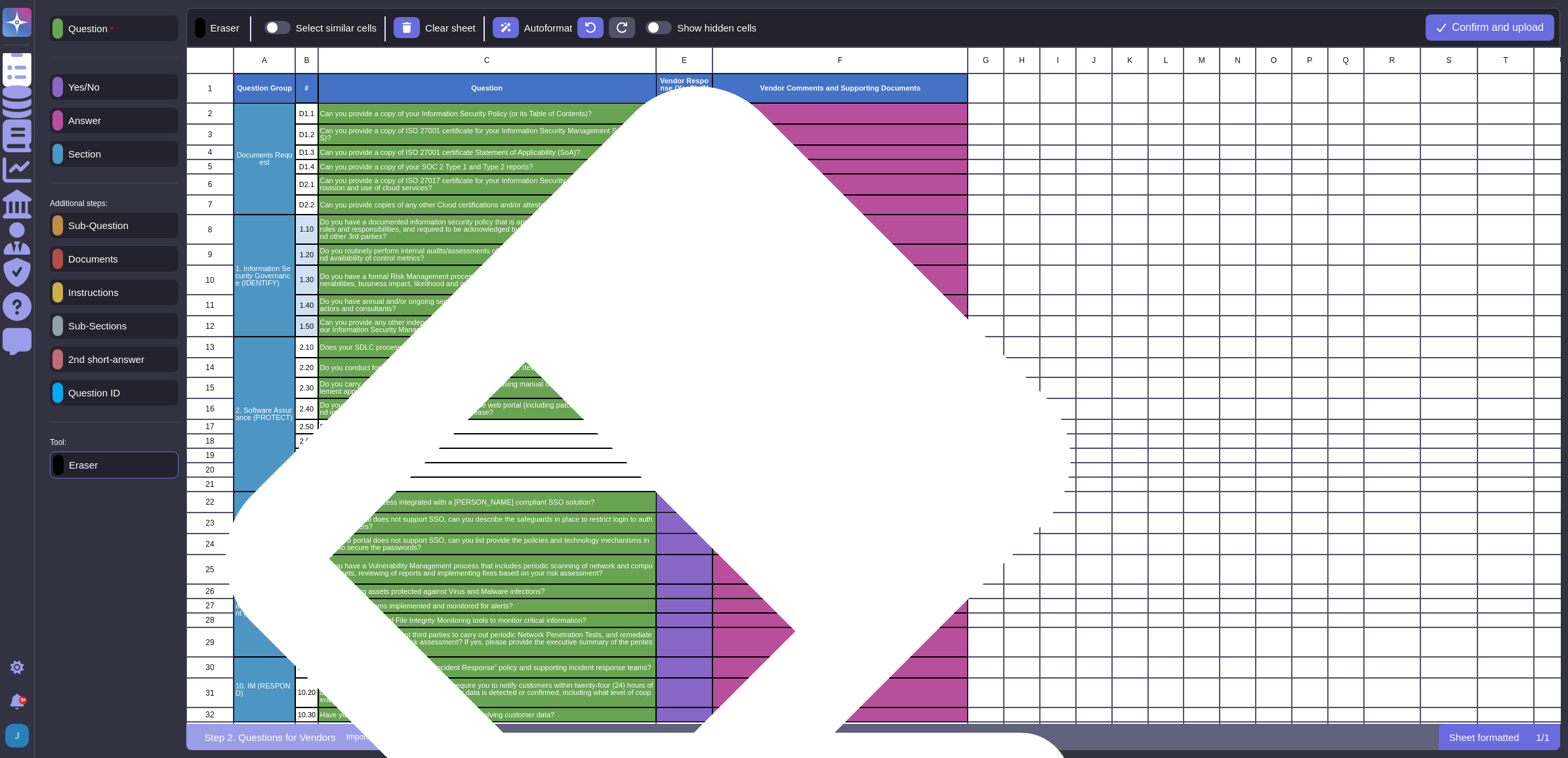
click at [658, 480] on div "grid" at bounding box center [683, 502] width 57 height 21
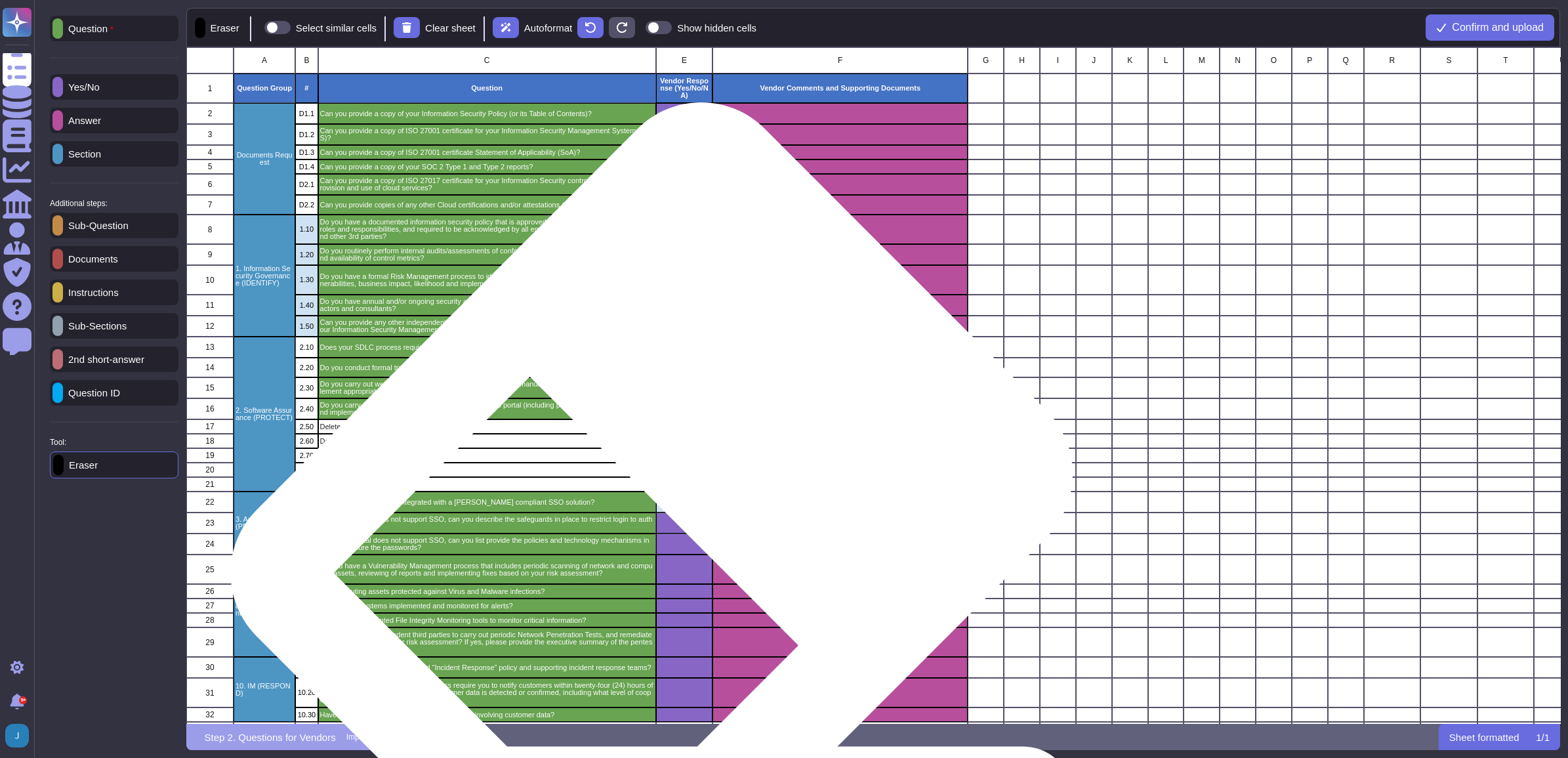
click at [658, 480] on div "grid" at bounding box center [683, 502] width 57 height 21
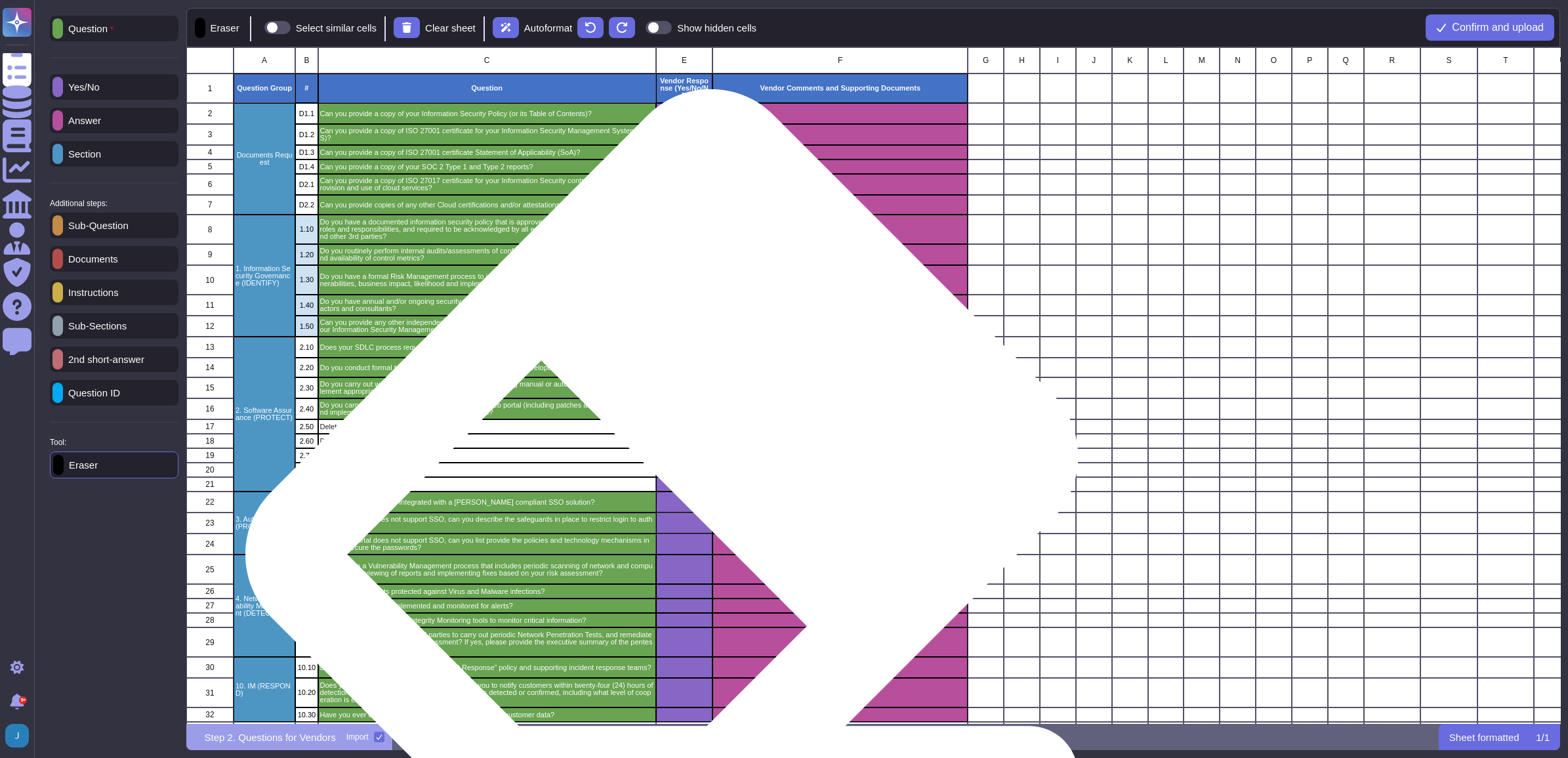
click at [658, 480] on div "grid" at bounding box center [683, 484] width 57 height 15
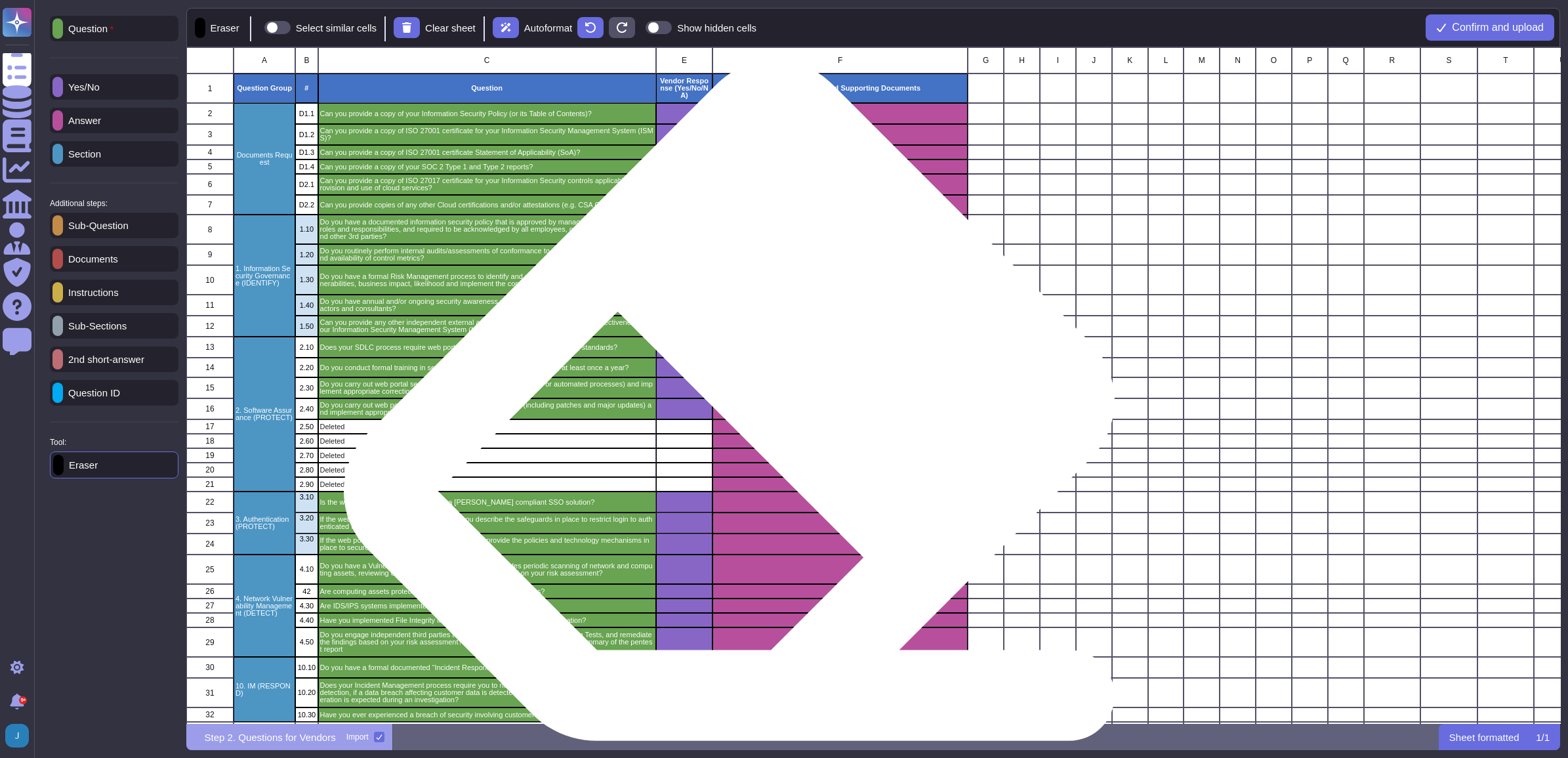
click at [658, 430] on div "grid" at bounding box center [840, 426] width 255 height 15
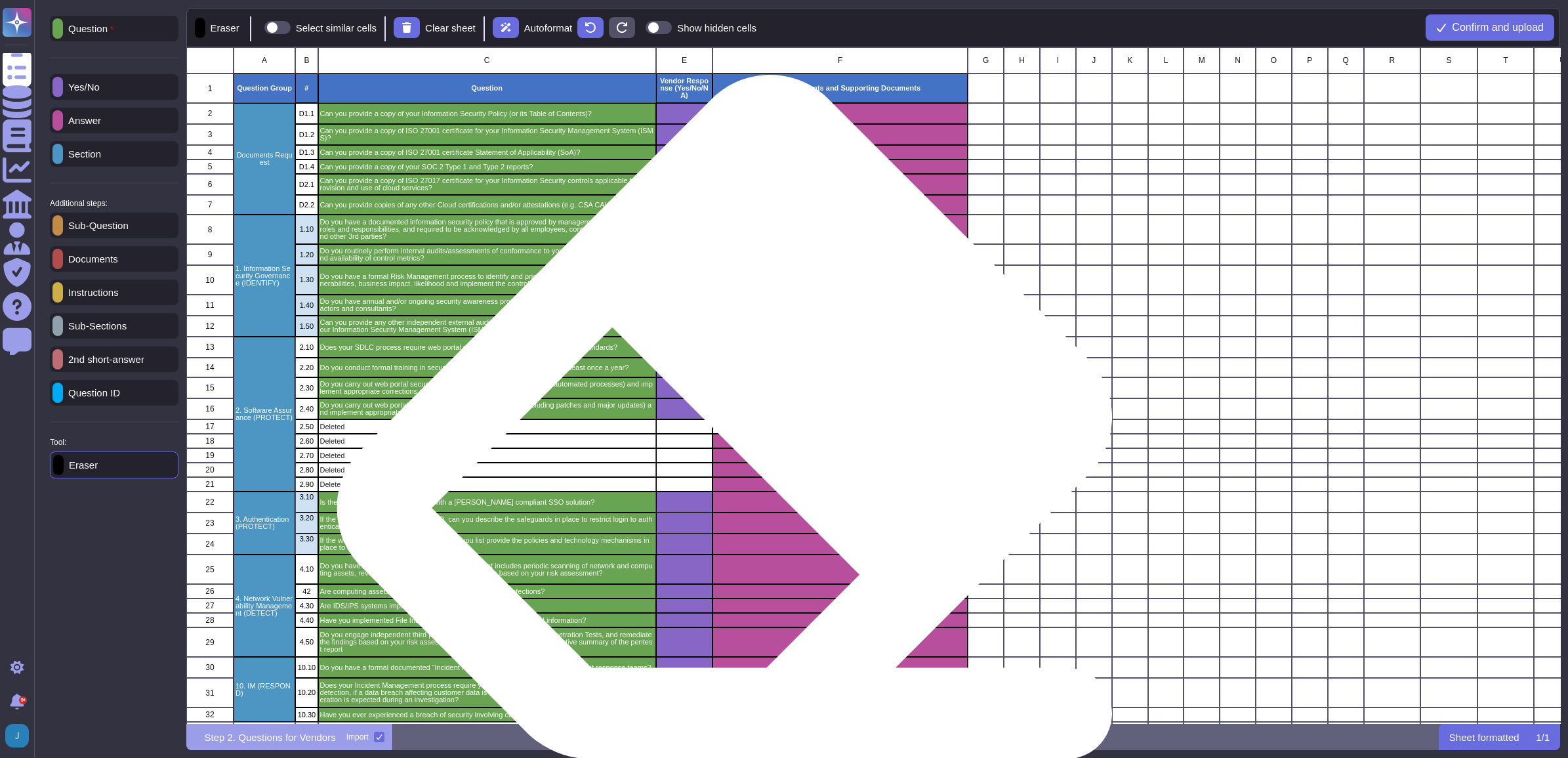
click at [658, 446] on div "grid" at bounding box center [840, 441] width 255 height 15
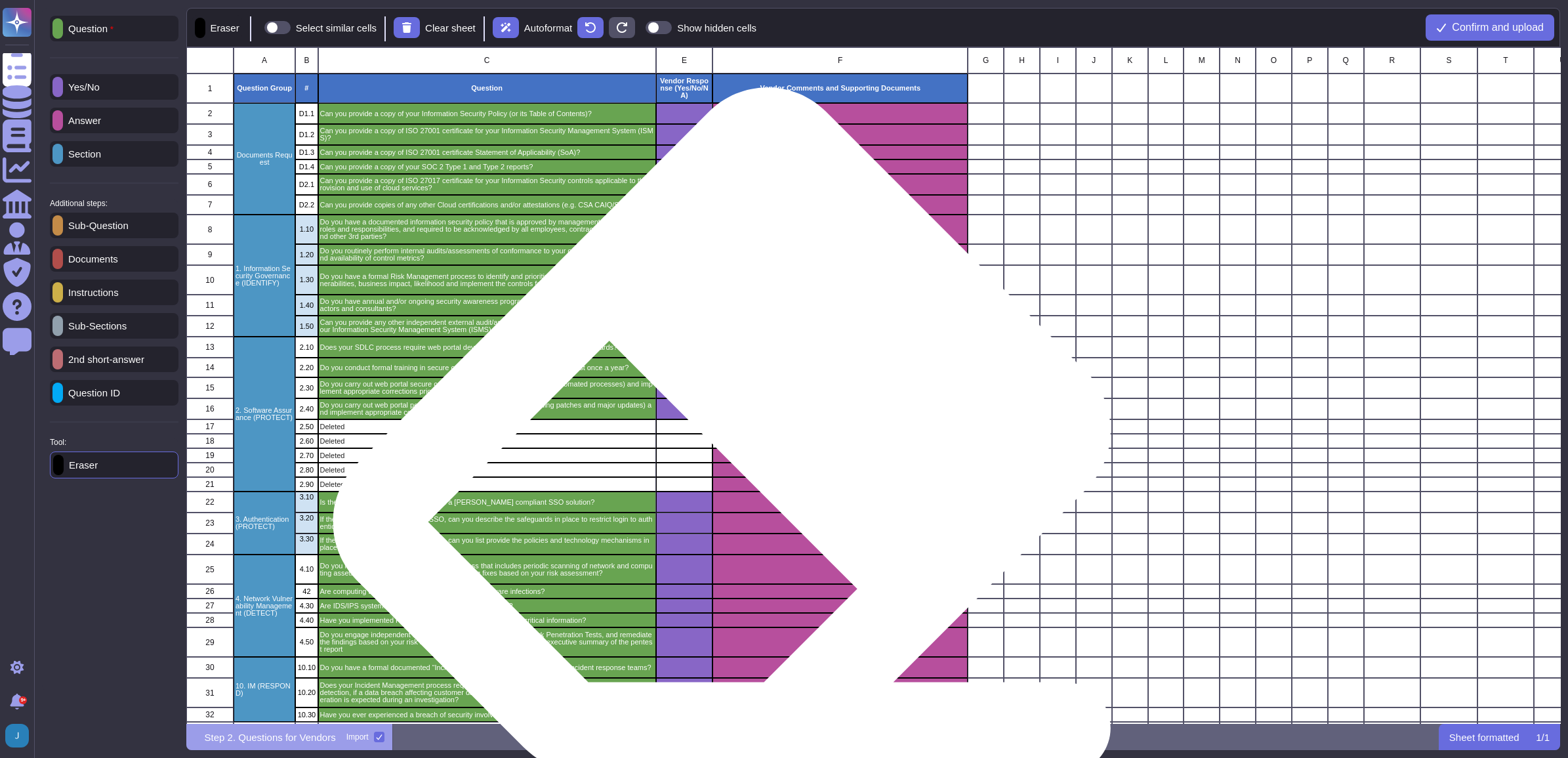
click at [658, 460] on div "grid" at bounding box center [840, 455] width 255 height 15
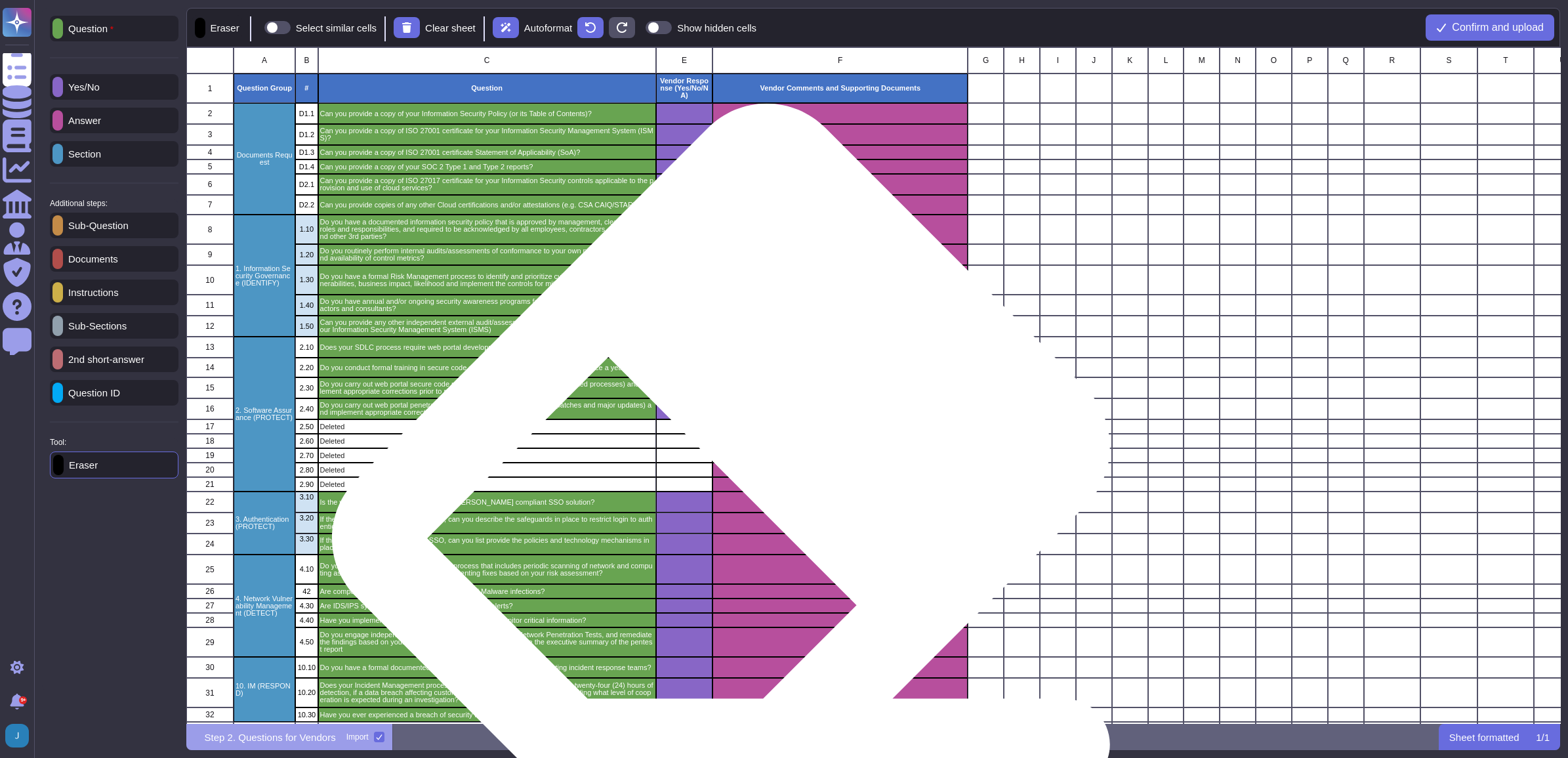
click at [658, 477] on div "grid" at bounding box center [840, 469] width 255 height 15
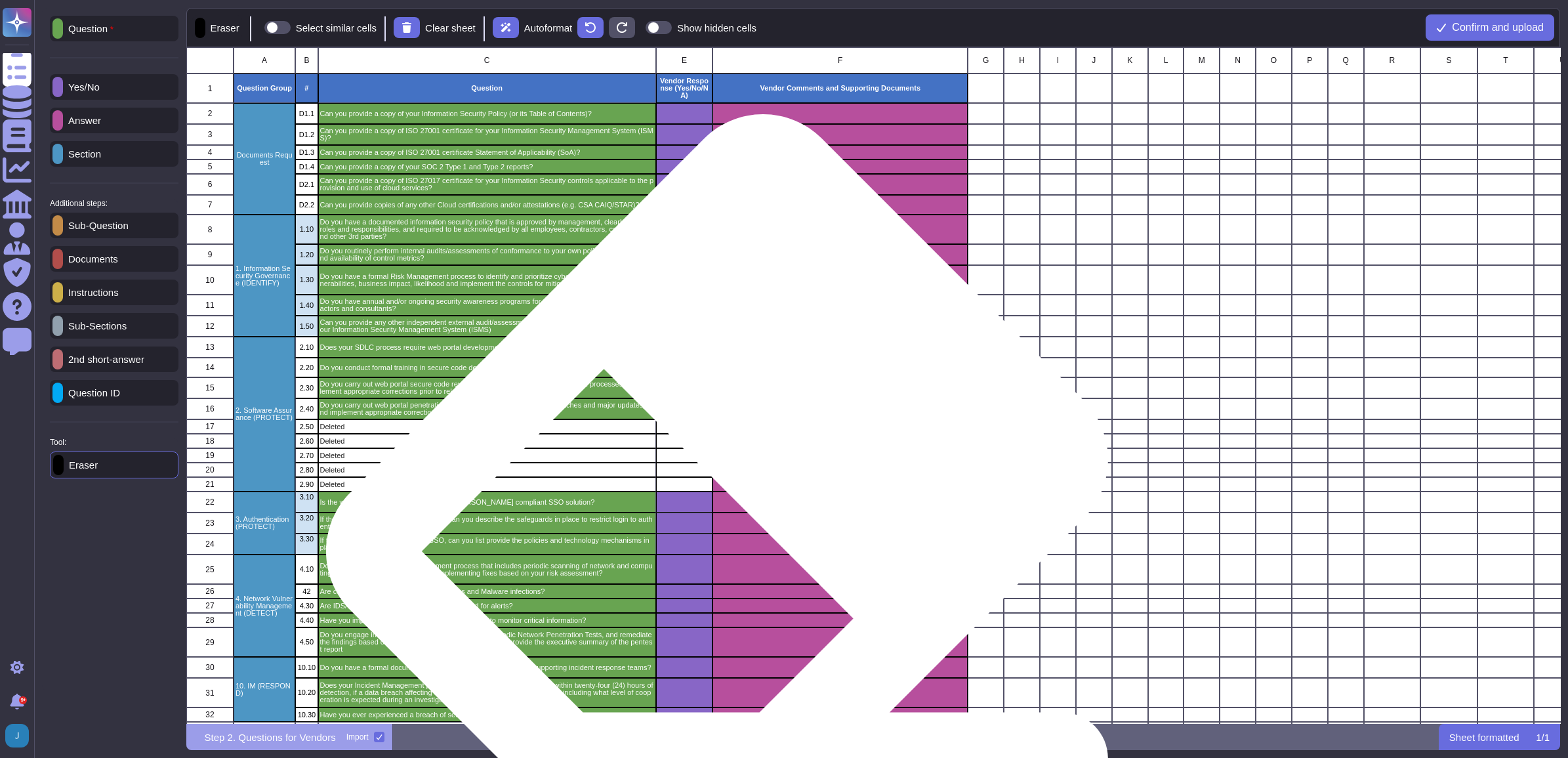
click at [658, 480] on div "grid" at bounding box center [840, 484] width 255 height 15
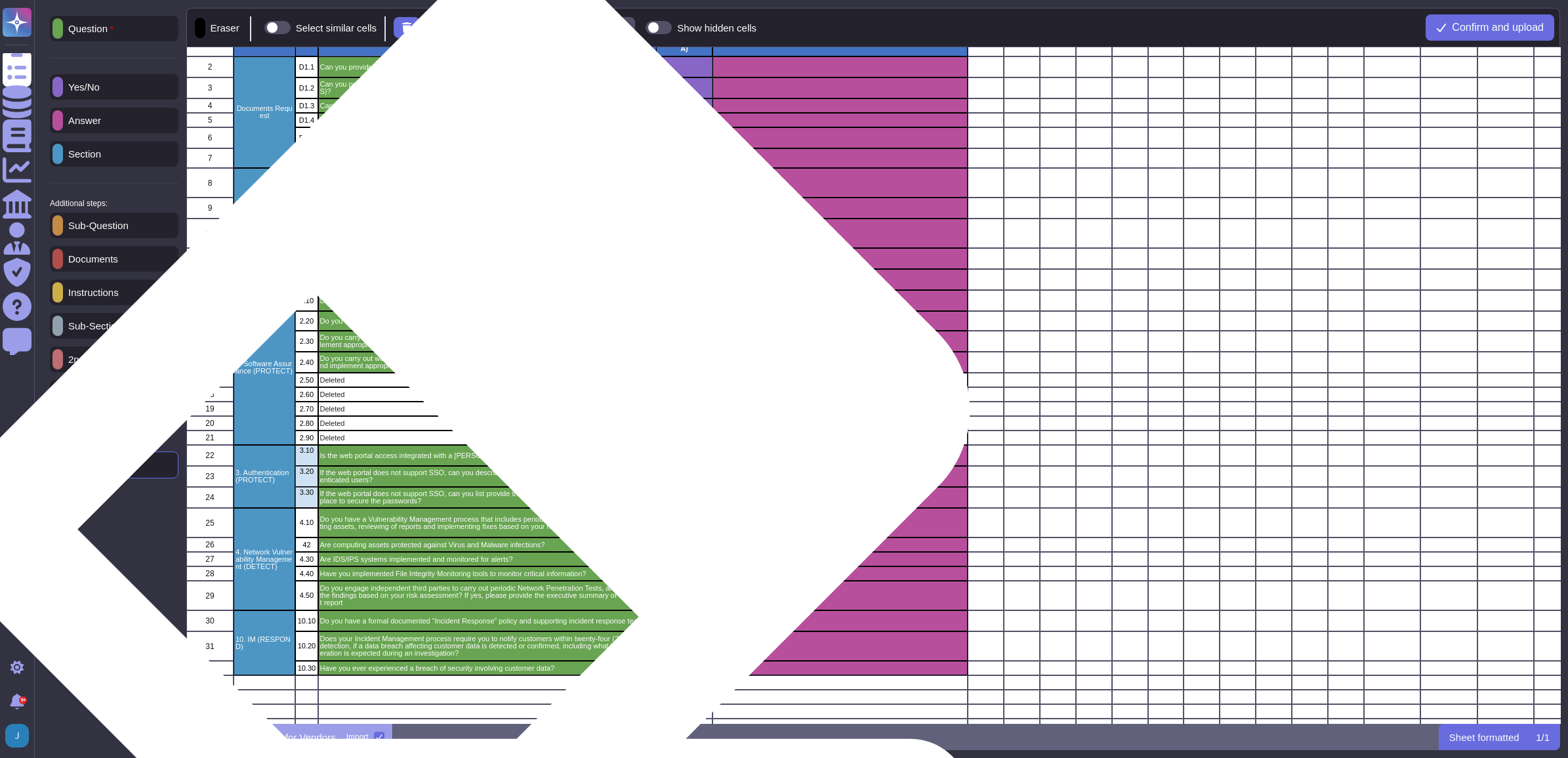
scroll to position [0, 0]
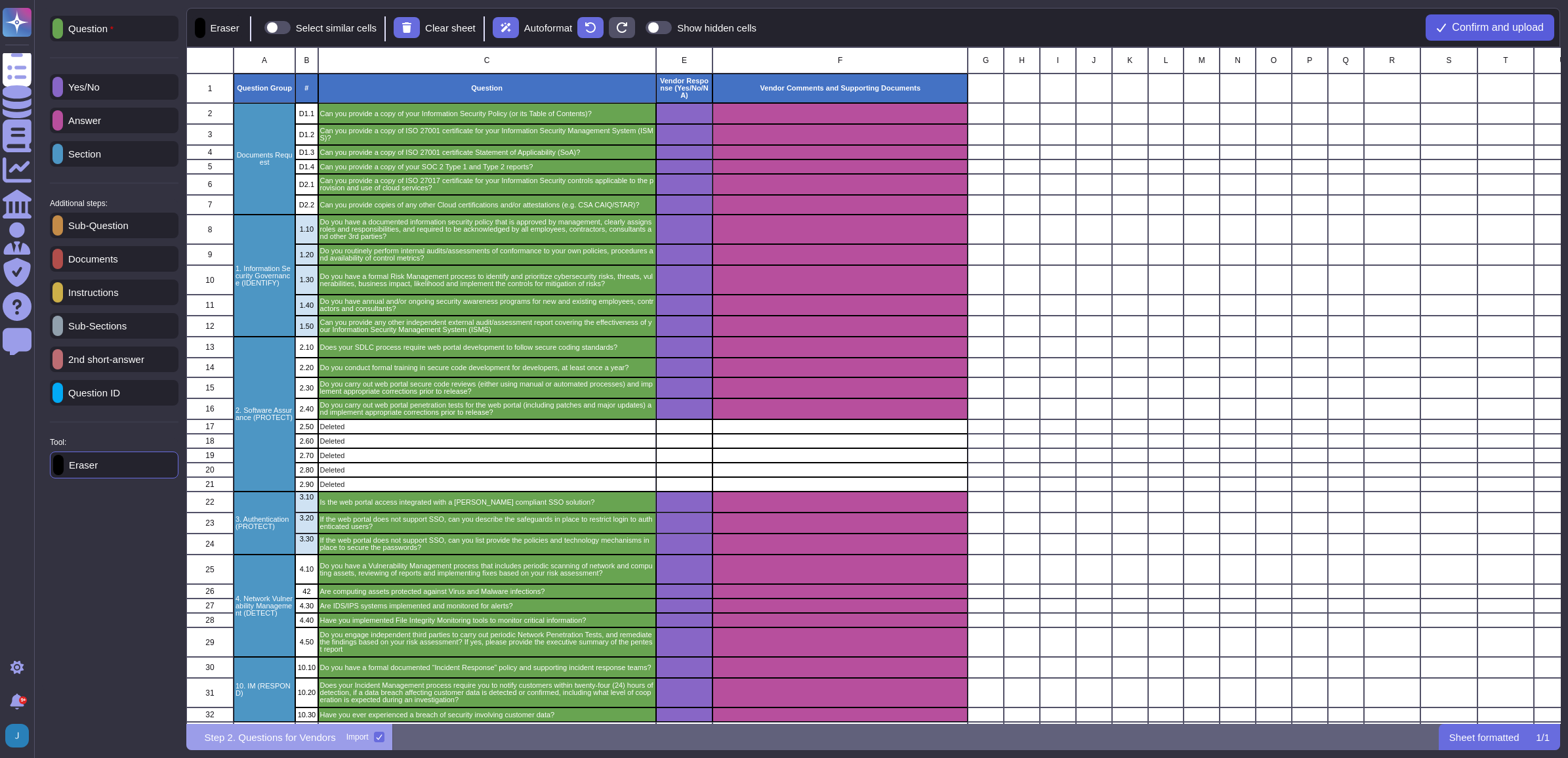
click at [658, 24] on span "Confirm and upload" at bounding box center [1497, 27] width 92 height 10
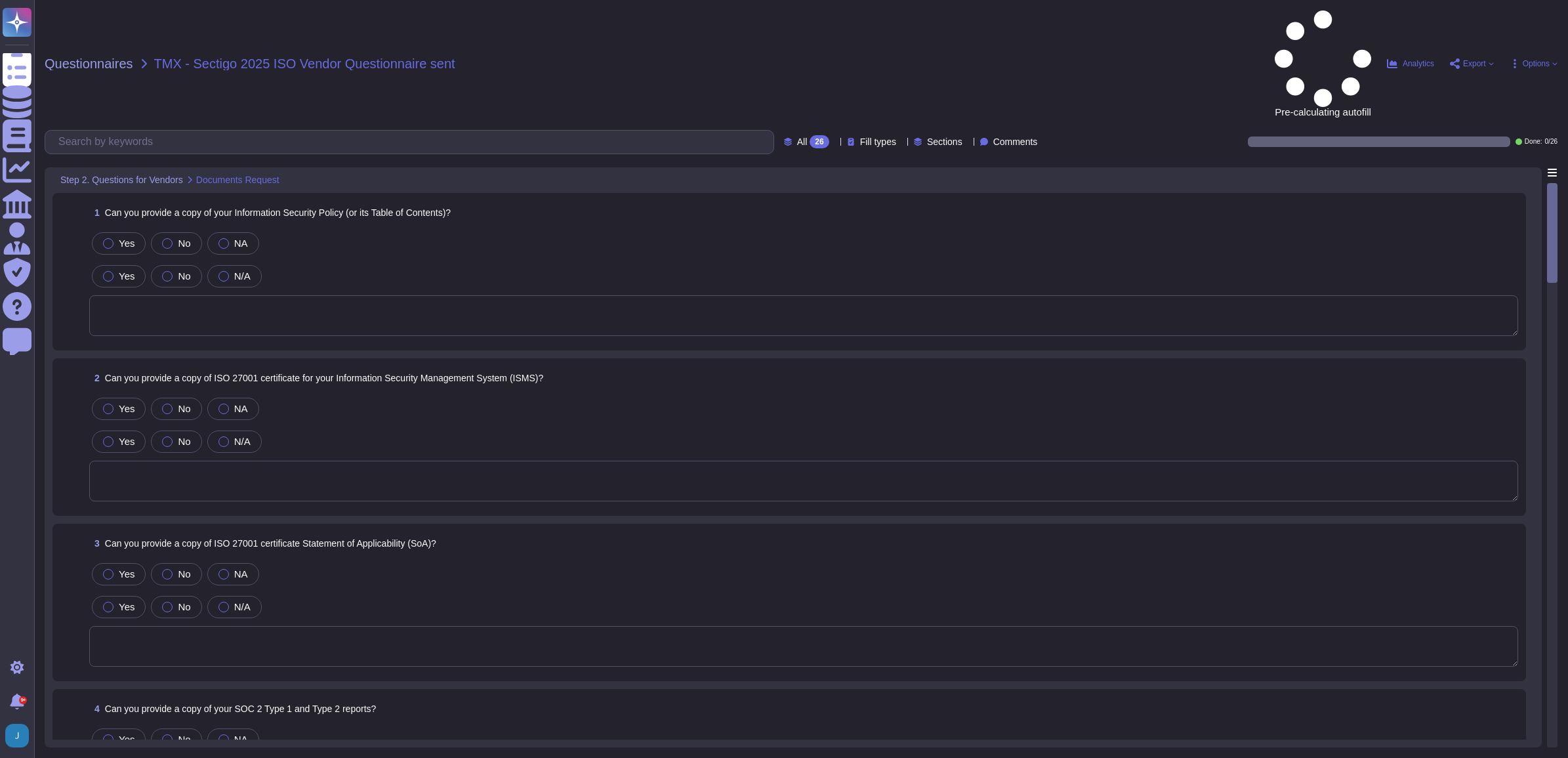
click at [253, 295] on textarea at bounding box center [803, 315] width 1429 height 40
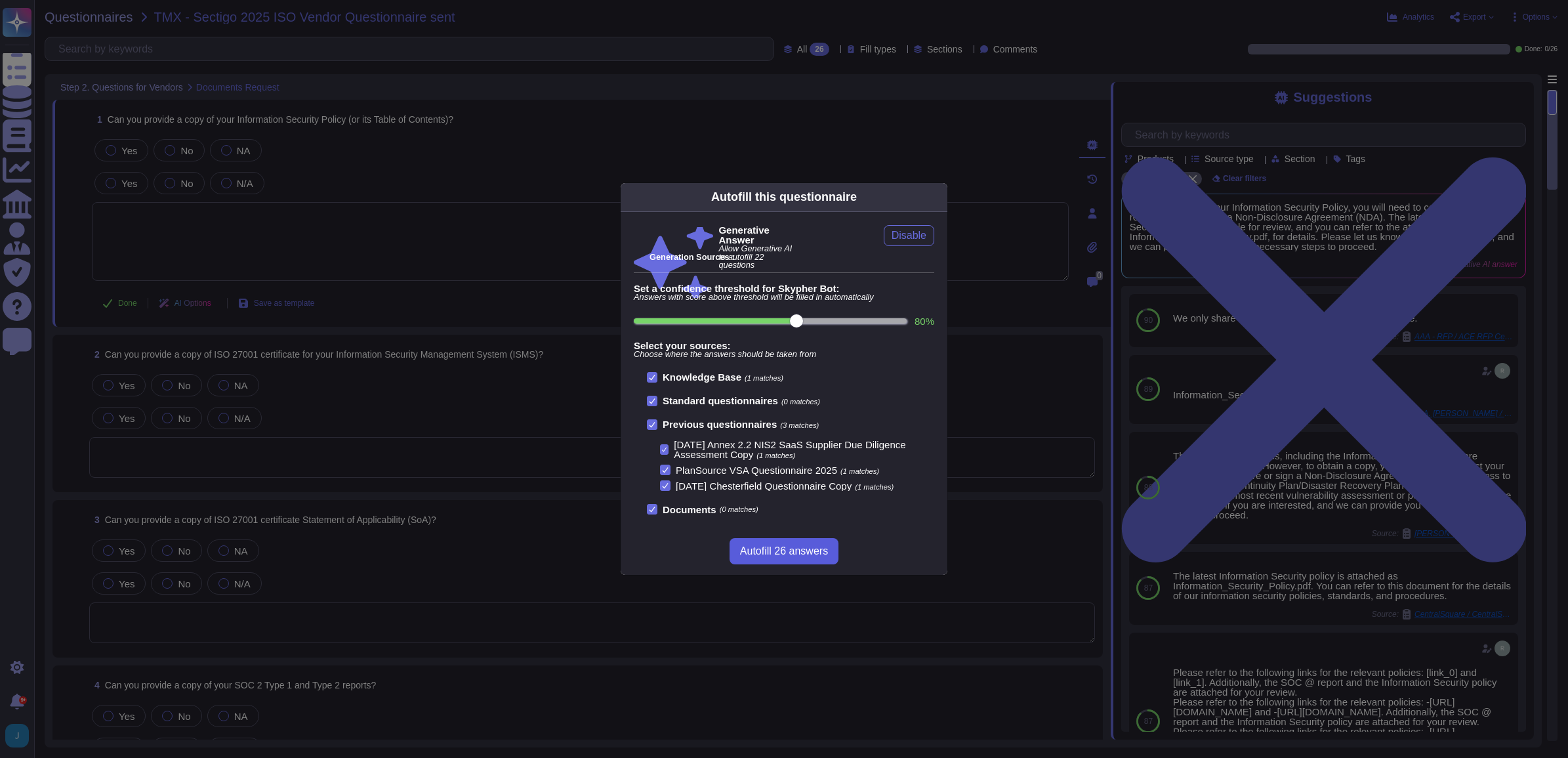
click at [658, 480] on span "Autofill 26 answers" at bounding box center [784, 551] width 88 height 10
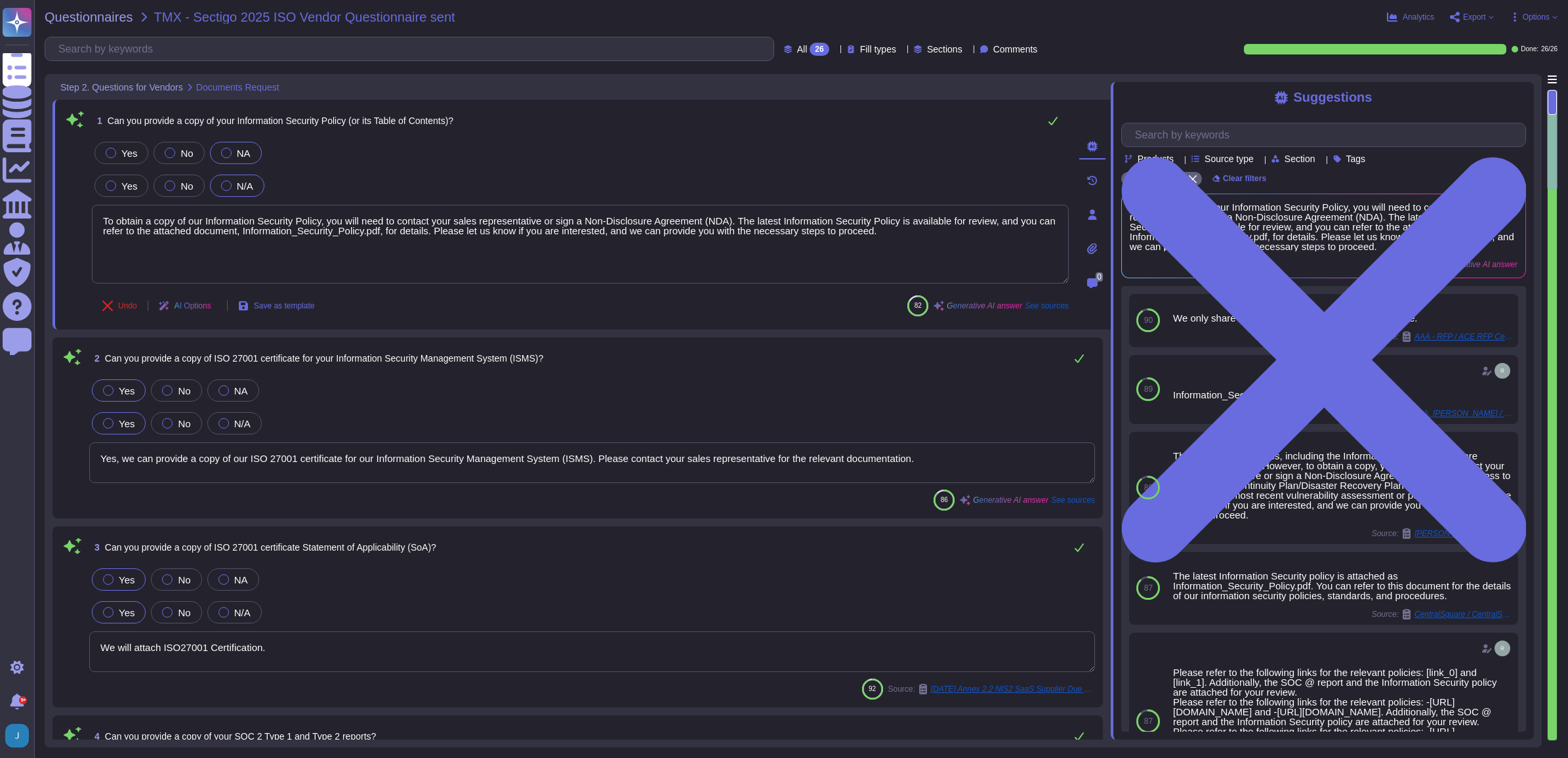
type textarea "To obtain a copy of our Information Security Policy, you will need to contact y…"
type textarea "Yes, we can provide a copy of our ISO 27001 certificate for our Information Sec…"
type textarea "We will attach ISO27001 Certification."
type textarea "We can provide a copy of our latest SOC 2 Type 2 report under a signed Non-Disc…"
type textarea "Yes. MITRE can obtain the SOC2 Type 2 report by signing an NDA."
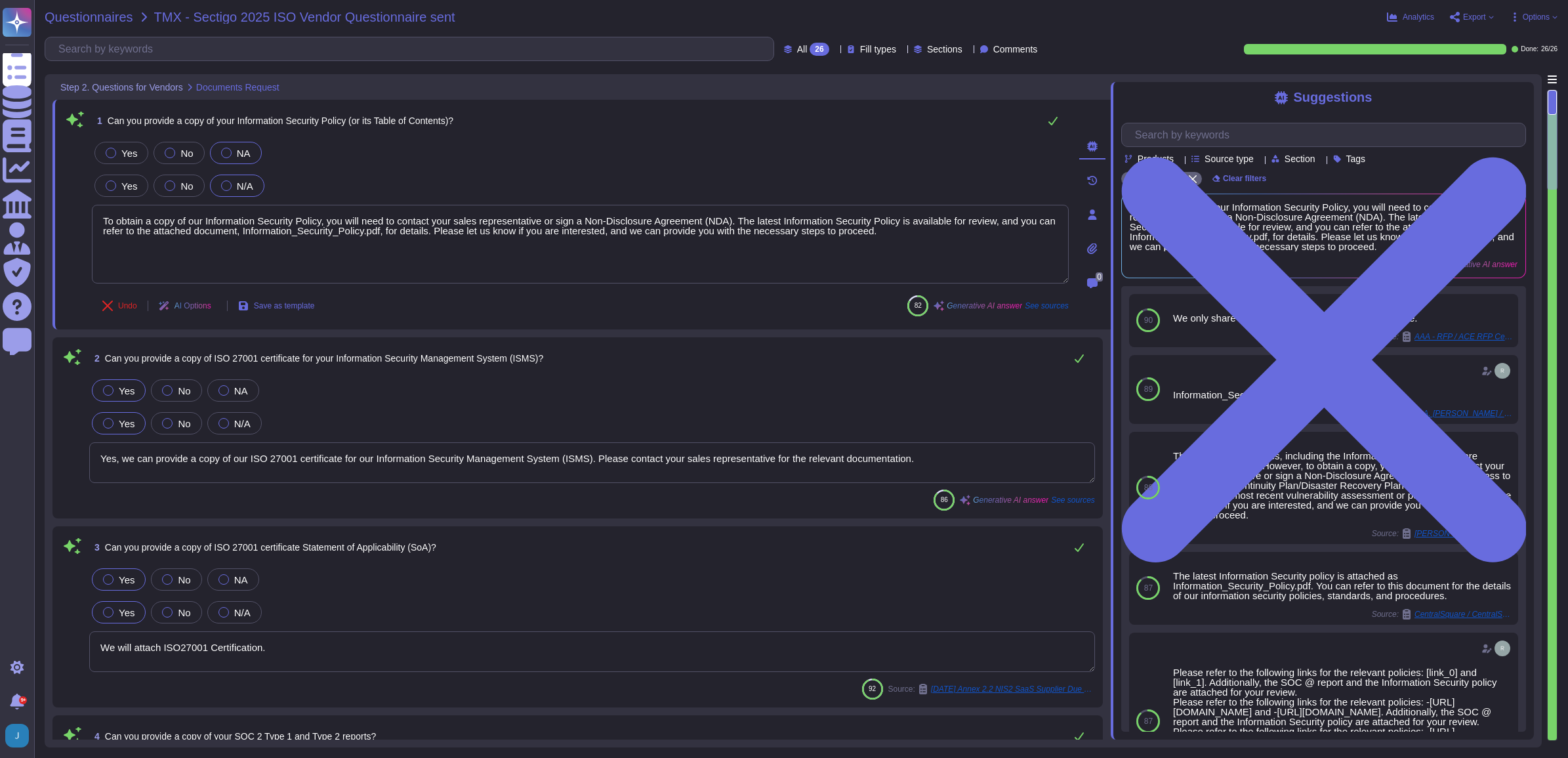
click at [67, 17] on span "Questionnaires" at bounding box center [88, 16] width 88 height 13
